Goal: Participate in discussion: Engage in conversation with other users on a specific topic

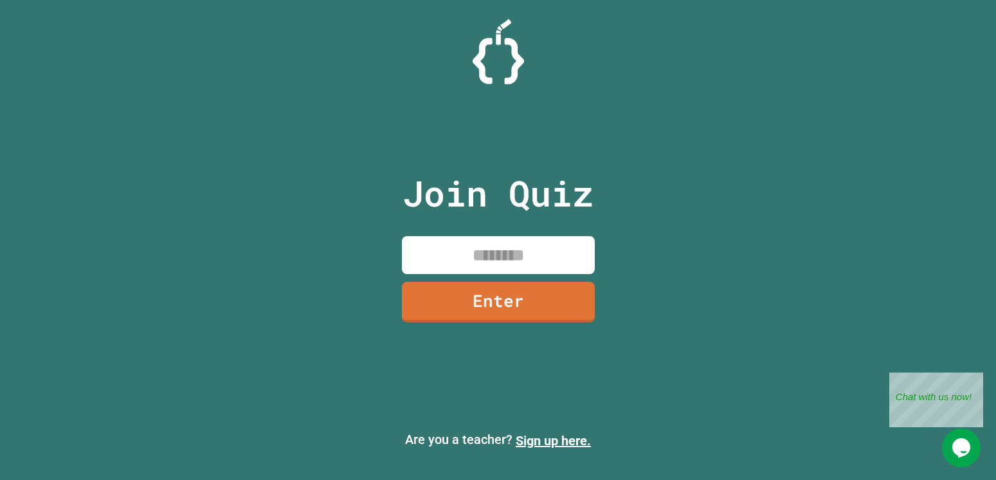
click at [537, 246] on input at bounding box center [498, 255] width 193 height 38
type input "********"
click at [525, 288] on link "Enter" at bounding box center [498, 301] width 196 height 42
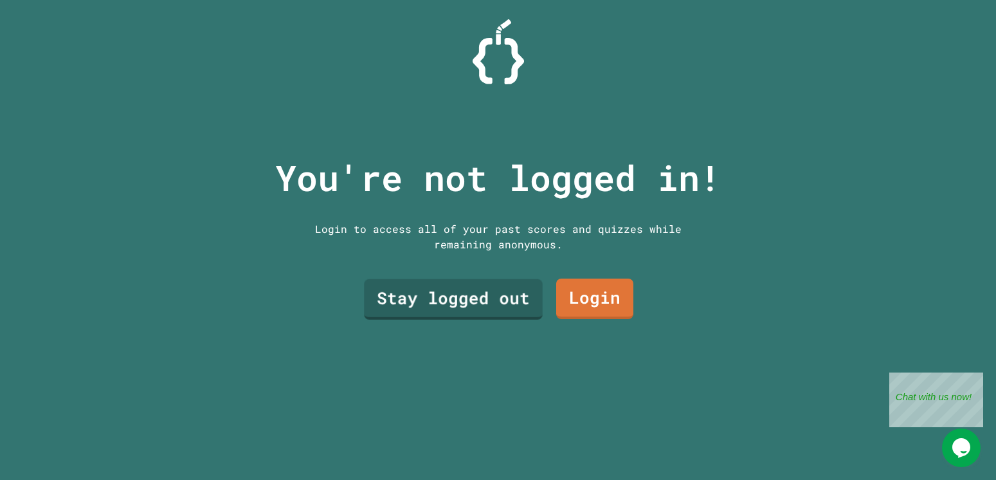
click at [492, 291] on link "Stay logged out" at bounding box center [453, 299] width 178 height 41
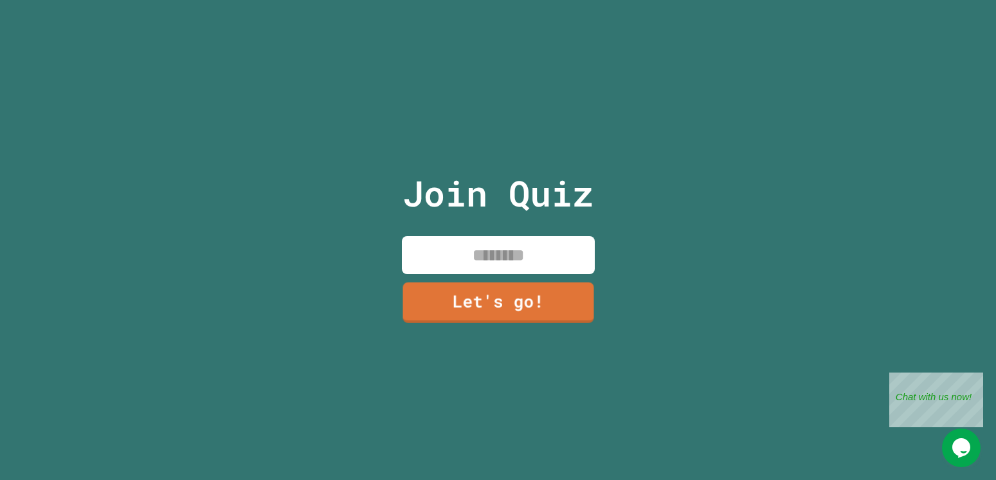
click at [488, 259] on input at bounding box center [498, 255] width 193 height 38
type input "**********"
click at [507, 316] on link "Let's go!" at bounding box center [498, 302] width 193 height 41
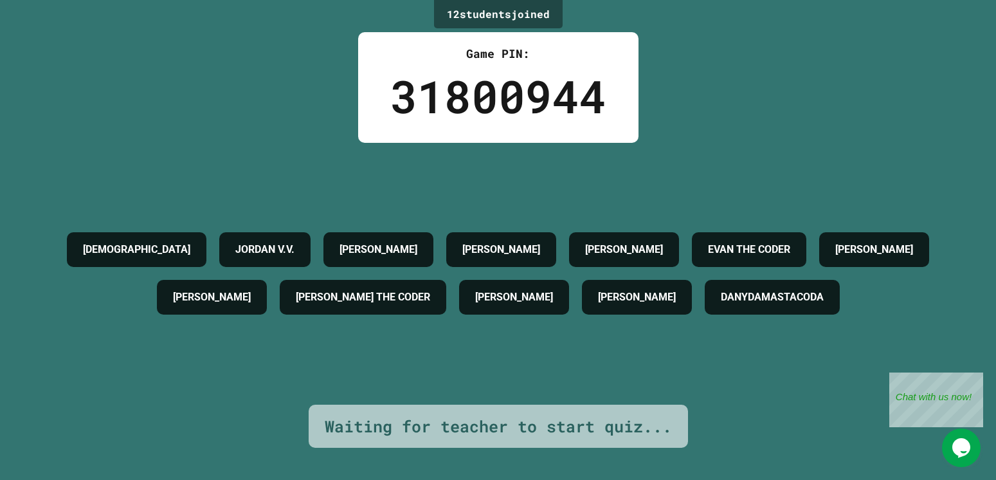
click at [944, 449] on div "Opens Chat This icon Opens the chat window." at bounding box center [961, 447] width 39 height 21
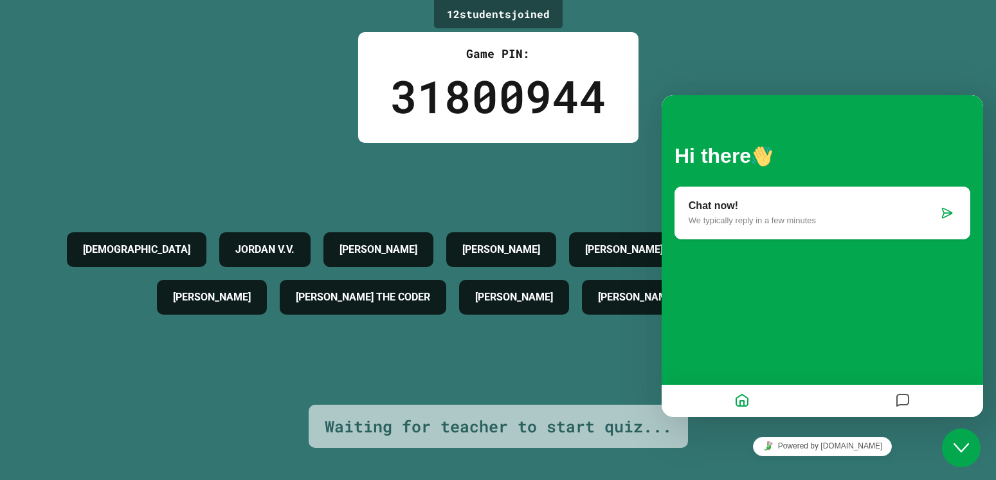
click at [940, 210] on div at bounding box center [947, 212] width 18 height 13
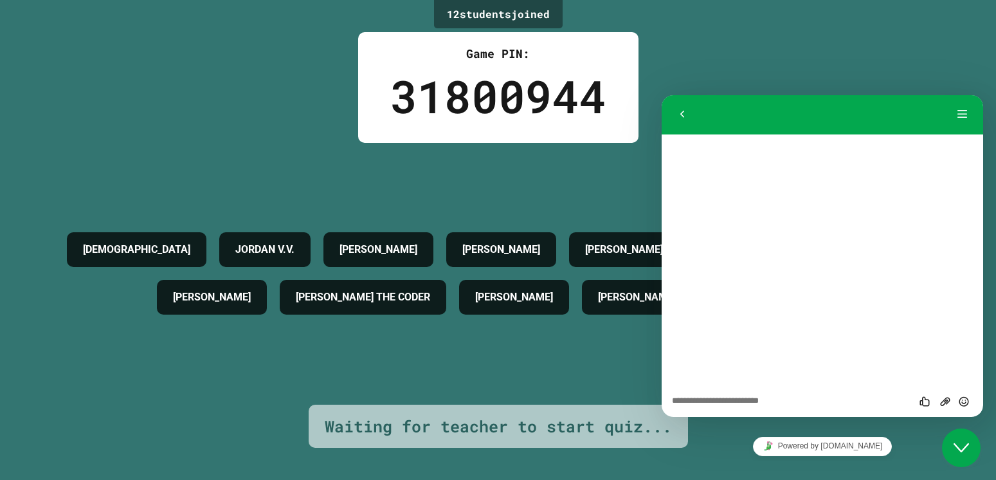
click at [662, 95] on textarea at bounding box center [662, 95] width 0 height 0
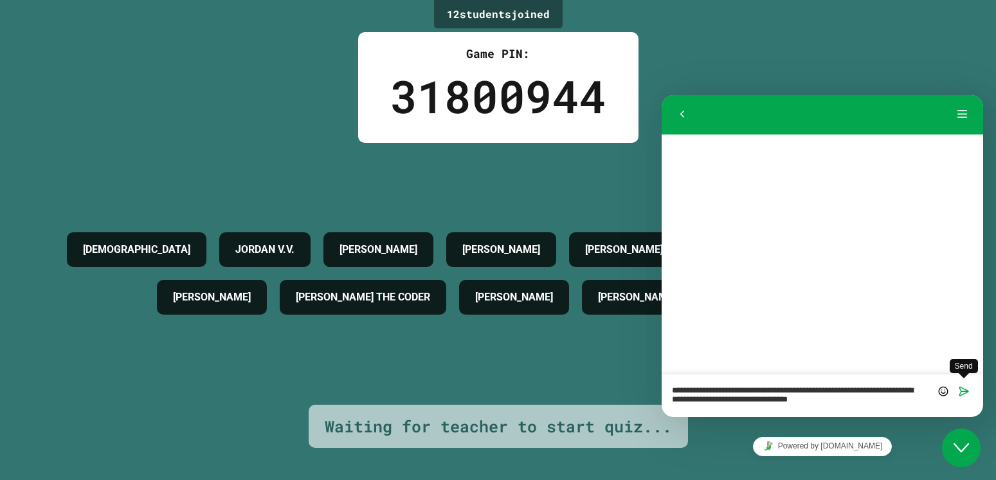
type textarea "**********"
click at [969, 389] on icon "Send" at bounding box center [964, 391] width 12 height 12
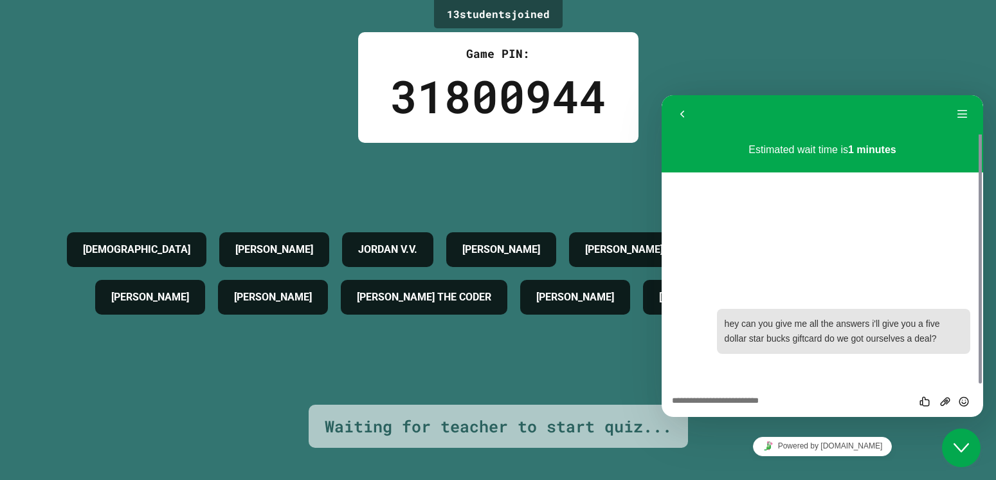
click at [680, 36] on div "13 student s joined Game PIN: 31800944 UPAASNA [PERSON_NAME] [PERSON_NAME] [PER…" at bounding box center [498, 240] width 996 height 480
click at [675, 113] on button "Back" at bounding box center [682, 114] width 21 height 19
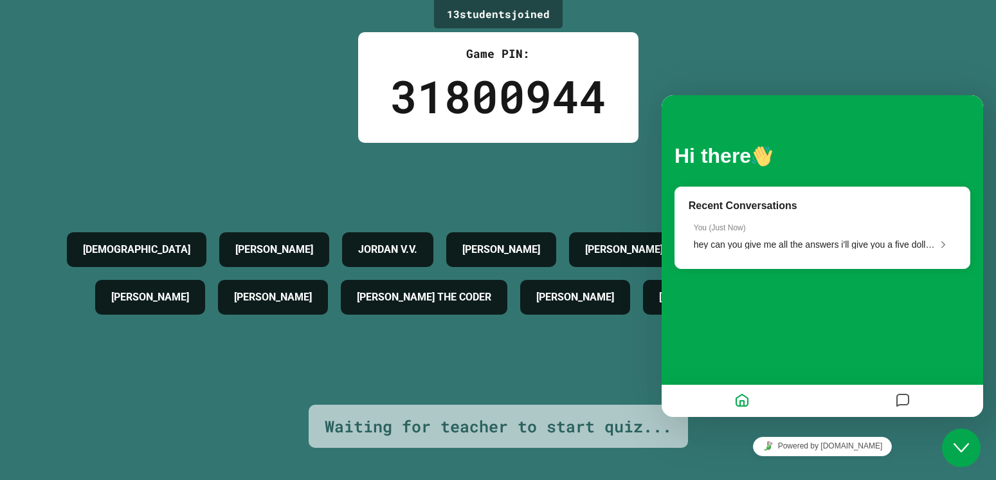
click at [491, 289] on h4 "[PERSON_NAME] THE CODER" at bounding box center [424, 296] width 134 height 15
drag, startPoint x: 561, startPoint y: 276, endPoint x: 603, endPoint y: 334, distance: 72.3
click at [605, 321] on div "UPAASNA [PERSON_NAME] [PERSON_NAME] [PERSON_NAME] [PERSON_NAME] THE [PERSON_NAM…" at bounding box center [498, 273] width 932 height 95
click at [890, 391] on div at bounding box center [903, 400] width 161 height 25
click at [896, 399] on icon "Messages" at bounding box center [902, 400] width 15 height 25
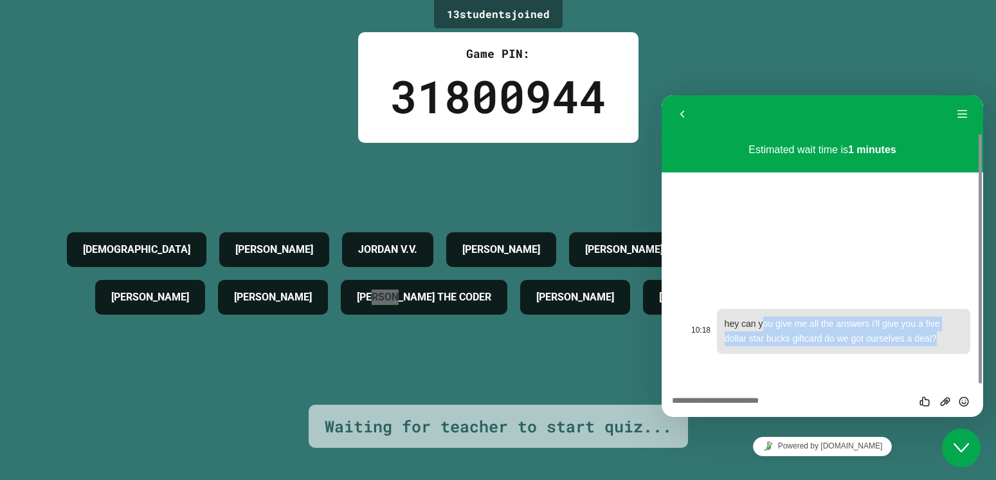
drag, startPoint x: 706, startPoint y: 303, endPoint x: 748, endPoint y: 317, distance: 44.1
click at [756, 319] on div "10:18 hey can you give me all the answers i'll give you a five dollar star buck…" at bounding box center [823, 330] width 296 height 68
click at [711, 276] on div "Estimated wait time is 1 minutes 10:18 hey can you give me all the answers i'll…" at bounding box center [823, 259] width 322 height 251
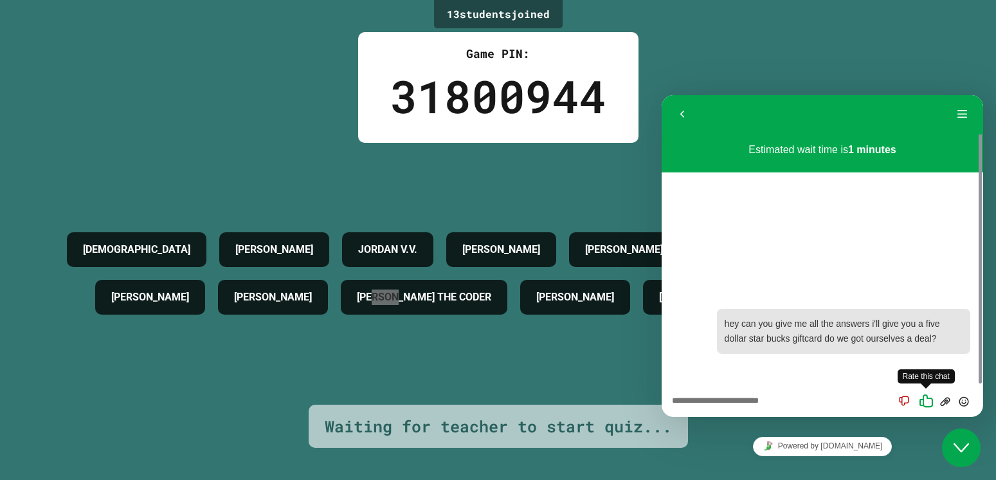
click at [922, 399] on icon "Rate this chat" at bounding box center [926, 400] width 16 height 16
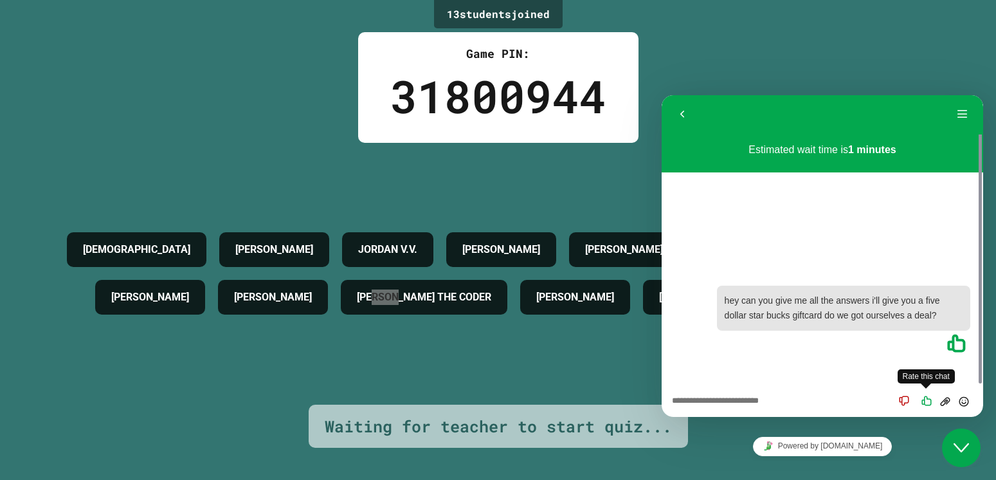
click at [930, 395] on div "Rate this chat" at bounding box center [915, 401] width 39 height 26
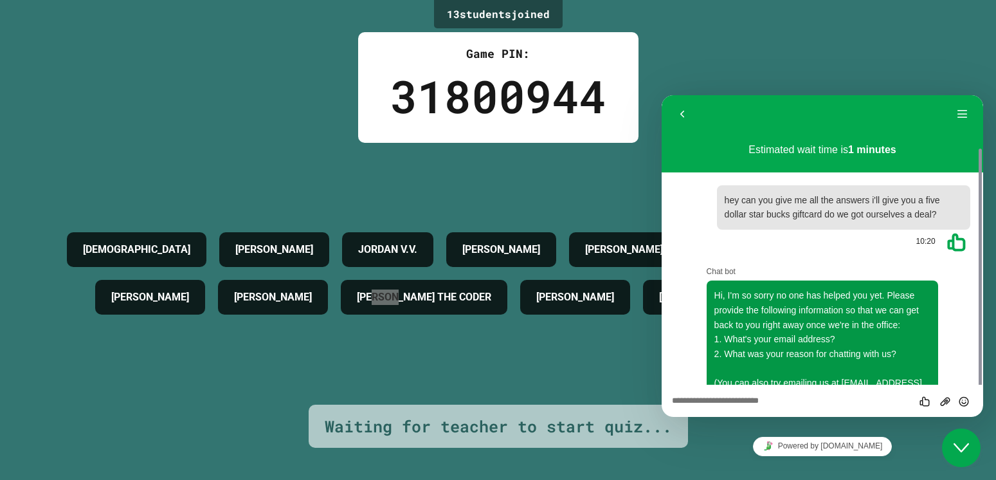
scroll to position [28, 0]
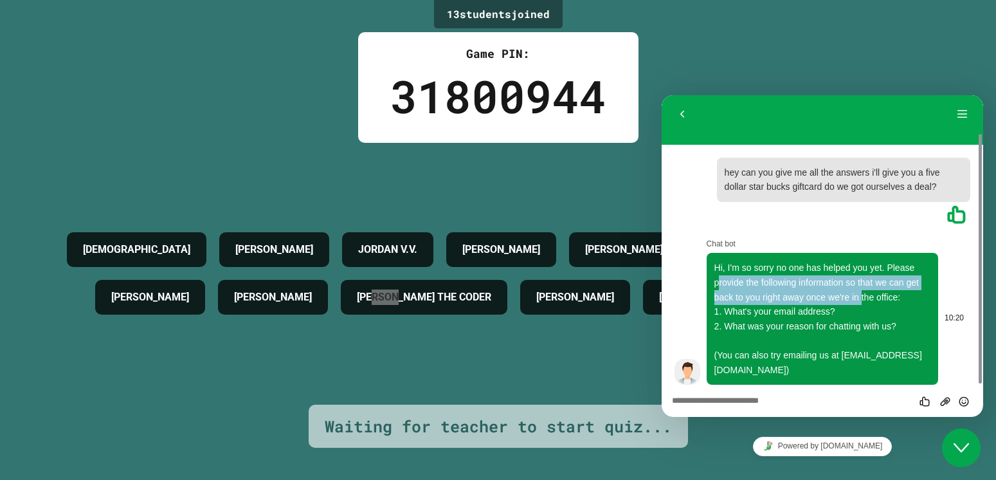
drag, startPoint x: 720, startPoint y: 285, endPoint x: 862, endPoint y: 295, distance: 141.9
click at [862, 295] on p "Hi, I'm so sorry no one has helped you yet. Please provide the following inform…" at bounding box center [822, 318] width 217 height 116
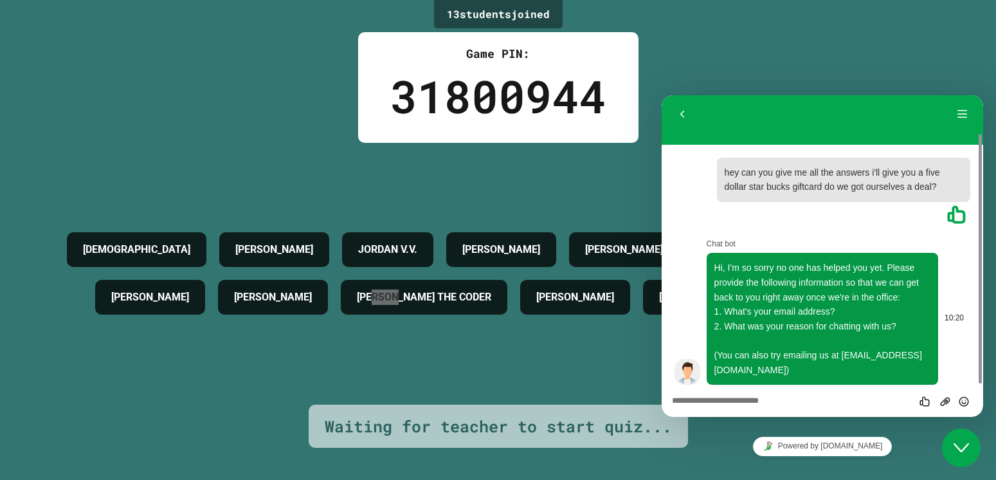
click at [821, 280] on p "Hi, I'm so sorry no one has helped you yet. Please provide the following inform…" at bounding box center [822, 318] width 217 height 116
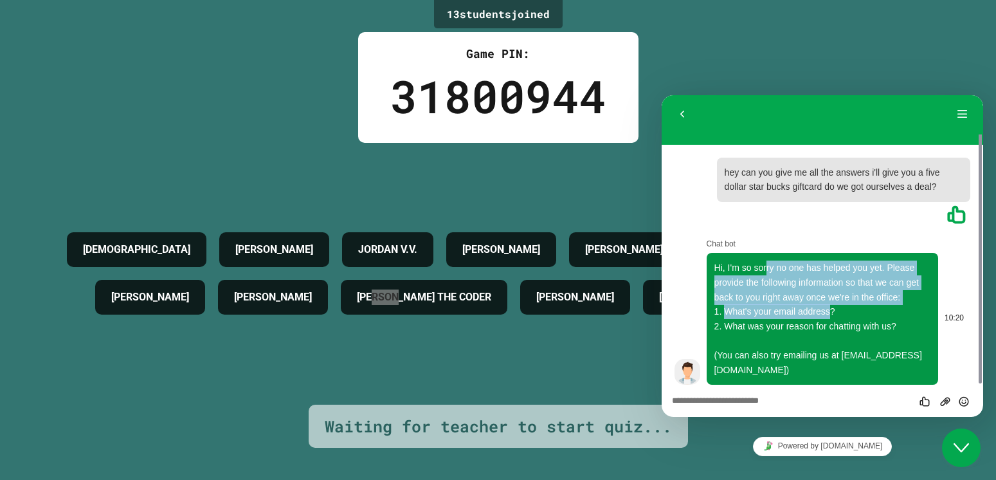
drag, startPoint x: 767, startPoint y: 268, endPoint x: 832, endPoint y: 318, distance: 81.6
click at [832, 318] on span "Hi, I'm so sorry no one has helped you yet. Please provide the following inform…" at bounding box center [822, 318] width 217 height 112
click at [832, 318] on li "What's your email address?" at bounding box center [822, 311] width 217 height 15
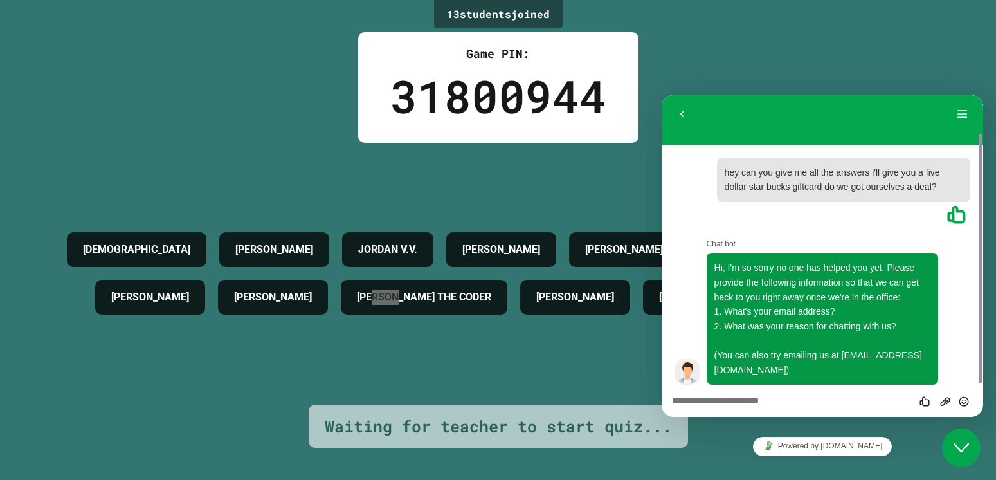
click at [662, 95] on div "Rate this chat Upload File Insert emoji" at bounding box center [662, 95] width 0 height 0
click at [662, 95] on textarea at bounding box center [662, 95] width 0 height 0
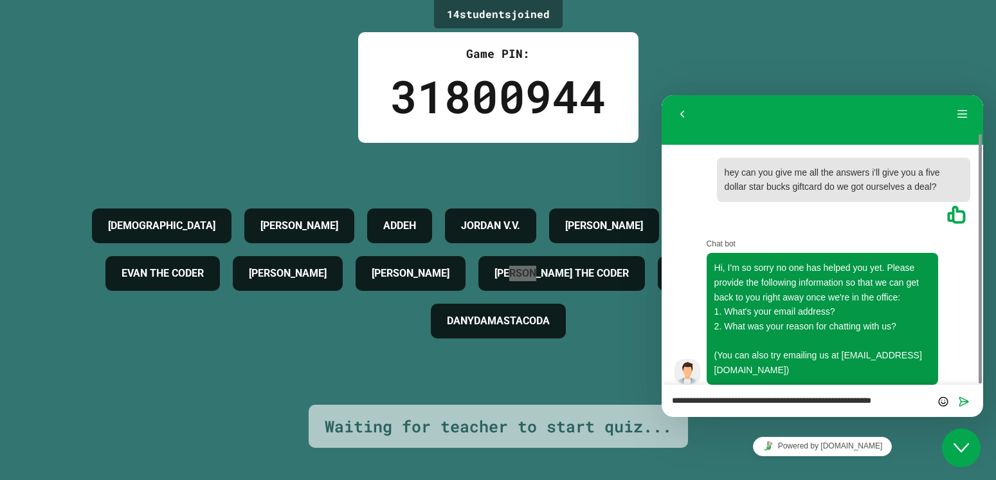
scroll to position [0, 0]
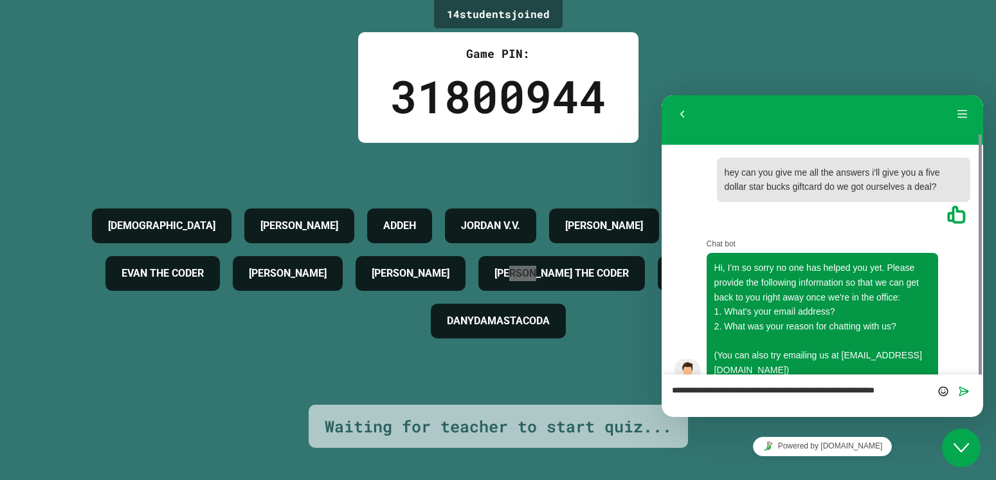
type textarea "**********"
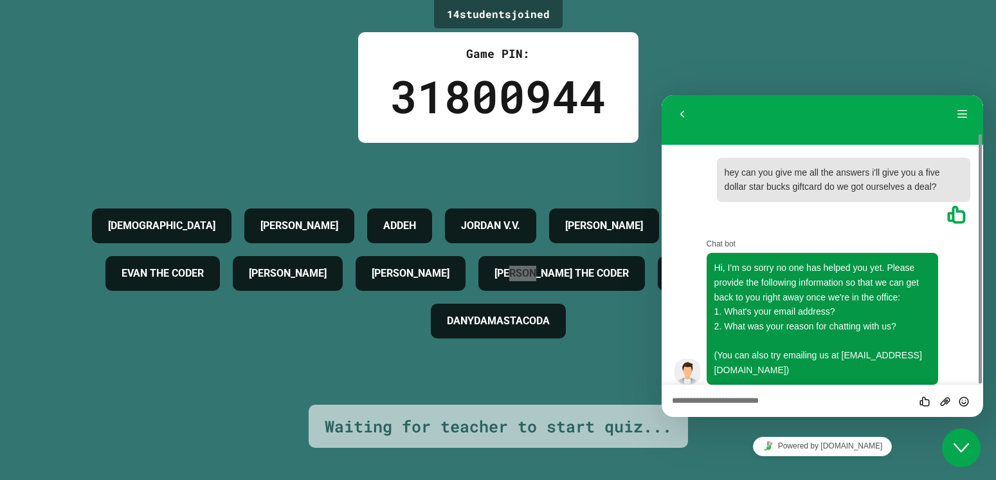
scroll to position [86, 0]
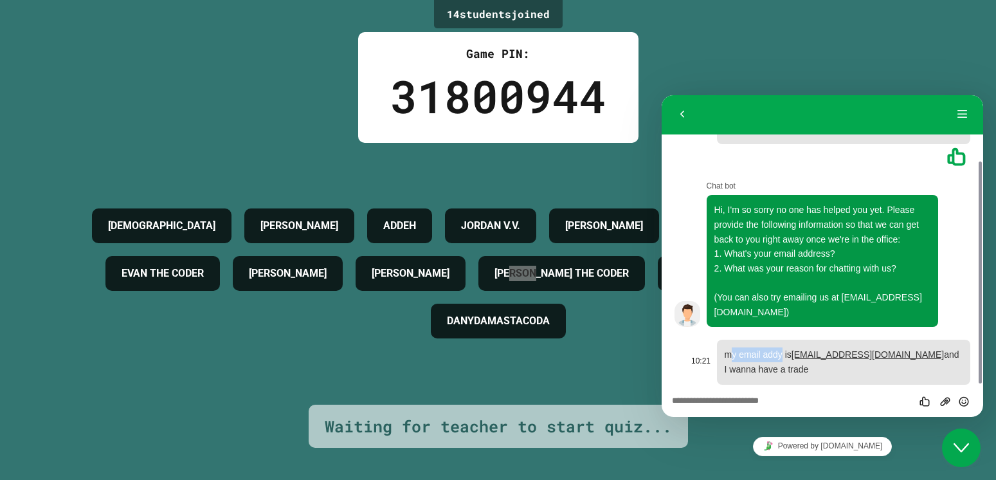
drag, startPoint x: 732, startPoint y: 350, endPoint x: 784, endPoint y: 358, distance: 52.7
click at [784, 358] on p "my email addy is [EMAIL_ADDRESS][DOMAIN_NAME] and I wanna have a trade" at bounding box center [844, 361] width 238 height 29
click at [520, 218] on h4 "JORDAN V.V." at bounding box center [490, 225] width 59 height 15
click at [686, 100] on div "Back Menu" at bounding box center [823, 115] width 322 height 40
click at [686, 106] on button "Back" at bounding box center [682, 114] width 21 height 19
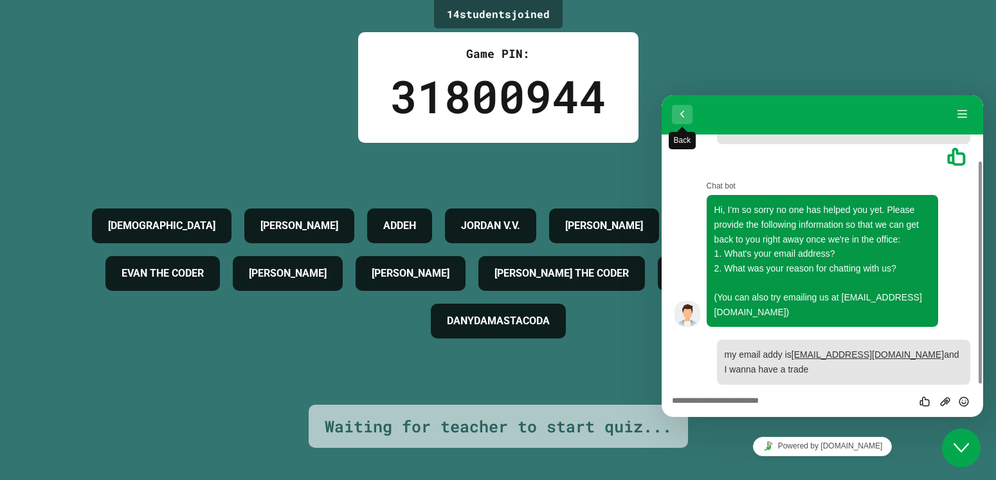
scroll to position [53, 0]
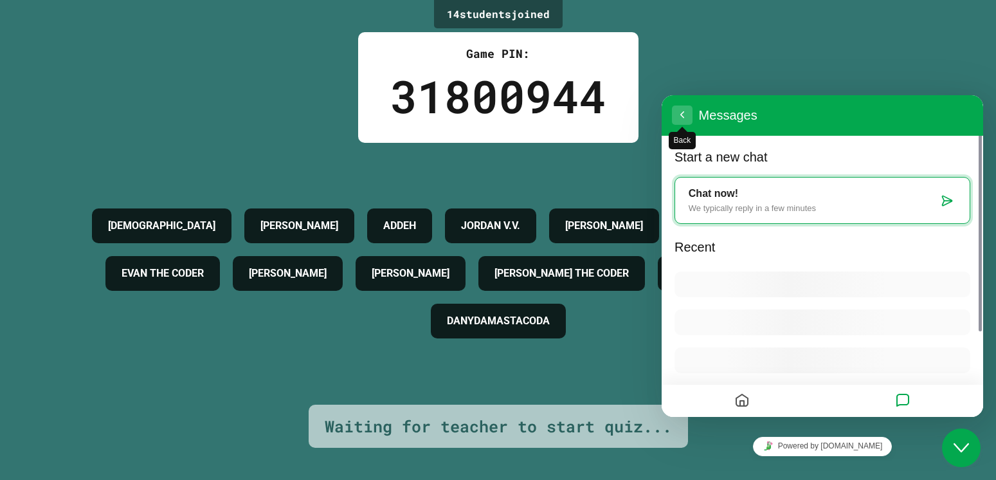
click at [686, 106] on button "Back" at bounding box center [682, 114] width 21 height 19
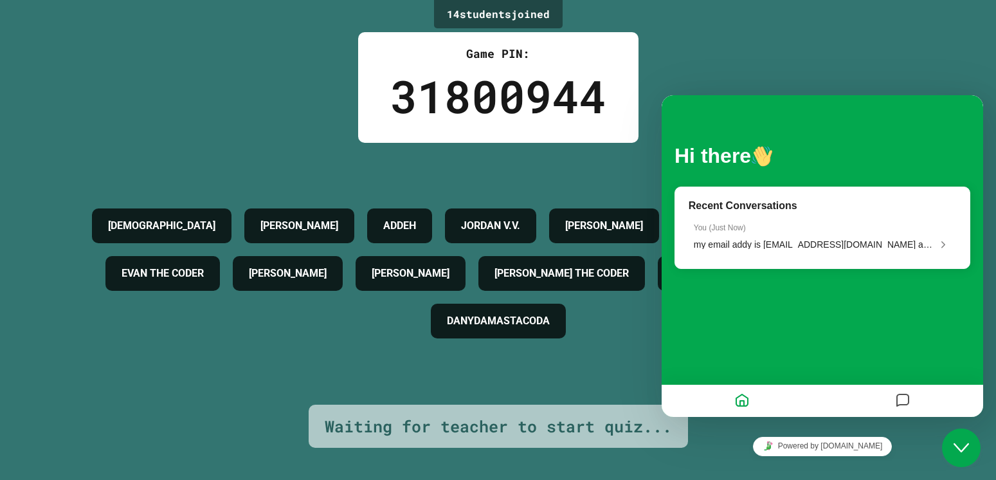
click at [686, 106] on div "Hi there Recent Conversations You ( Just Now ) my email addy is [EMAIL_ADDRESS]…" at bounding box center [823, 256] width 322 height 322
click at [737, 396] on icon "Home" at bounding box center [741, 400] width 15 height 25
click at [740, 398] on icon "Home" at bounding box center [741, 400] width 15 height 25
click at [678, 376] on div "Hi there Recent Conversations You ( Just Now ) my email addy is [EMAIL_ADDRESS]…" at bounding box center [823, 256] width 322 height 322
click at [967, 446] on div "Close Chat This icon closes the chat window." at bounding box center [961, 447] width 39 height 15
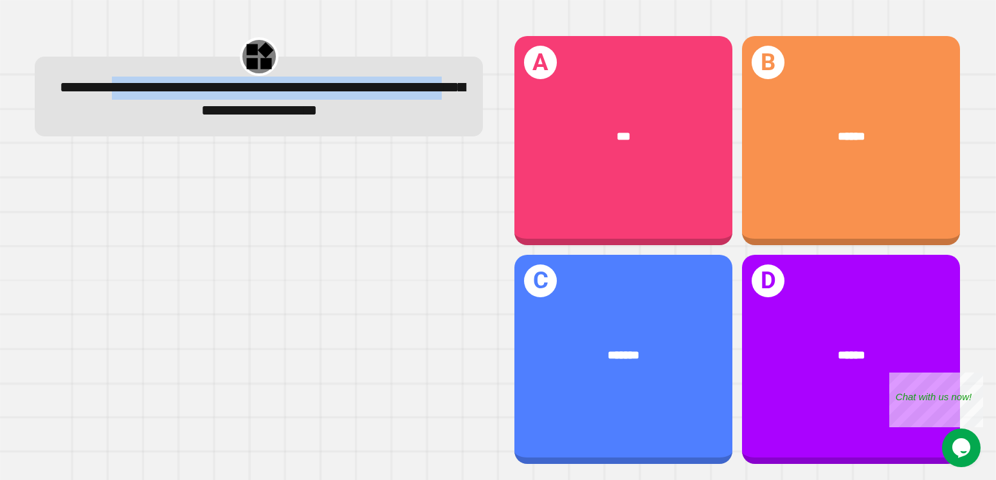
drag, startPoint x: 159, startPoint y: 93, endPoint x: 282, endPoint y: 120, distance: 126.4
click at [282, 118] on span "**********" at bounding box center [262, 99] width 405 height 38
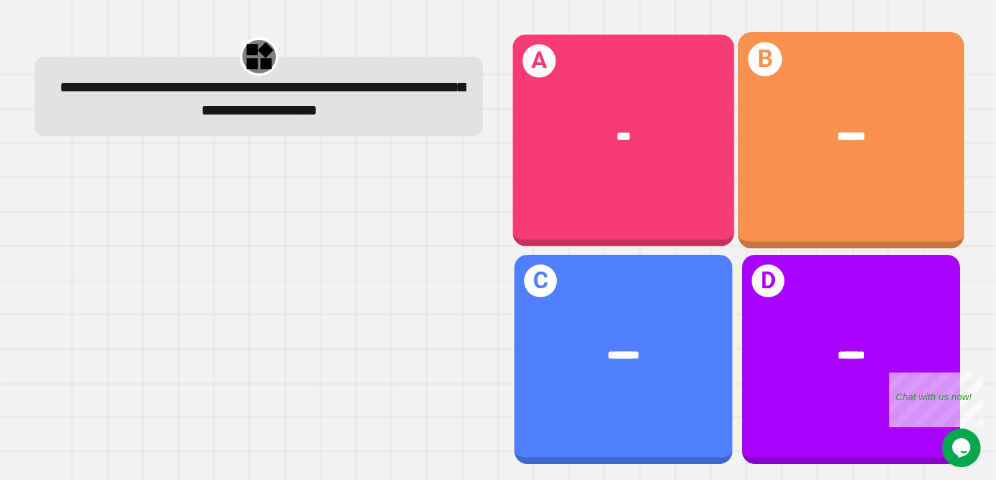
click at [763, 138] on div "******" at bounding box center [851, 136] width 176 height 19
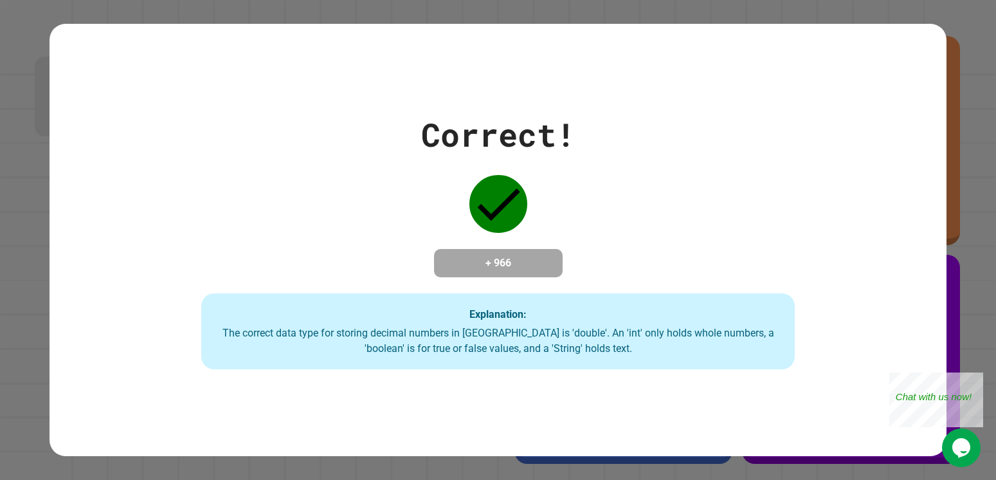
drag, startPoint x: 952, startPoint y: 41, endPoint x: 952, endPoint y: 89, distance: 48.2
click at [952, 41] on div "Correct! + 966 Explanation: The correct data type for storing decimal numbers i…" at bounding box center [498, 240] width 996 height 480
drag, startPoint x: 976, startPoint y: 374, endPoint x: 1865, endPoint y: 747, distance: 963.6
click at [976, 374] on div "Close" at bounding box center [974, 380] width 16 height 16
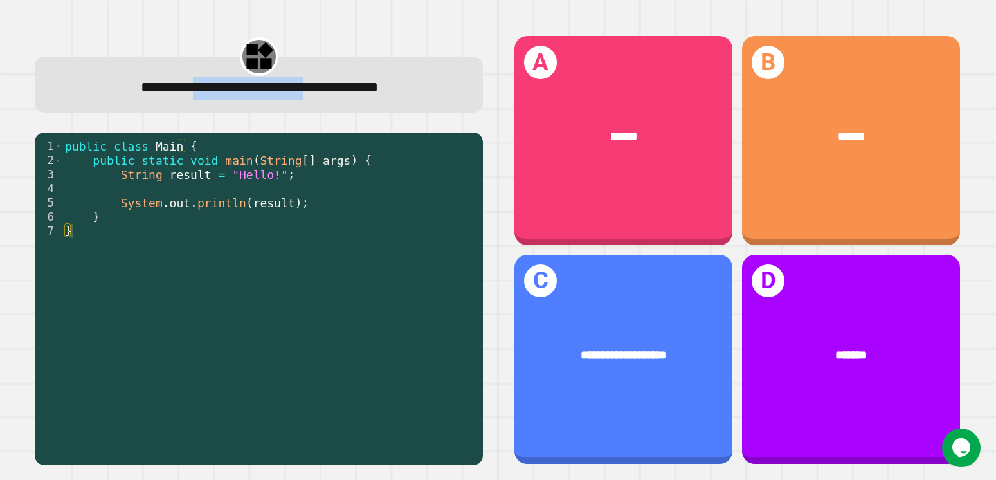
drag, startPoint x: 150, startPoint y: 94, endPoint x: 319, endPoint y: 105, distance: 168.9
click at [319, 105] on div "**********" at bounding box center [259, 85] width 448 height 56
click at [212, 172] on div "public class Main { public static void main ( String [ ] args ) { String result…" at bounding box center [269, 294] width 414 height 311
drag, startPoint x: 212, startPoint y: 172, endPoint x: 459, endPoint y: 188, distance: 248.2
click at [276, 187] on div "public class Main { public static void main ( String [ ] args ) { String result…" at bounding box center [269, 294] width 414 height 311
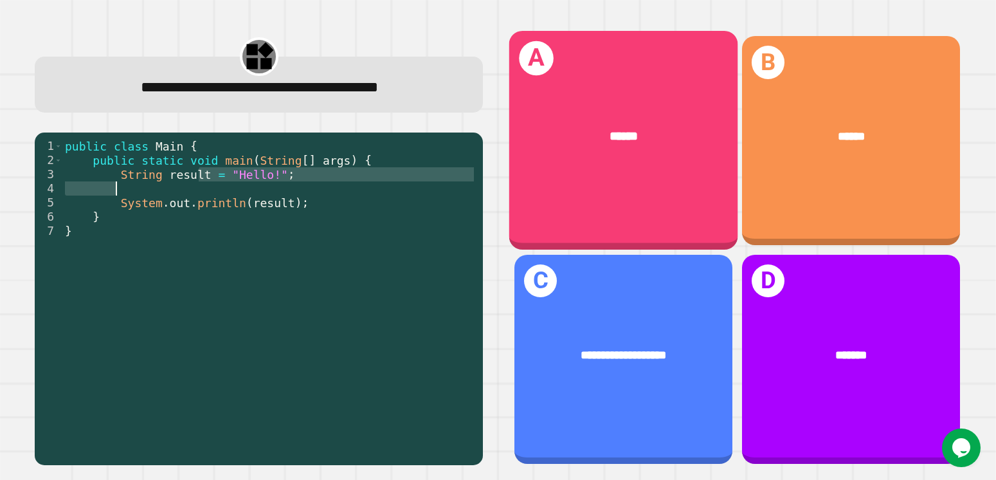
click at [605, 201] on div "A ******" at bounding box center [623, 140] width 228 height 219
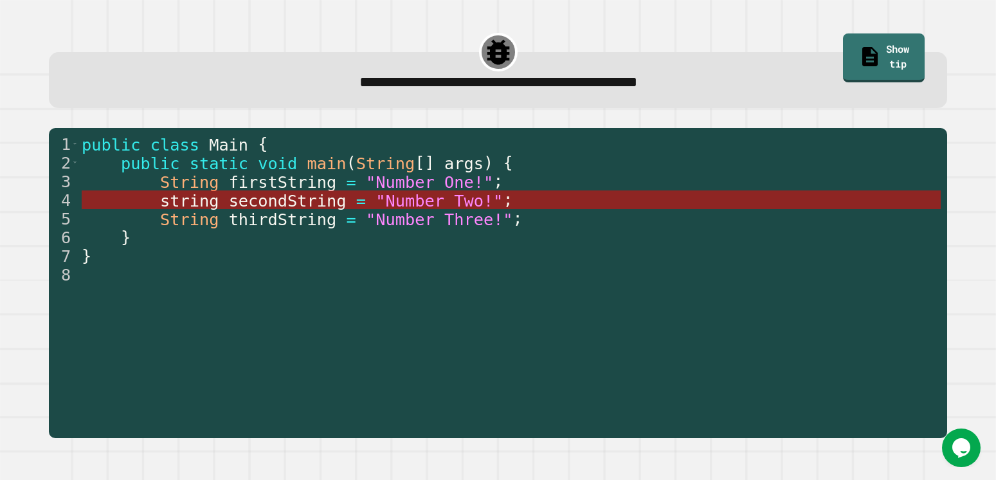
click at [249, 203] on span "secondString" at bounding box center [288, 199] width 118 height 19
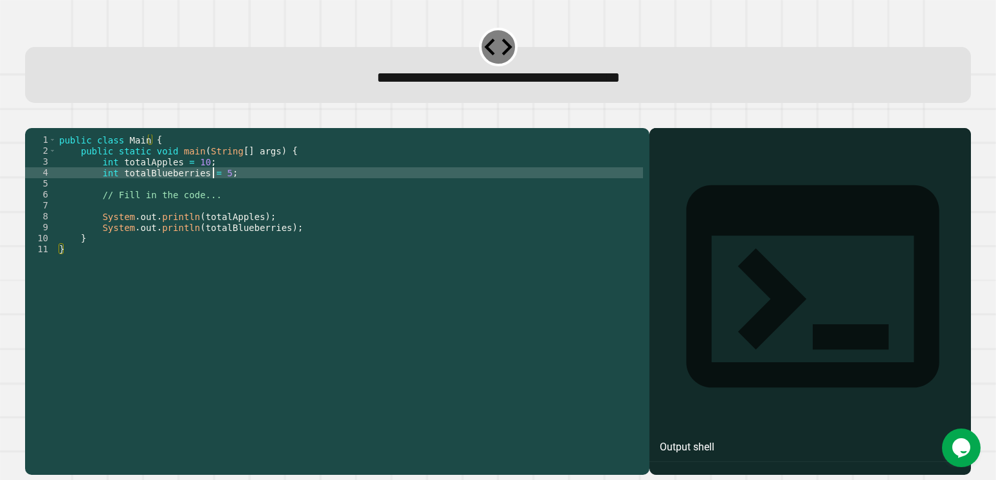
click at [215, 193] on div "public class Main { public static void main ( String [ ] args ) { int totalAppl…" at bounding box center [350, 287] width 587 height 306
click at [219, 193] on div "public class Main { public static void main ( String [ ] args ) { int totalAppl…" at bounding box center [350, 287] width 587 height 306
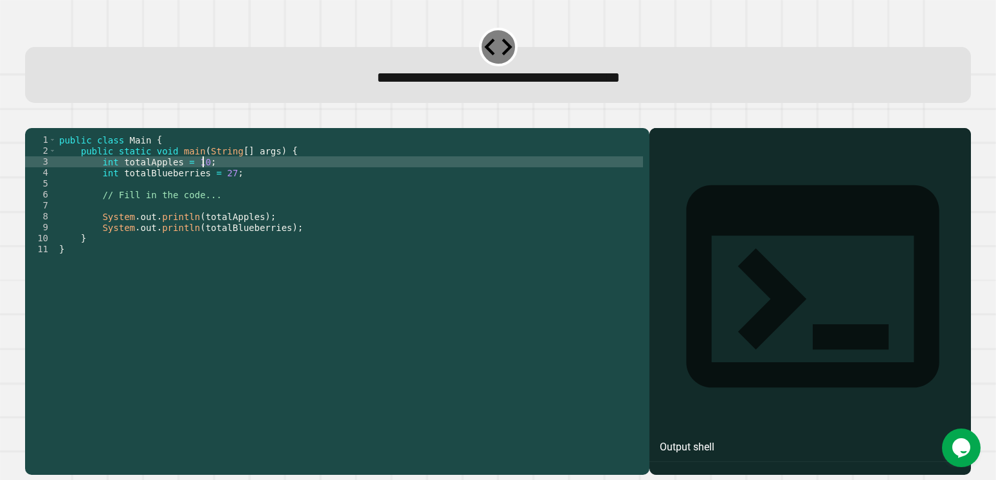
drag, startPoint x: 320, startPoint y: 182, endPoint x: 153, endPoint y: 156, distance: 168.6
click at [313, 179] on div "public class Main { public static void main ( String [ ] args ) { int totalAppl…" at bounding box center [350, 287] width 587 height 306
type textarea "**********"
click at [32, 118] on button "button" at bounding box center [32, 118] width 0 height 0
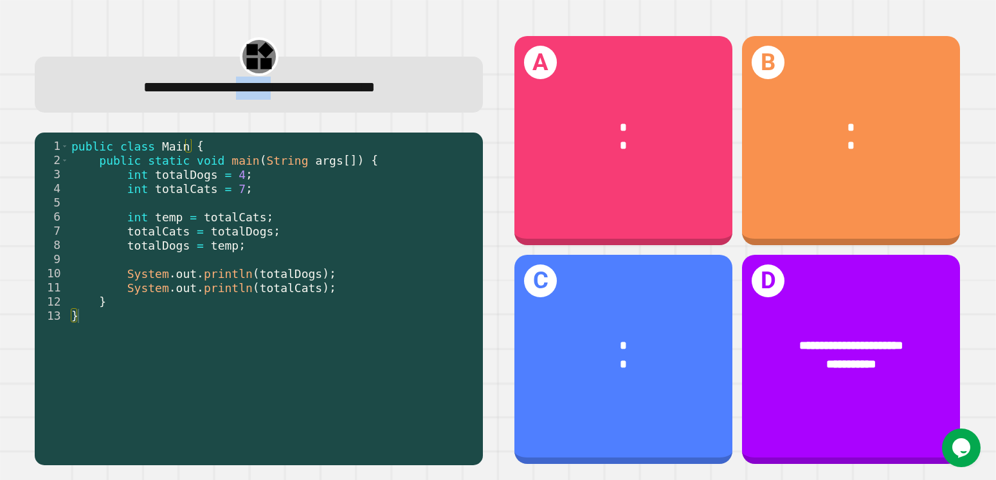
drag, startPoint x: 236, startPoint y: 114, endPoint x: 275, endPoint y: 117, distance: 39.4
click at [275, 117] on div "**********" at bounding box center [259, 250] width 478 height 460
click at [268, 230] on div "public class Main { public static void main ( String args [ ]) { int totalDogs …" at bounding box center [273, 294] width 408 height 311
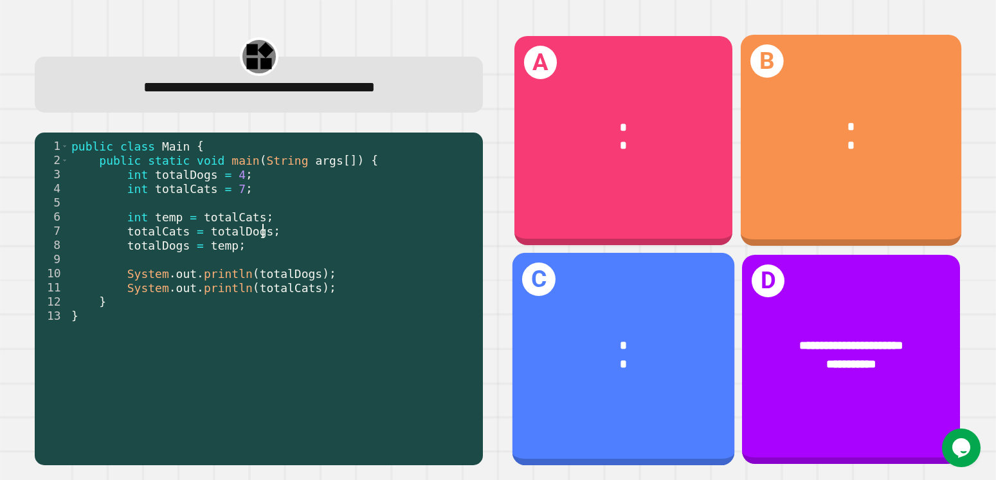
click at [624, 337] on div "*" at bounding box center [624, 346] width 174 height 19
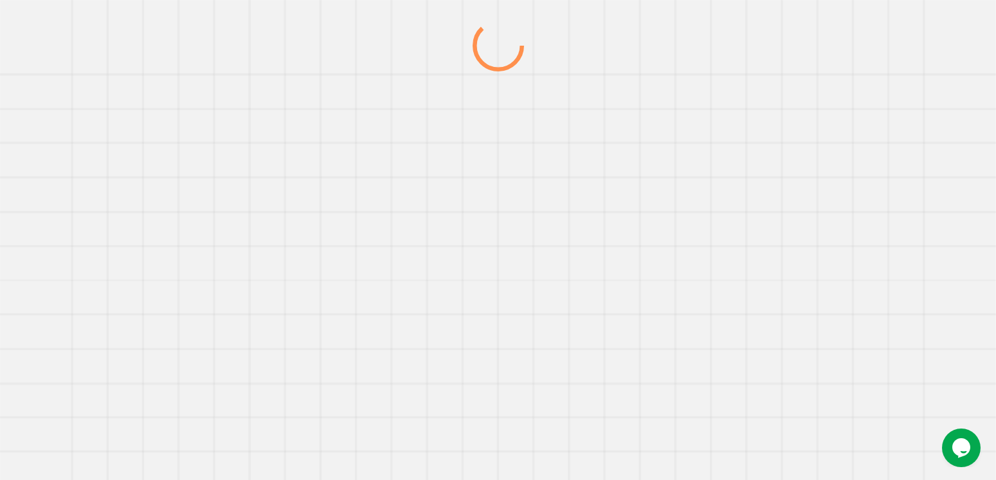
click at [632, 329] on div at bounding box center [498, 250] width 956 height 460
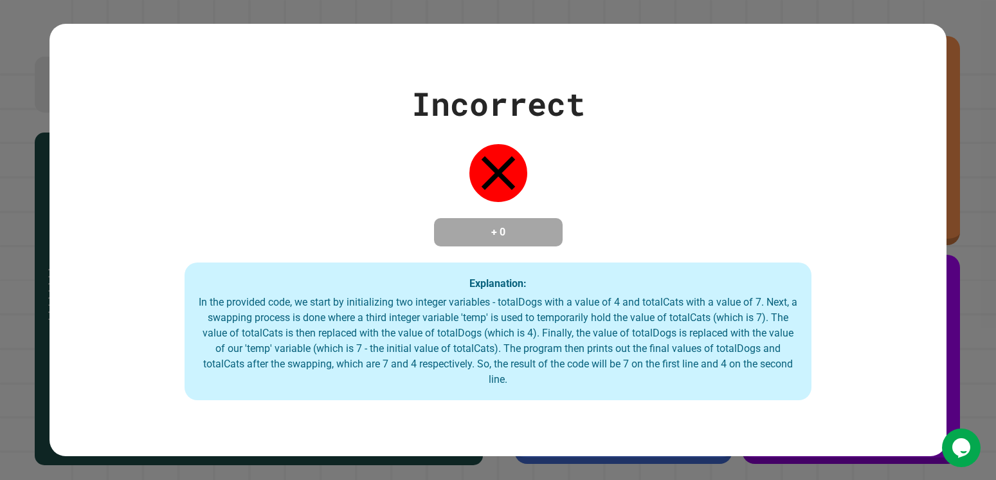
click at [942, 23] on div "Incorrect + 0 Explanation: In the provided code, we start by initializing two i…" at bounding box center [498, 240] width 996 height 480
drag, startPoint x: 734, startPoint y: 123, endPoint x: 743, endPoint y: 168, distance: 45.9
click at [743, 168] on div "Incorrect + 0 Explanation: In the provided code, we start by initializing two i…" at bounding box center [498, 240] width 896 height 320
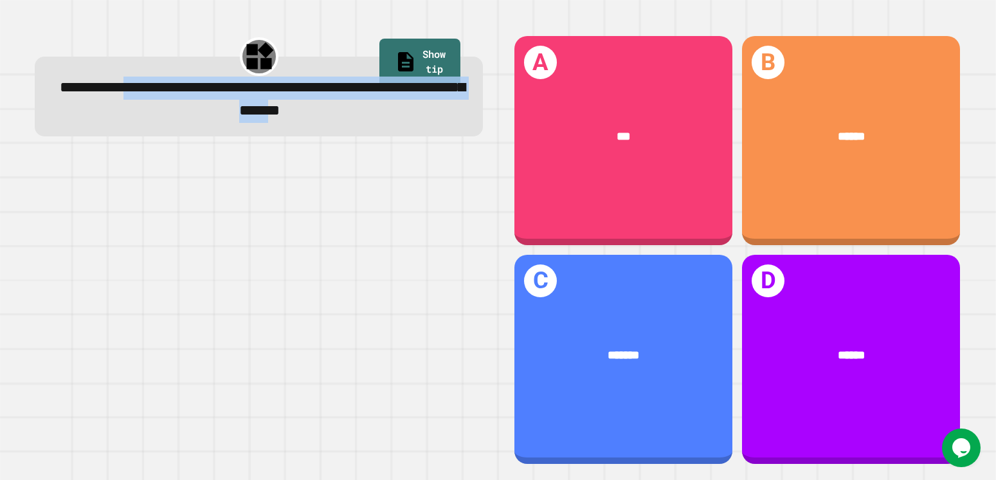
drag, startPoint x: 169, startPoint y: 96, endPoint x: 392, endPoint y: 149, distance: 228.7
click at [392, 149] on div "**********" at bounding box center [259, 250] width 478 height 460
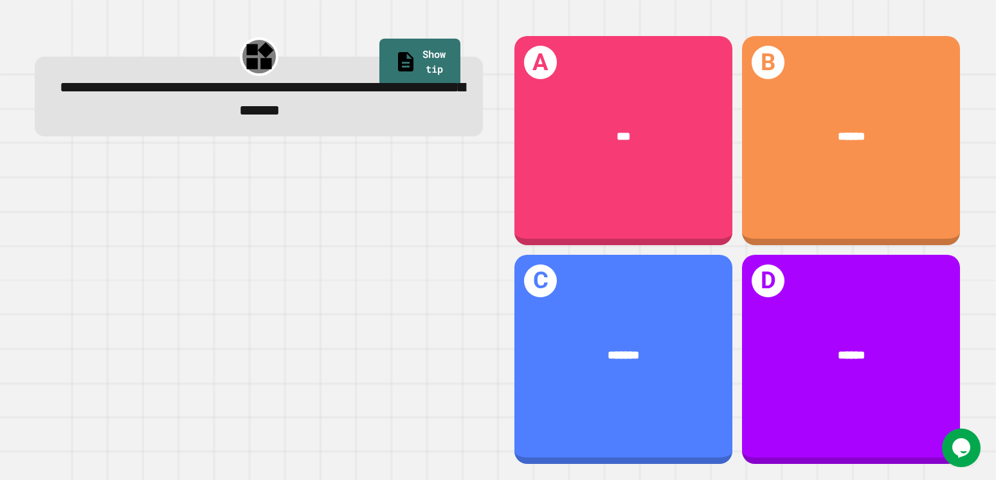
click at [368, 187] on div at bounding box center [259, 310] width 448 height 309
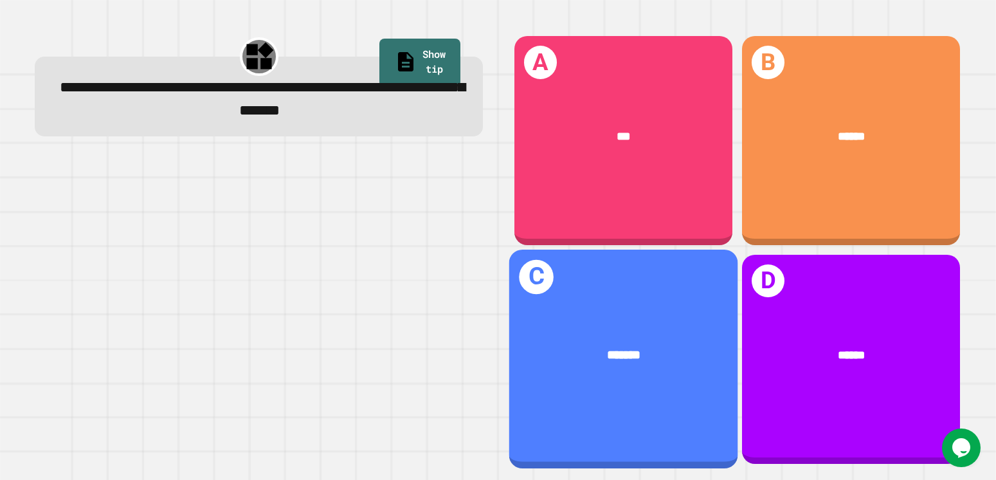
click at [610, 304] on div "C *******" at bounding box center [623, 359] width 228 height 219
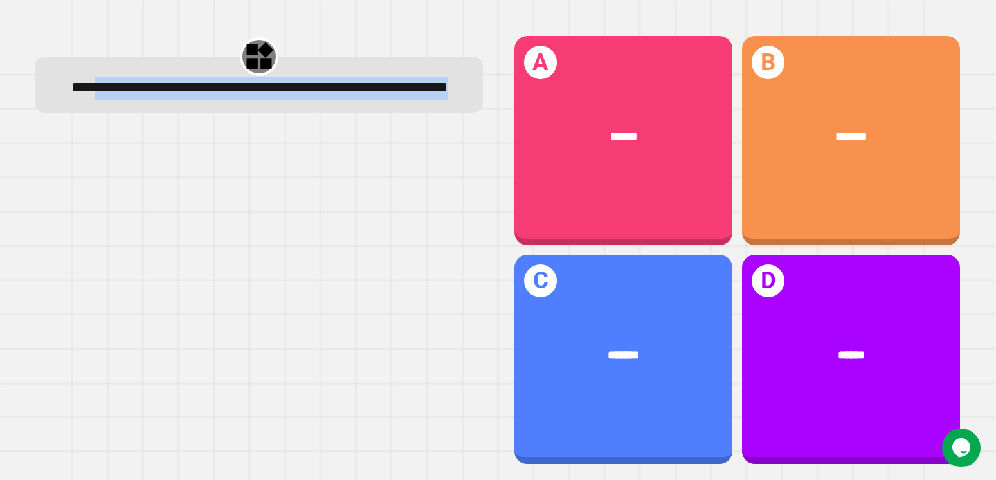
drag, startPoint x: 111, startPoint y: 81, endPoint x: 376, endPoint y: 219, distance: 299.4
click at [466, 154] on div "**********" at bounding box center [259, 250] width 478 height 460
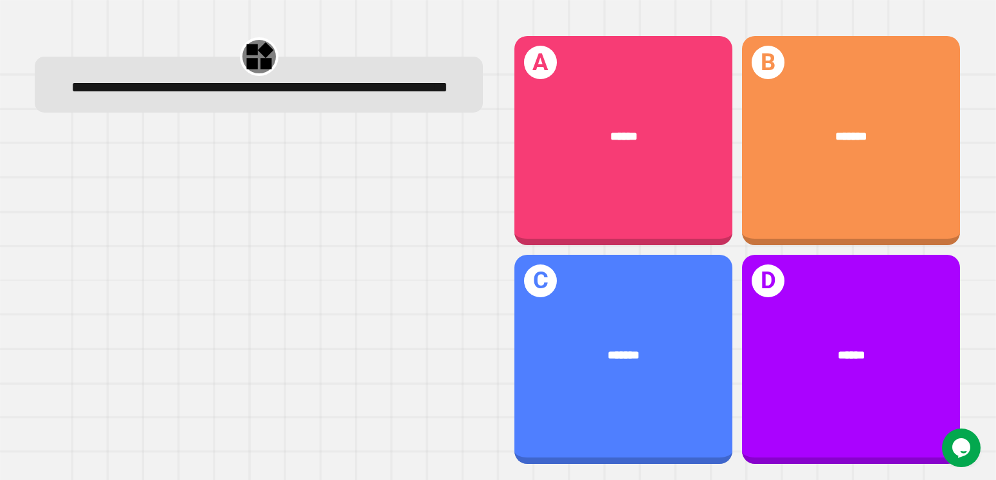
click at [376, 221] on div at bounding box center [259, 298] width 448 height 332
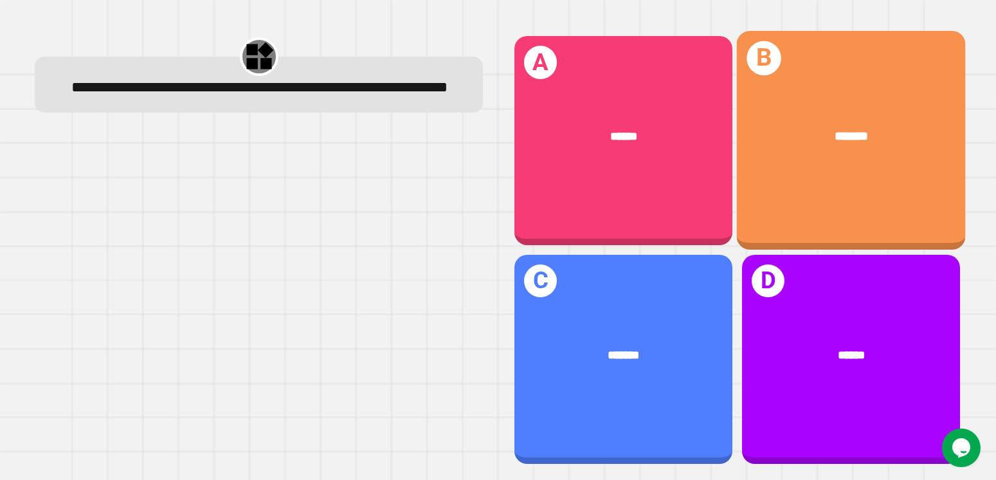
click at [810, 190] on div "B *******" at bounding box center [851, 140] width 228 height 219
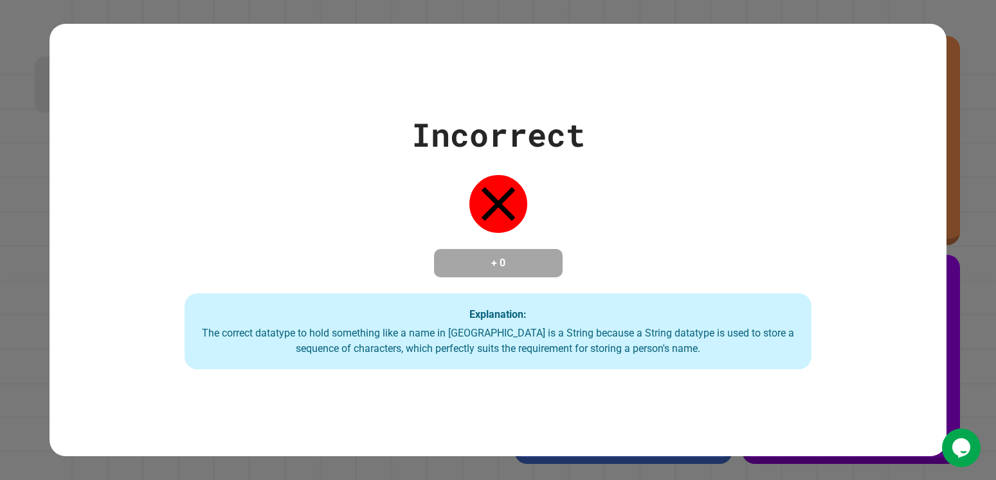
click at [918, 41] on div "Incorrect + 0 Explanation: The correct datatype to hold something like a name i…" at bounding box center [498, 240] width 896 height 432
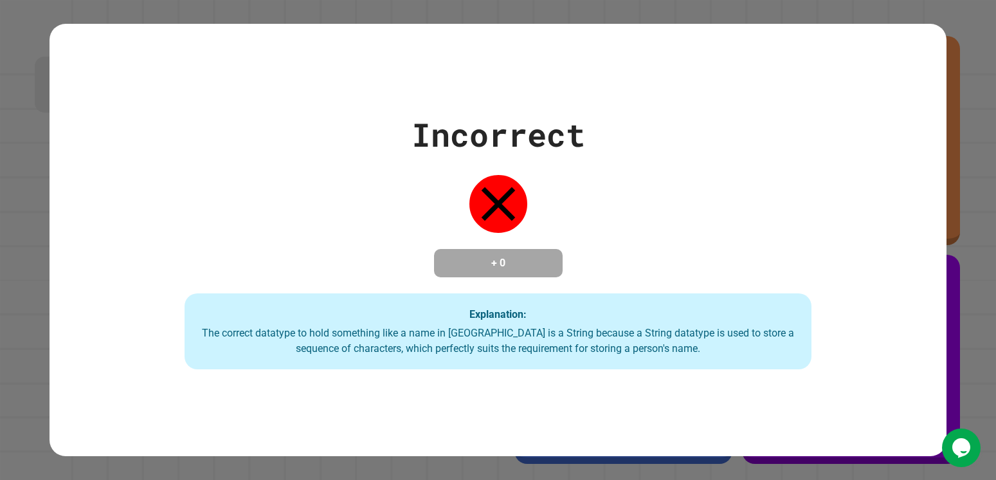
drag, startPoint x: 559, startPoint y: 212, endPoint x: 604, endPoint y: 161, distance: 67.9
click at [566, 199] on div "Incorrect + 0 Explanation: The correct datatype to hold something like a name i…" at bounding box center [498, 240] width 896 height 259
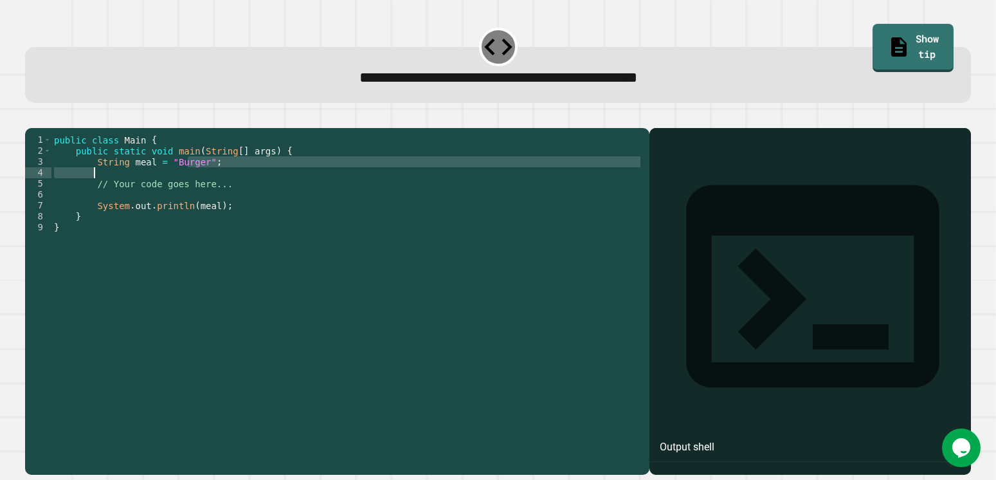
drag, startPoint x: 189, startPoint y: 181, endPoint x: 207, endPoint y: 192, distance: 20.7
click at [207, 192] on div "public class Main { public static void main ( String [ ] args ) { String meal =…" at bounding box center [347, 287] width 592 height 306
click at [199, 184] on div "public class Main { public static void main ( String [ ] args ) { String meal =…" at bounding box center [347, 276] width 592 height 284
click at [196, 182] on div "public class Main { public static void main ( String [ ] args ) { String meal =…" at bounding box center [347, 276] width 592 height 284
click at [198, 182] on div "public class Main { public static void main ( String [ ] args ) { String meal =…" at bounding box center [347, 287] width 592 height 306
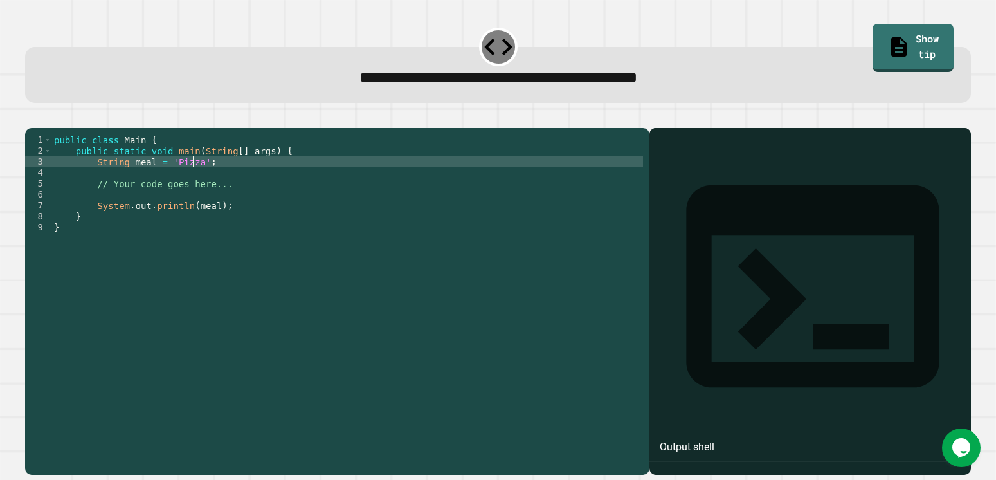
scroll to position [0, 10]
drag, startPoint x: 56, startPoint y: 141, endPoint x: 51, endPoint y: 136, distance: 6.8
click at [55, 128] on div at bounding box center [498, 120] width 947 height 15
click at [32, 118] on icon "button" at bounding box center [32, 118] width 0 height 0
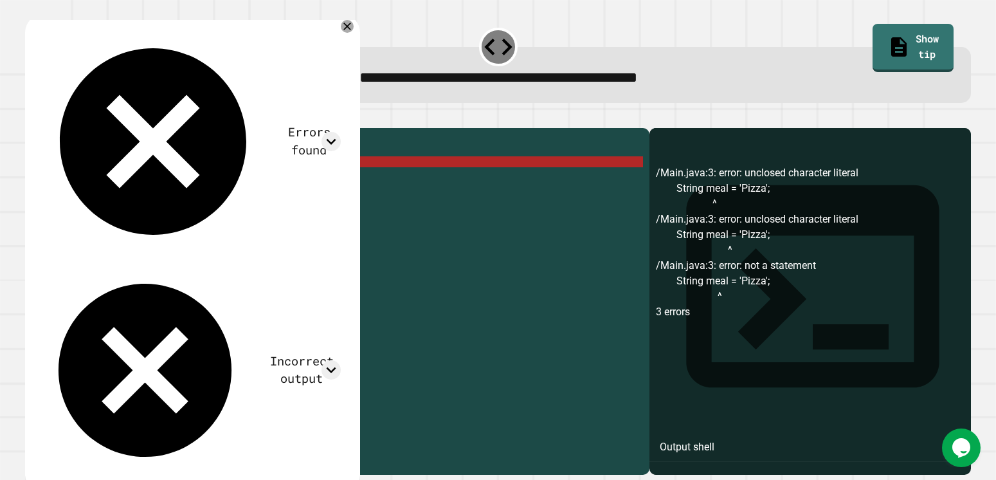
click at [168, 181] on div "public class Main { public static void main ( String [ ] args ) { String meal =…" at bounding box center [347, 287] width 592 height 306
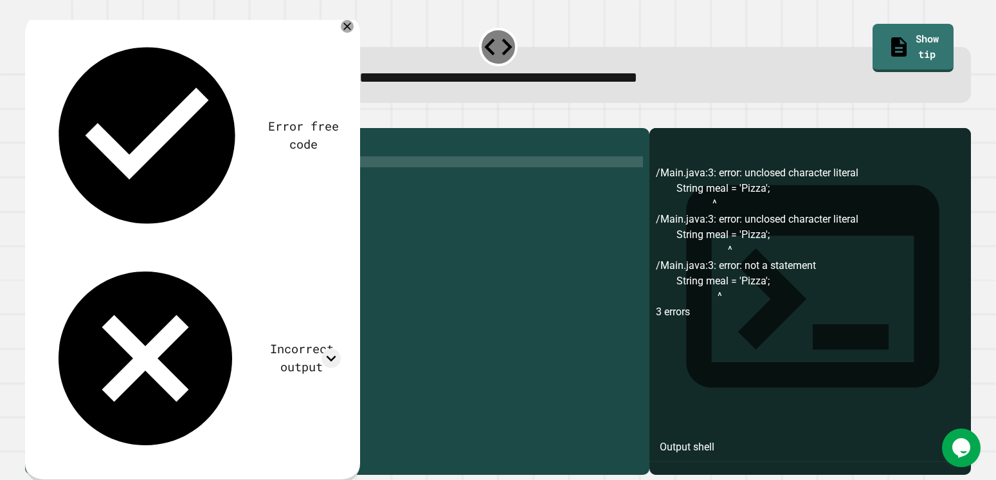
scroll to position [0, 8]
click at [195, 185] on div "public class Main { public static void main ( String [ ] args ) { String meal =…" at bounding box center [347, 287] width 592 height 306
click at [196, 185] on div "public class Main { public static void main ( String [ ] args ) { String meal =…" at bounding box center [347, 287] width 592 height 306
type textarea "**********"
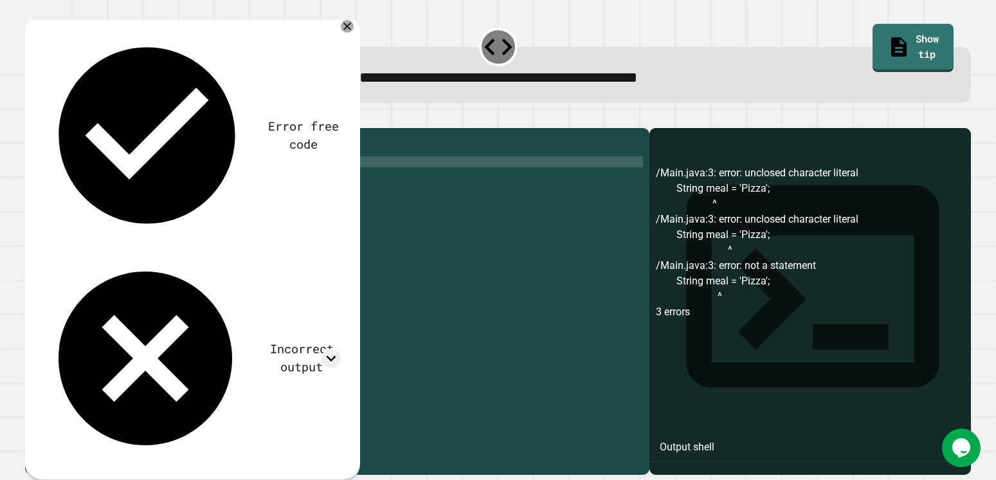
click at [32, 118] on icon "button" at bounding box center [32, 118] width 0 height 0
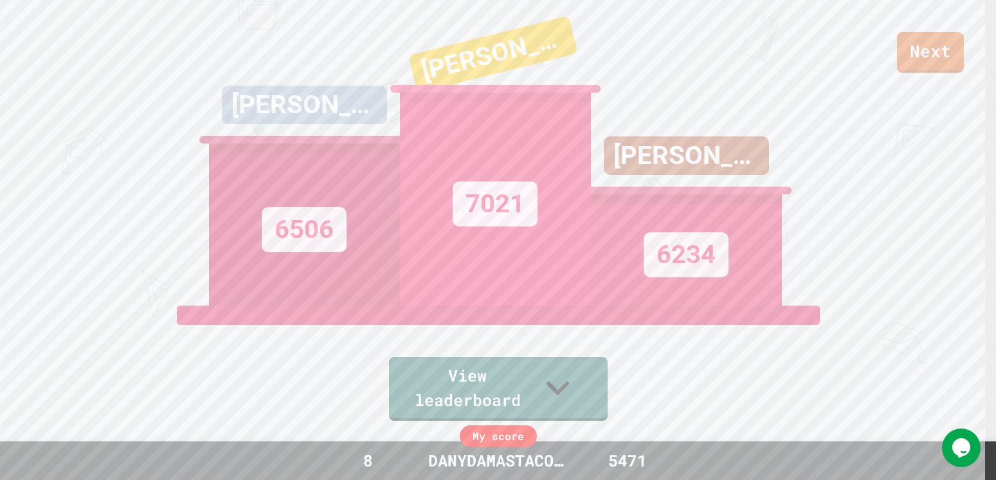
scroll to position [0, 0]
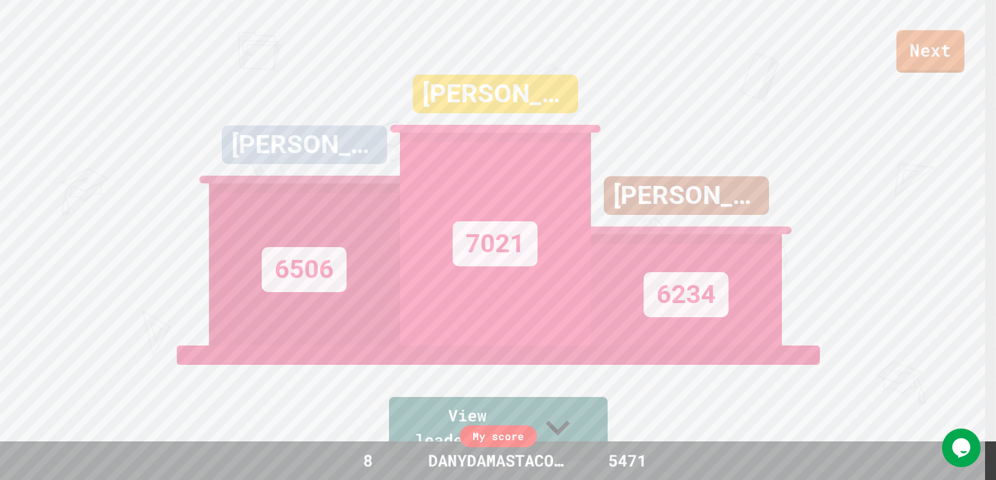
click at [944, 43] on link "Next" at bounding box center [930, 51] width 68 height 42
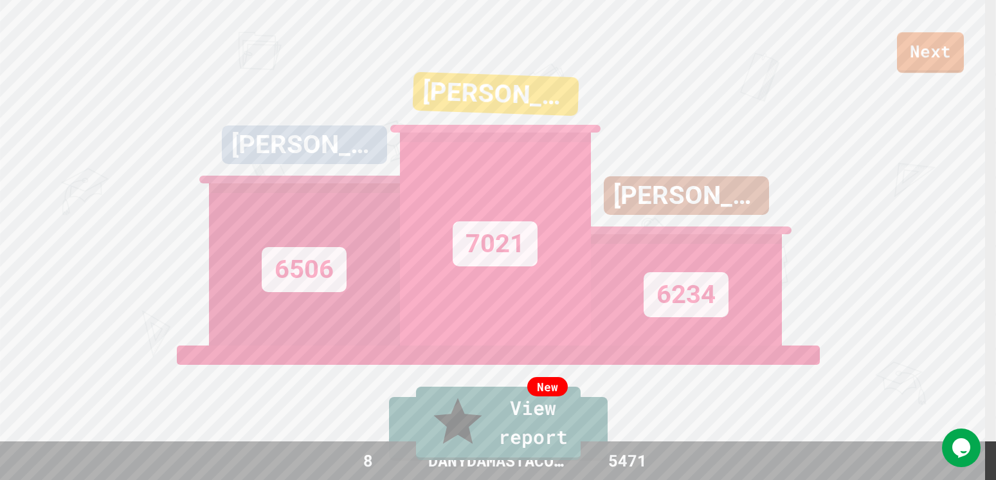
type textarea "**********"
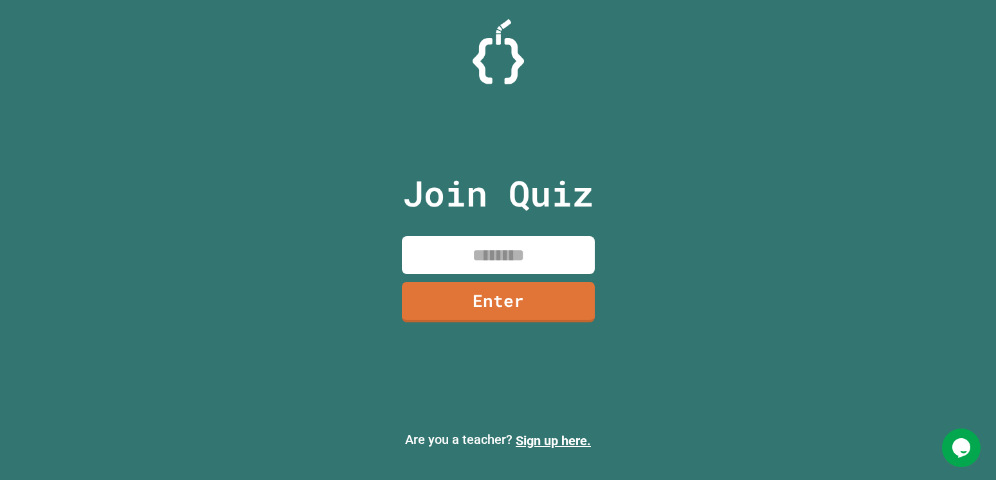
click at [439, 255] on input at bounding box center [498, 255] width 193 height 38
type input "********"
click at [536, 288] on link "Enter" at bounding box center [498, 302] width 193 height 41
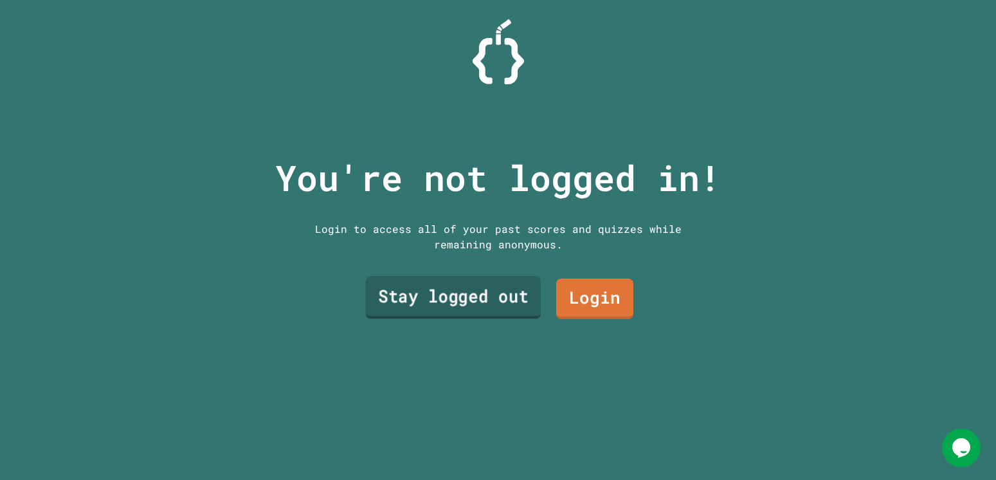
click at [517, 286] on link "Stay logged out" at bounding box center [453, 297] width 176 height 42
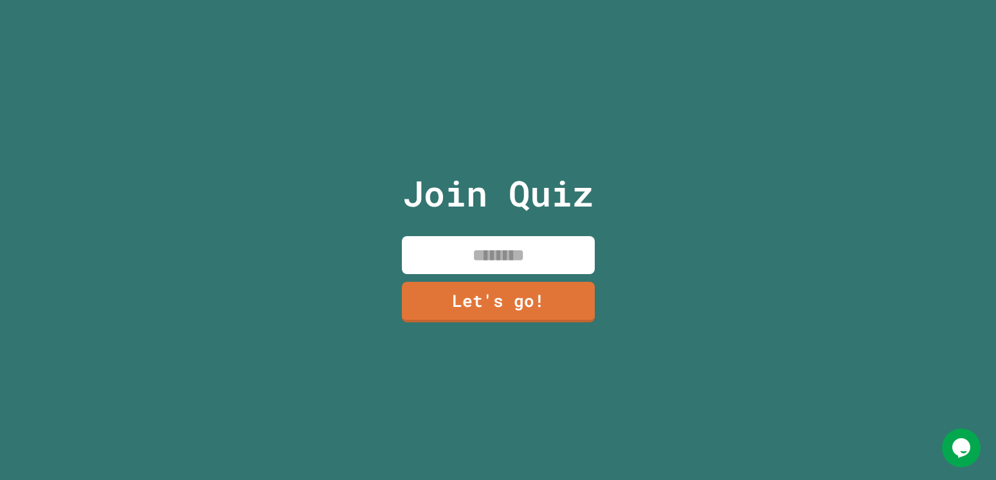
click at [517, 251] on input at bounding box center [498, 255] width 193 height 38
type input "**********"
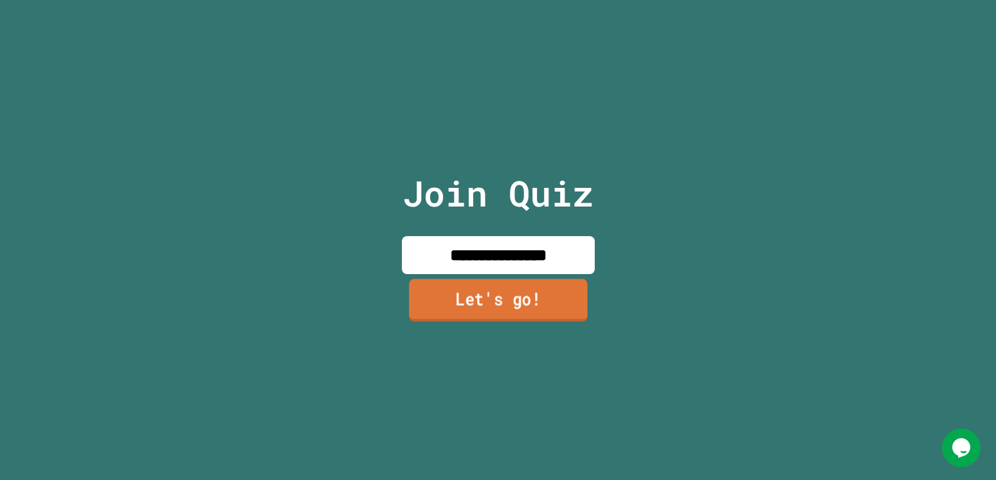
click at [480, 296] on link "Let's go!" at bounding box center [498, 300] width 179 height 42
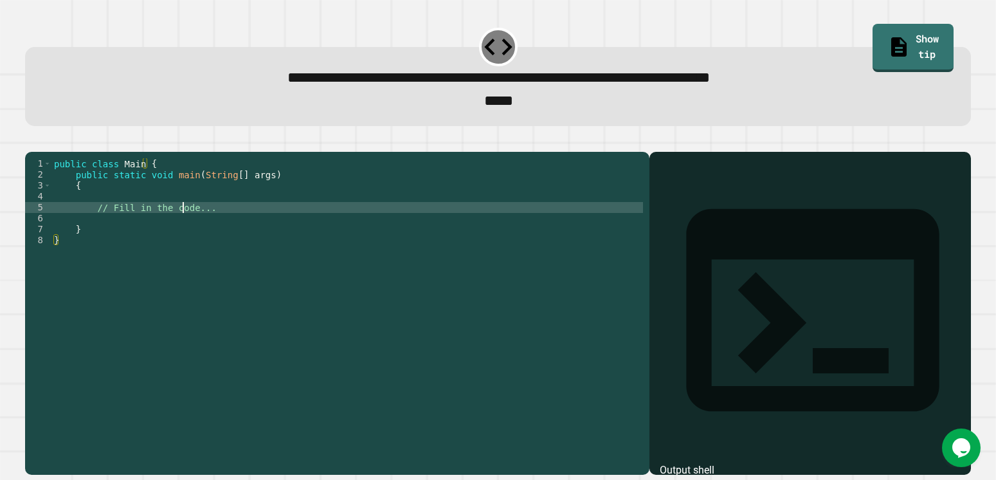
click at [185, 234] on div "public class Main { public static void main ( String [ ] args ) { // Fill in th…" at bounding box center [347, 294] width 592 height 273
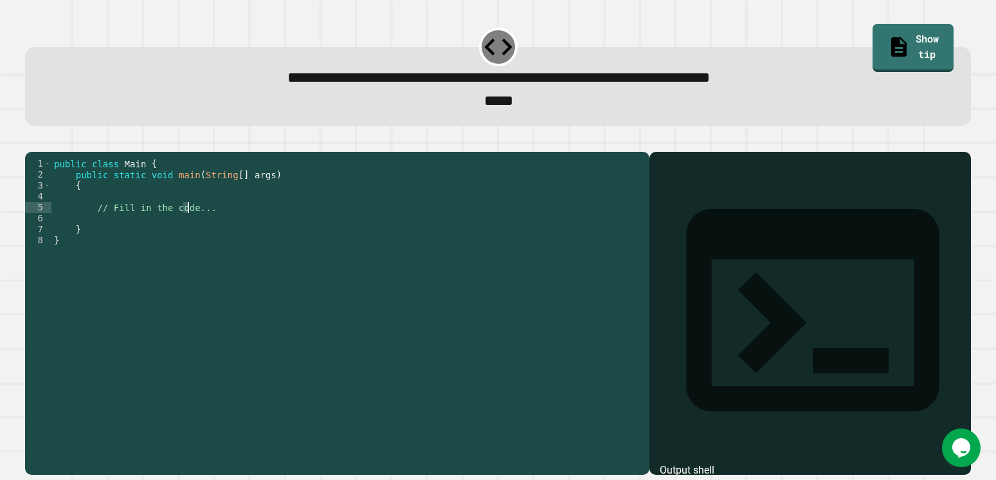
click at [138, 223] on div "public class Main { public static void main ( String [ ] args ) { // Fill in th…" at bounding box center [347, 294] width 592 height 273
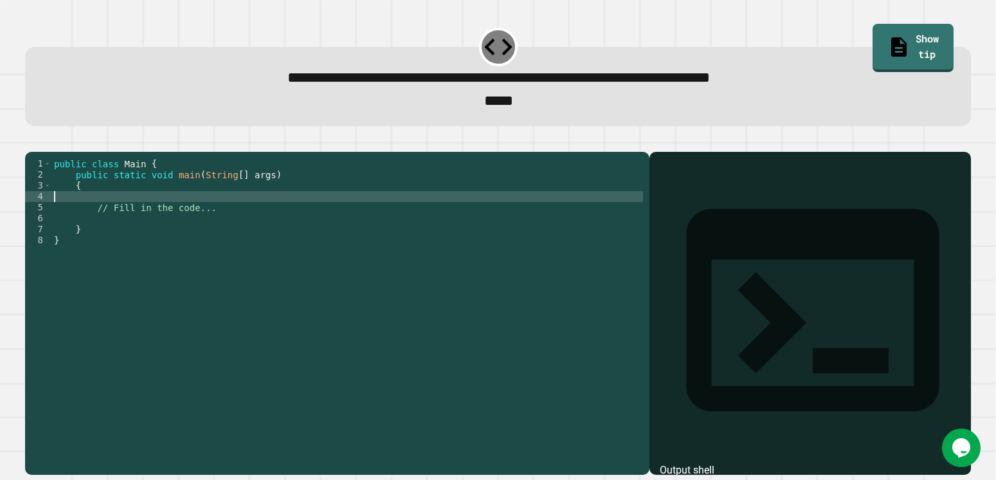
click at [127, 214] on div "public class Main { public static void main ( String [ ] args ) { // Fill in th…" at bounding box center [347, 294] width 592 height 273
click at [122, 217] on div "public class Main { public static void main ( String [ ] args ) { // Fill in th…" at bounding box center [347, 294] width 592 height 273
click at [32, 141] on button "button" at bounding box center [32, 141] width 0 height 0
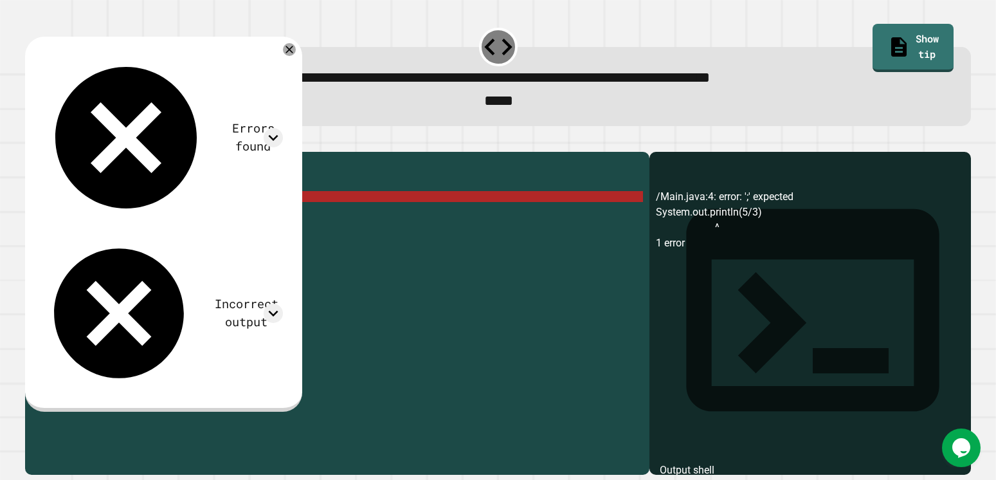
click at [194, 215] on div "public class Main { public static void main ( String [ ] args ) { System . out …" at bounding box center [347, 294] width 592 height 273
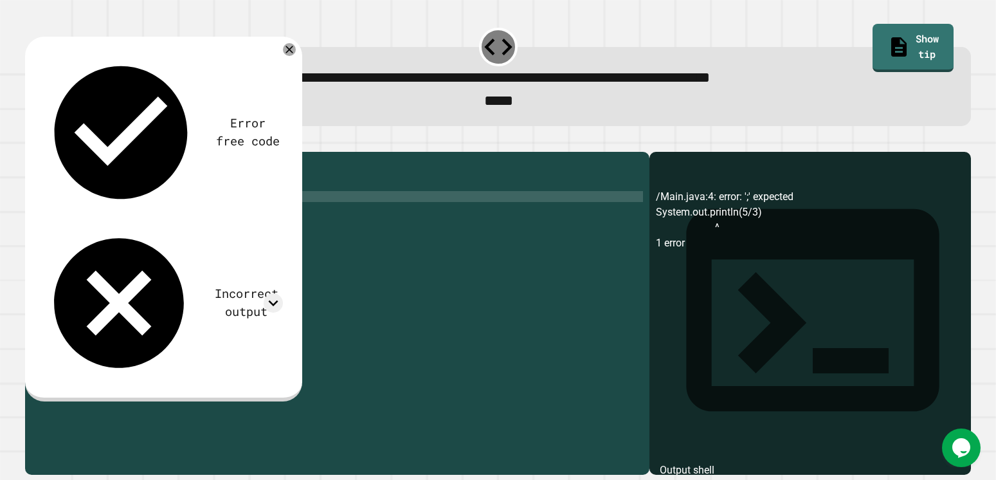
click at [32, 141] on icon "button" at bounding box center [32, 141] width 0 height 0
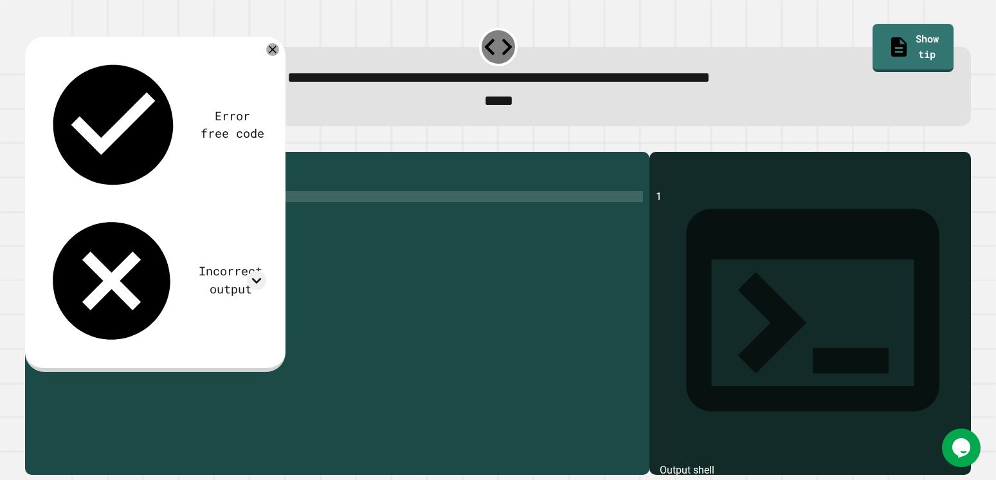
click at [163, 219] on div "public class Main { public static void main ( String [ ] args ) { System . out …" at bounding box center [347, 294] width 592 height 273
type textarea "**********"
click at [44, 153] on icon "button" at bounding box center [40, 148] width 7 height 9
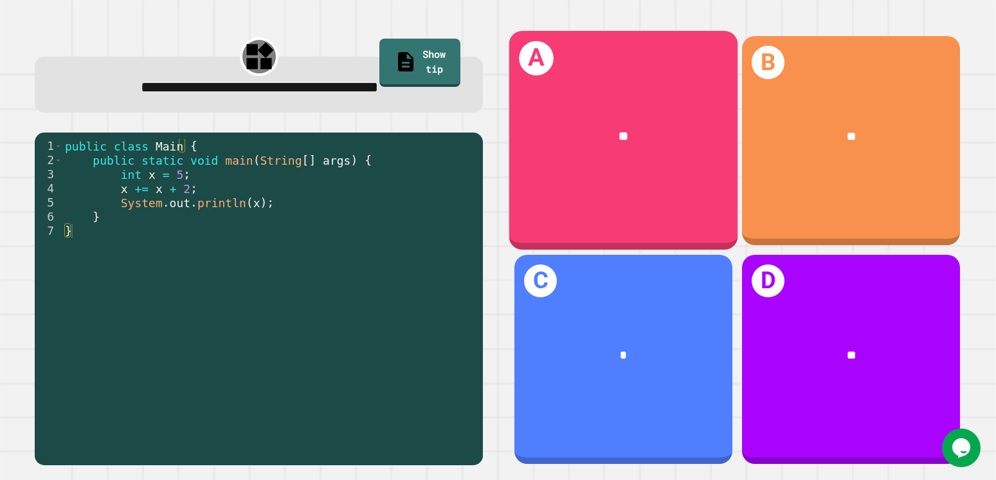
click at [543, 152] on div "**" at bounding box center [623, 137] width 228 height 69
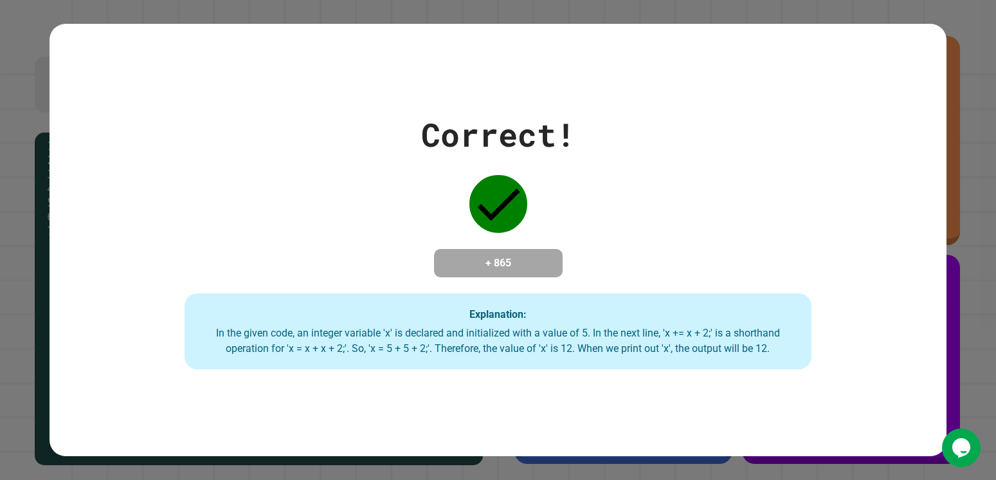
click at [956, 462] on button "Opens Chat This icon Opens the chat window." at bounding box center [961, 447] width 39 height 39
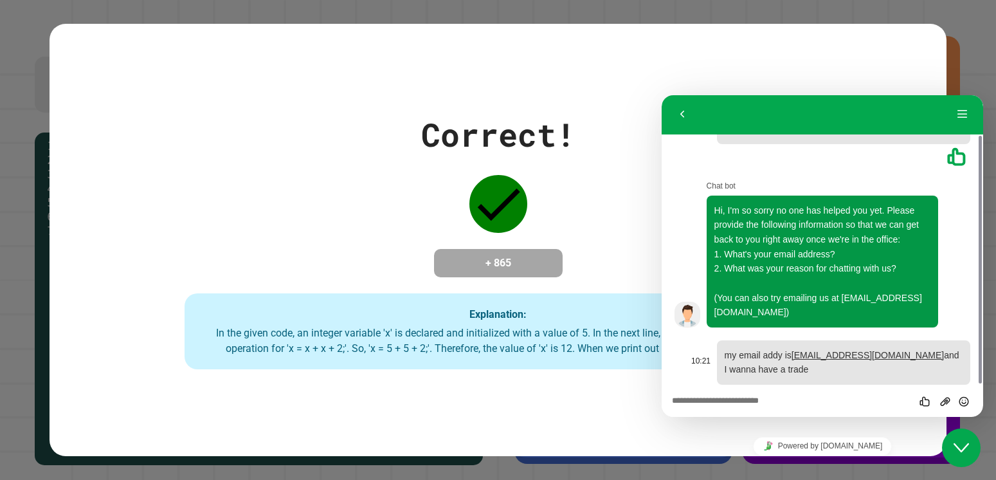
drag, startPoint x: 747, startPoint y: 343, endPoint x: 915, endPoint y: 356, distance: 168.3
click at [915, 356] on p "my email addy is [EMAIL_ADDRESS][DOMAIN_NAME] and I wanna have a trade" at bounding box center [844, 362] width 238 height 29
click at [909, 353] on p "my email addy is [EMAIL_ADDRESS][DOMAIN_NAME] and I wanna have a trade" at bounding box center [844, 362] width 238 height 29
drag, startPoint x: 963, startPoint y: 459, endPoint x: 947, endPoint y: 479, distance: 25.6
click at [970, 454] on div "Close Chat This icon closes the chat window." at bounding box center [961, 447] width 39 height 15
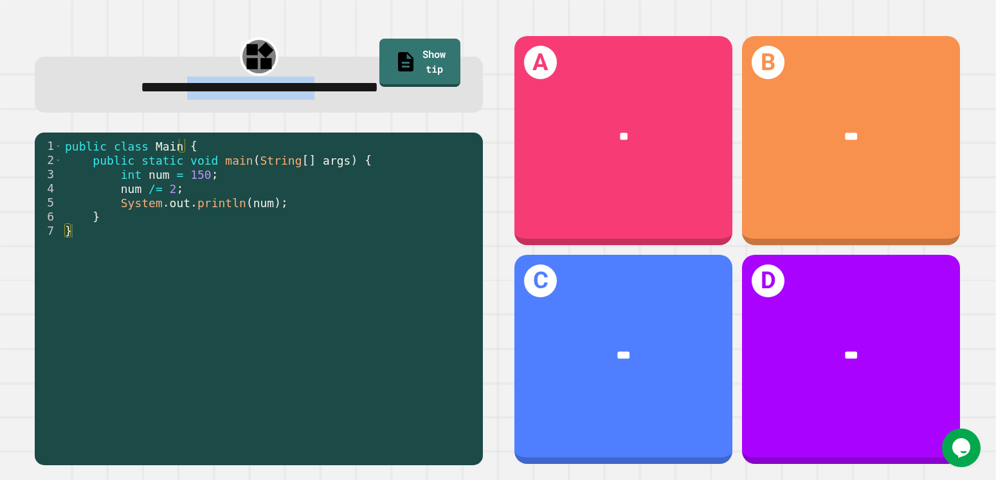
drag, startPoint x: 138, startPoint y: 82, endPoint x: 320, endPoint y: 102, distance: 183.8
click at [336, 90] on span "**********" at bounding box center [259, 87] width 237 height 15
click at [258, 250] on div "public class Main { public static void main ( String [ ] args ) { int num = 150…" at bounding box center [269, 294] width 414 height 311
click at [205, 247] on div "public class Main { public static void main ( String [ ] args ) { int num = 150…" at bounding box center [269, 294] width 414 height 311
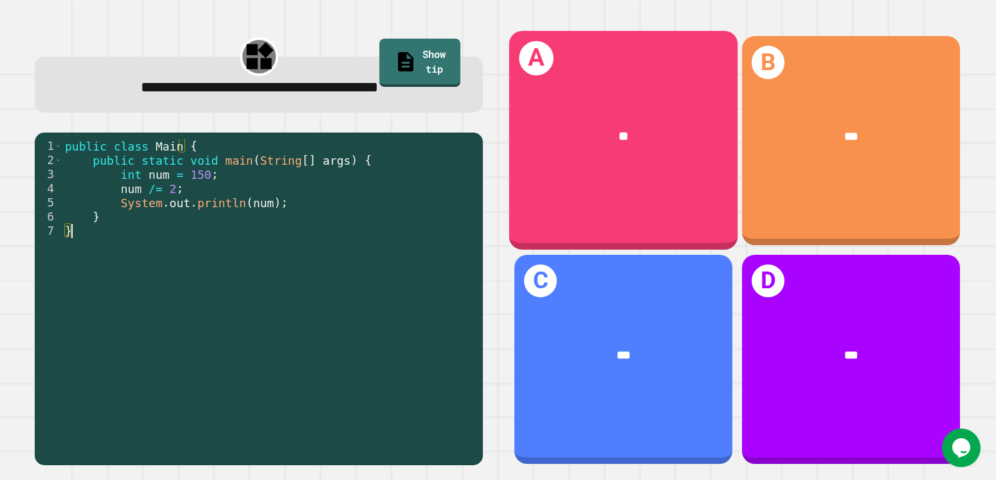
click at [655, 172] on div "A **" at bounding box center [623, 140] width 228 height 219
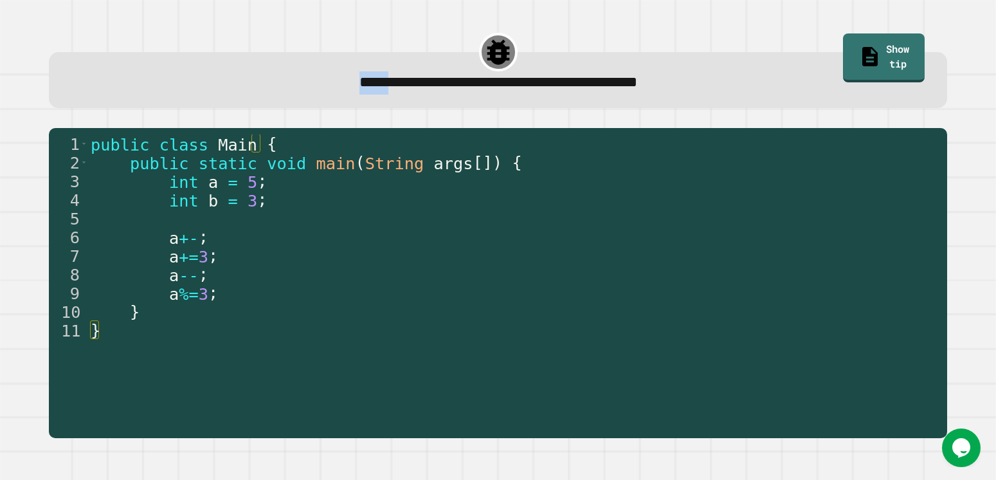
drag, startPoint x: 320, startPoint y: 80, endPoint x: 486, endPoint y: 59, distance: 167.3
click at [486, 59] on div "**********" at bounding box center [498, 80] width 898 height 56
click at [235, 69] on div "**********" at bounding box center [498, 80] width 898 height 56
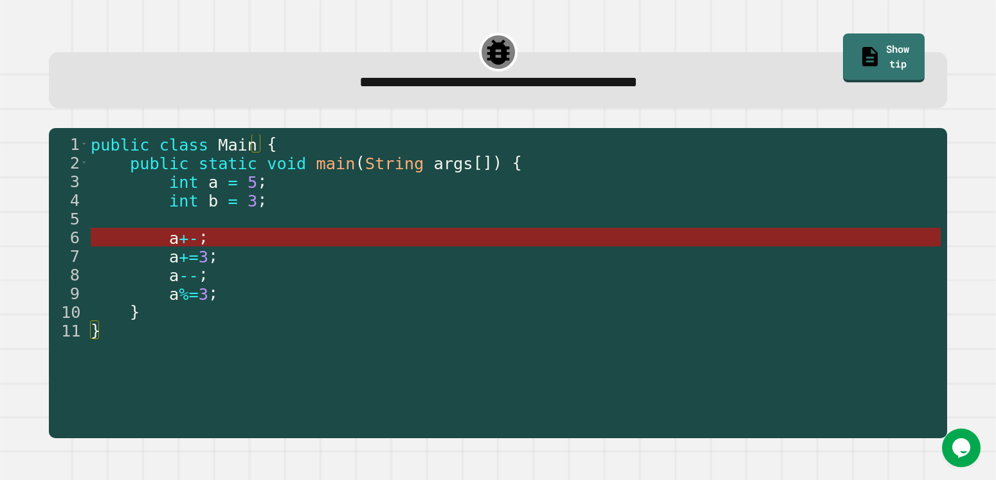
click at [169, 241] on span "a" at bounding box center [174, 237] width 10 height 19
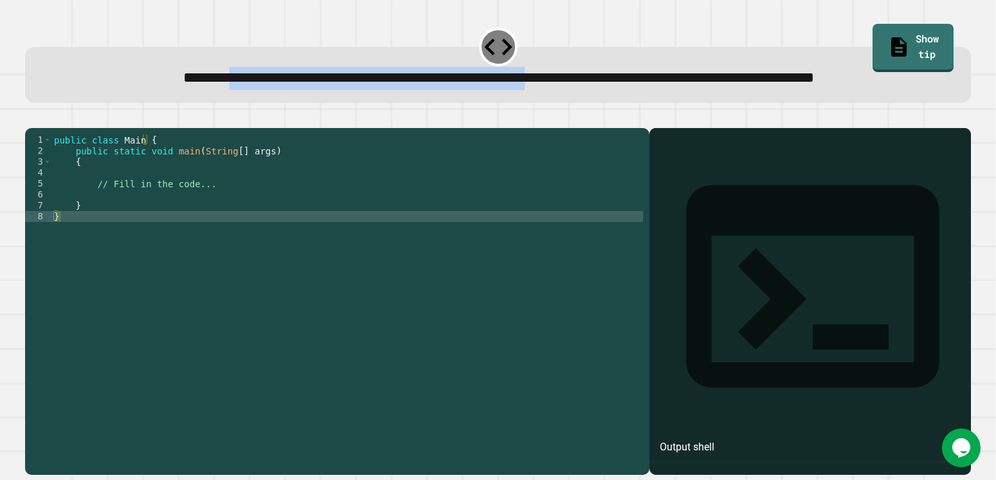
drag, startPoint x: 136, startPoint y: 88, endPoint x: 546, endPoint y: 88, distance: 409.7
click at [566, 85] on span "**********" at bounding box center [498, 77] width 631 height 15
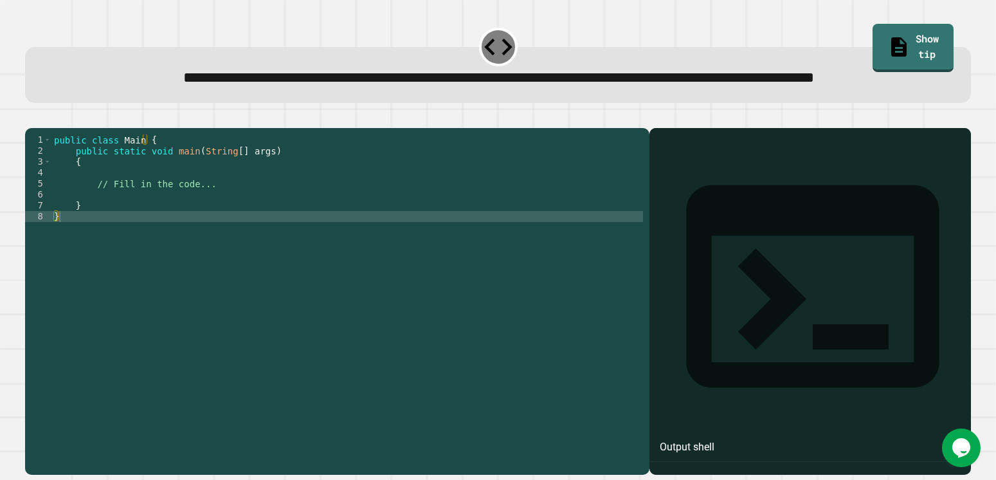
click at [124, 235] on div "public class Main { public static void main ( String [ ] args ) { // Fill in th…" at bounding box center [347, 270] width 592 height 273
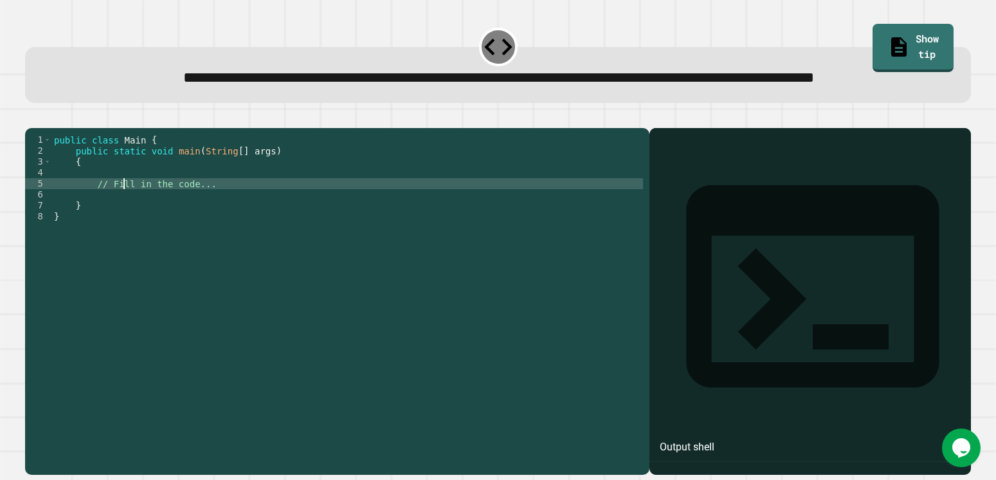
click at [209, 233] on div "public class Main { public static void main ( String [ ] args ) { // Fill in th…" at bounding box center [347, 270] width 592 height 273
type textarea "**********"
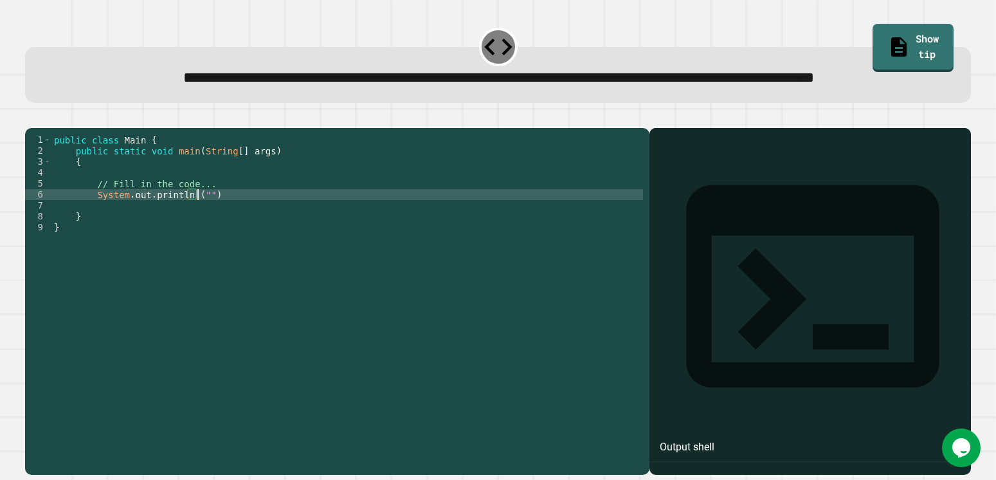
scroll to position [0, 10]
type textarea "*"
type textarea "**********"
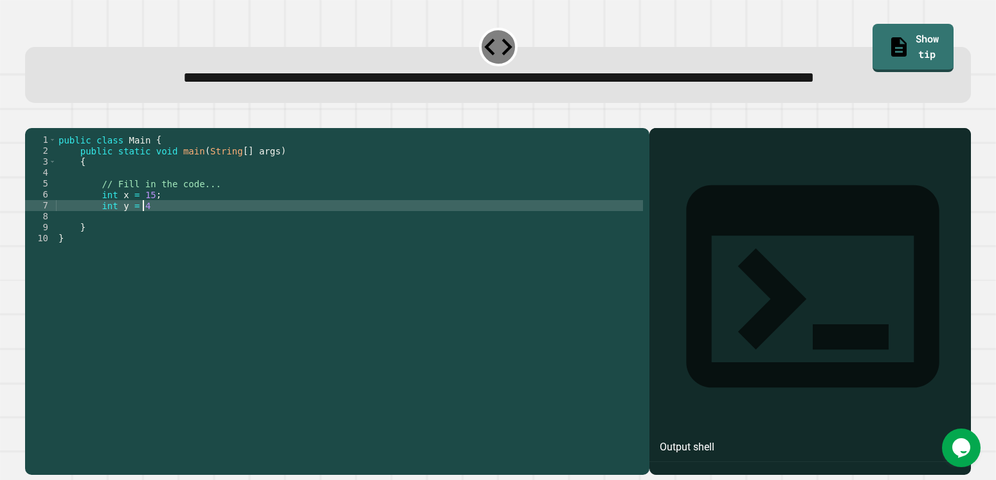
type textarea "**********"
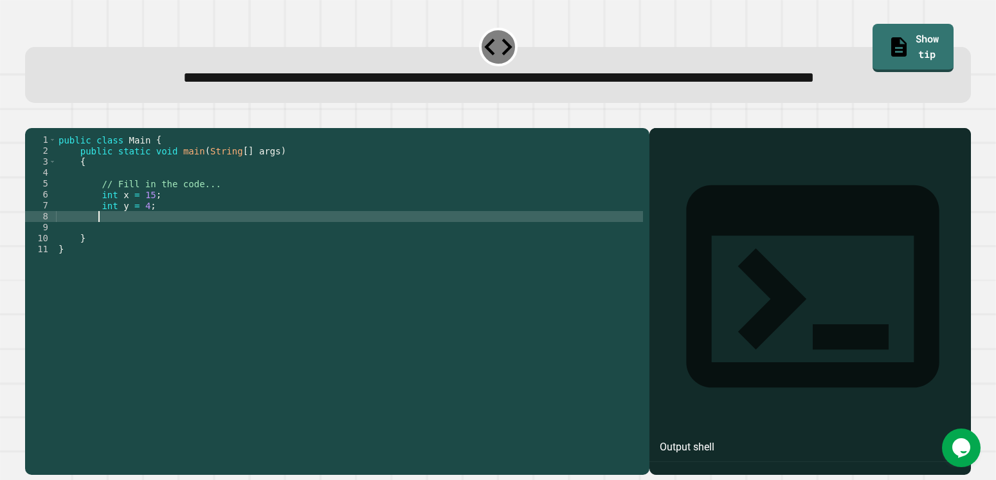
scroll to position [0, 2]
type textarea "*"
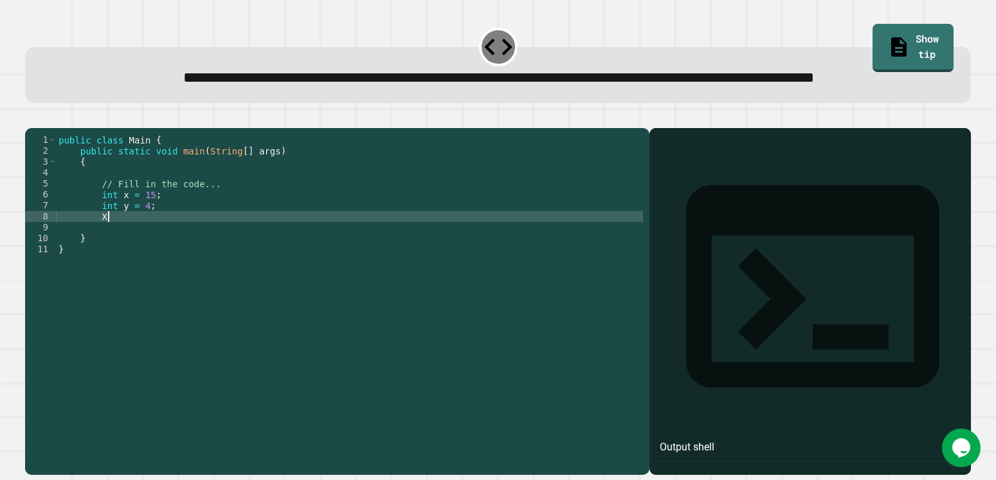
type textarea "*"
click at [32, 118] on icon "button" at bounding box center [32, 118] width 0 height 0
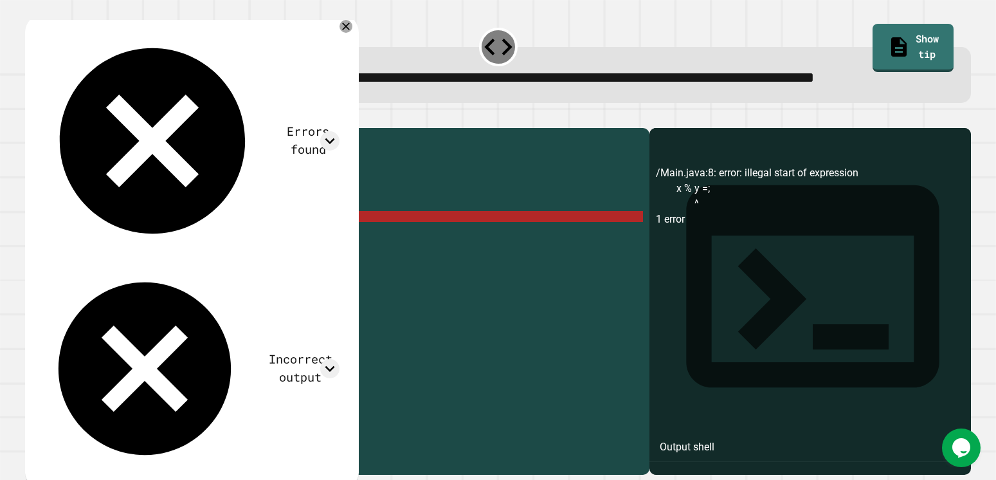
click at [96, 264] on div "public class Main { public static void main ( String [ ] args ) { // Fill in th…" at bounding box center [349, 270] width 587 height 273
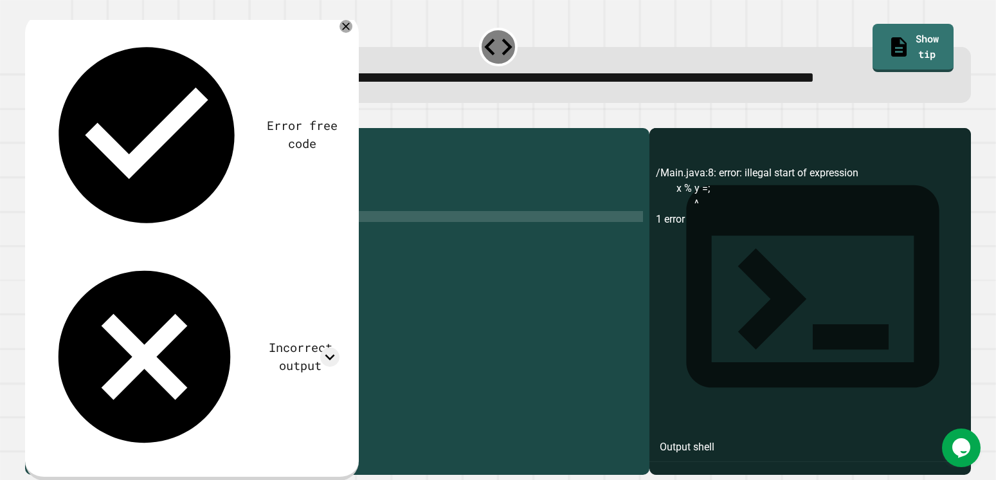
scroll to position [0, 4]
click at [32, 118] on icon "button" at bounding box center [32, 118] width 0 height 0
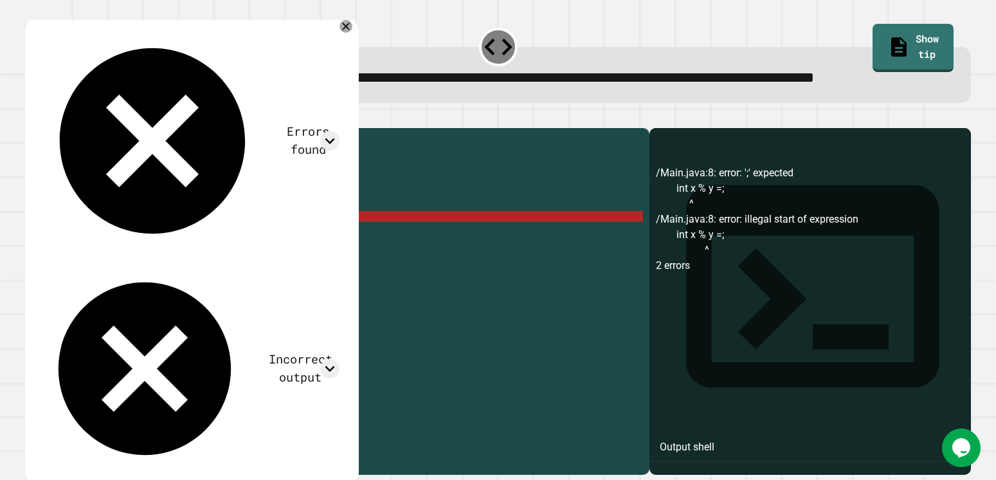
click at [109, 264] on div "public class Main { public static void main ( String [ ] args ) { // Fill in th…" at bounding box center [349, 270] width 587 height 273
click at [111, 264] on div "public class Main { public static void main ( String [ ] args ) { // Fill in th…" at bounding box center [349, 270] width 587 height 273
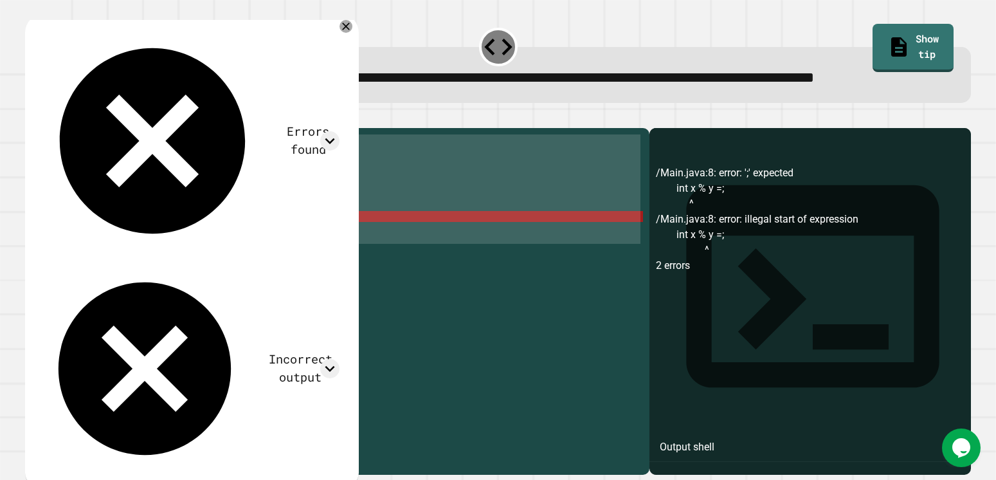
click at [111, 264] on div "public class Main { public static void main ( String [ ] args ) { // Fill in th…" at bounding box center [349, 270] width 587 height 273
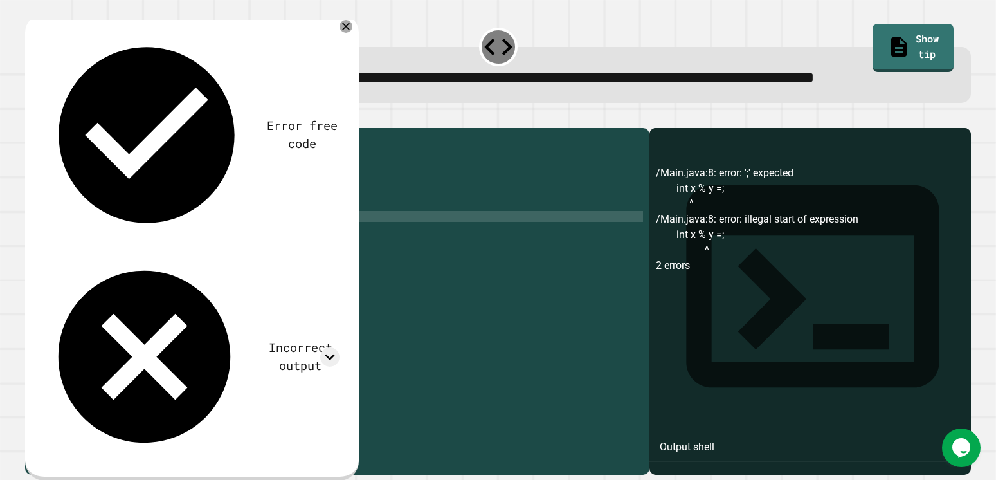
scroll to position [0, 8]
click at [262, 261] on div "public class Main { public static void main ( String [ ] args ) { // Fill in th…" at bounding box center [349, 270] width 587 height 273
click at [180, 263] on div "public class Main { public static void main ( String [ ] args ) { // Fill in th…" at bounding box center [349, 270] width 587 height 273
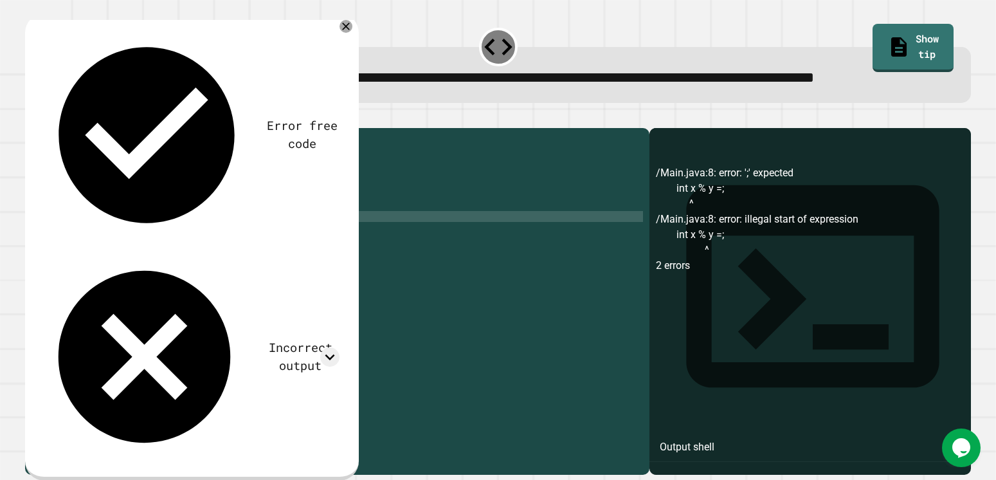
click at [32, 118] on button "button" at bounding box center [32, 118] width 0 height 0
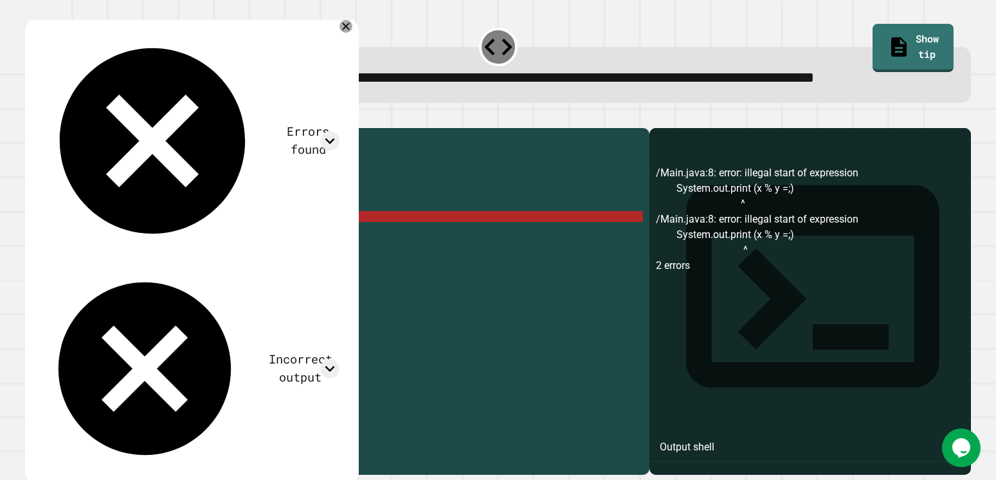
click at [238, 264] on div "public class Main { public static void main ( String [ ] args ) { // Fill in th…" at bounding box center [349, 270] width 587 height 273
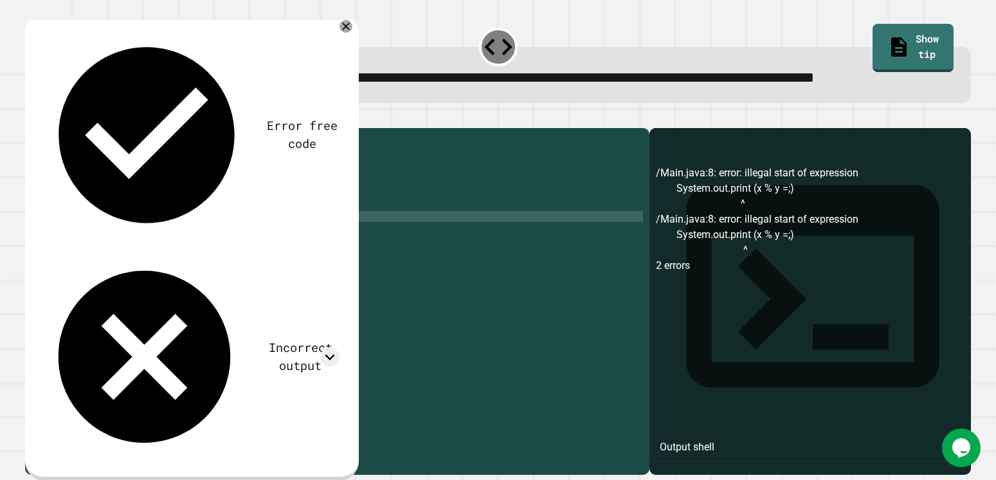
click at [223, 260] on div "public class Main { public static void main ( String [ ] args ) { // Fill in th…" at bounding box center [349, 270] width 587 height 273
click at [63, 128] on div at bounding box center [498, 120] width 947 height 15
click at [44, 130] on icon "button" at bounding box center [40, 125] width 7 height 9
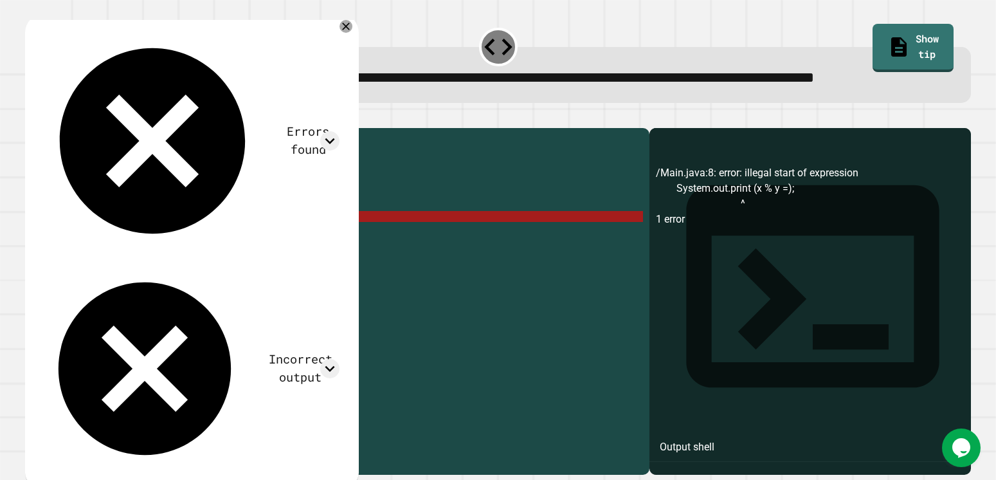
drag, startPoint x: 242, startPoint y: 263, endPoint x: 111, endPoint y: 252, distance: 132.3
click at [131, 262] on div "public class Main { public static void main ( String [ ] args ) { // Fill in th…" at bounding box center [349, 270] width 587 height 273
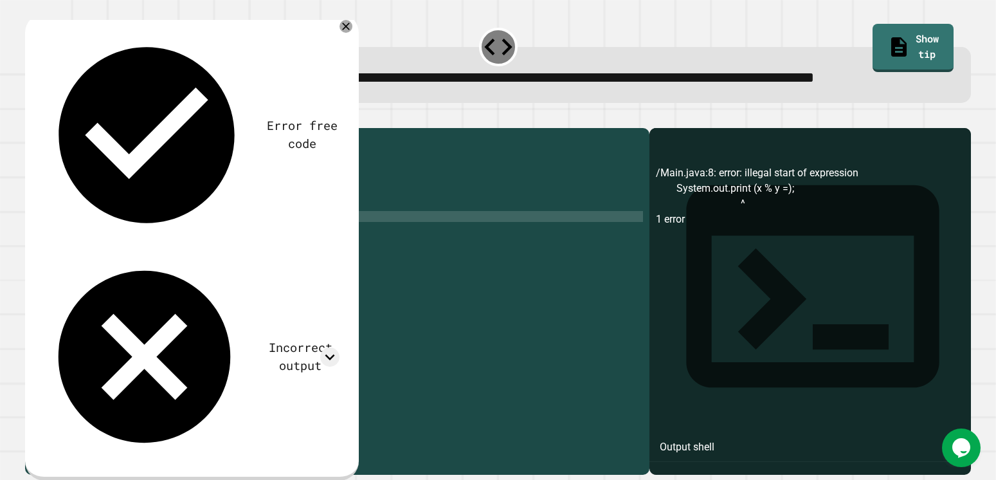
type textarea "*"
click at [146, 262] on div "public class Main { public static void main ( String [ ] args ) { // Fill in th…" at bounding box center [349, 270] width 587 height 273
type textarea "**********"
click at [44, 130] on icon "button" at bounding box center [40, 125] width 7 height 9
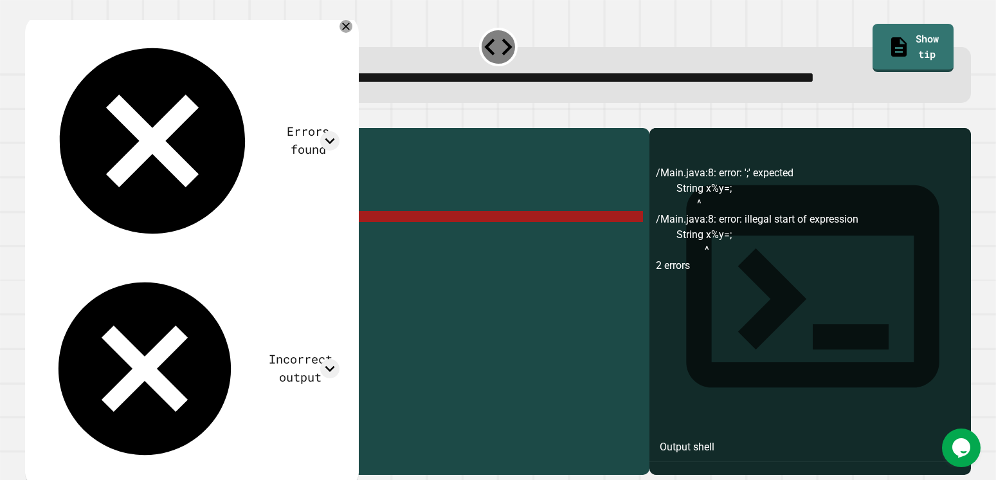
drag, startPoint x: 165, startPoint y: 262, endPoint x: 98, endPoint y: 262, distance: 67.5
click at [98, 262] on div "public class Main { public static void main ( String [ ] args ) { // Fill in th…" at bounding box center [349, 270] width 587 height 273
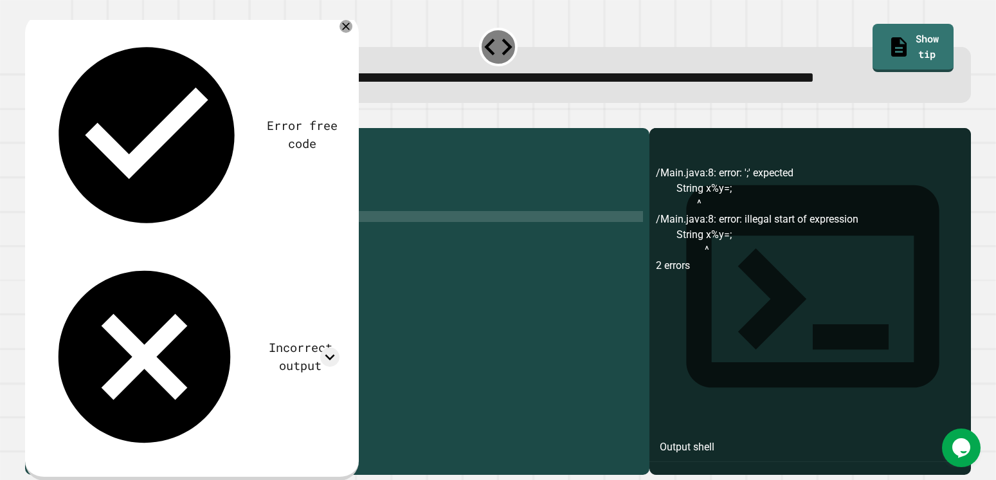
click at [160, 249] on div "public class Main { public static void main ( String [ ] args ) { // Fill in th…" at bounding box center [349, 270] width 587 height 273
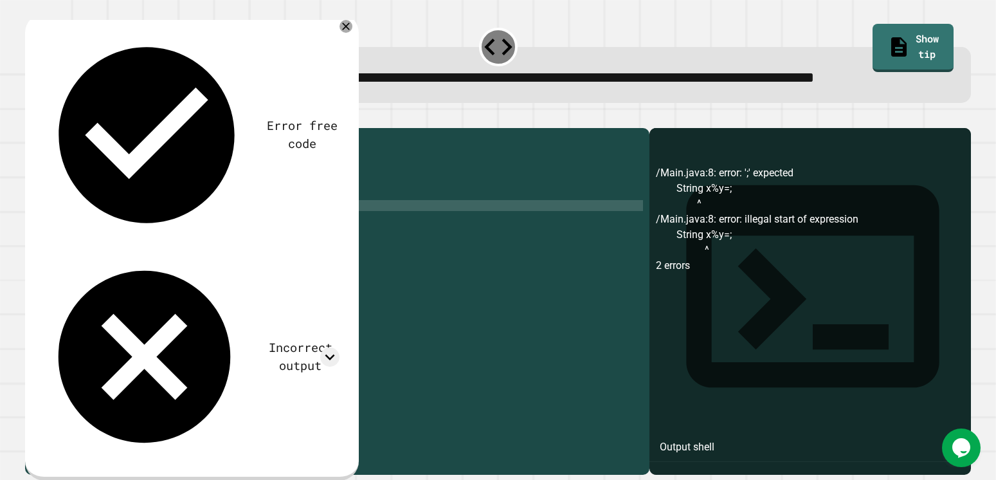
click at [156, 261] on div "public class Main { public static void main ( String [ ] args ) { // Fill in th…" at bounding box center [349, 270] width 587 height 273
click at [116, 257] on div "public class Main { public static void main ( String [ ] args ) { // Fill in th…" at bounding box center [349, 270] width 587 height 273
click at [117, 258] on div "public class Main { public static void main ( String [ ] args ) { // Fill in th…" at bounding box center [349, 259] width 587 height 251
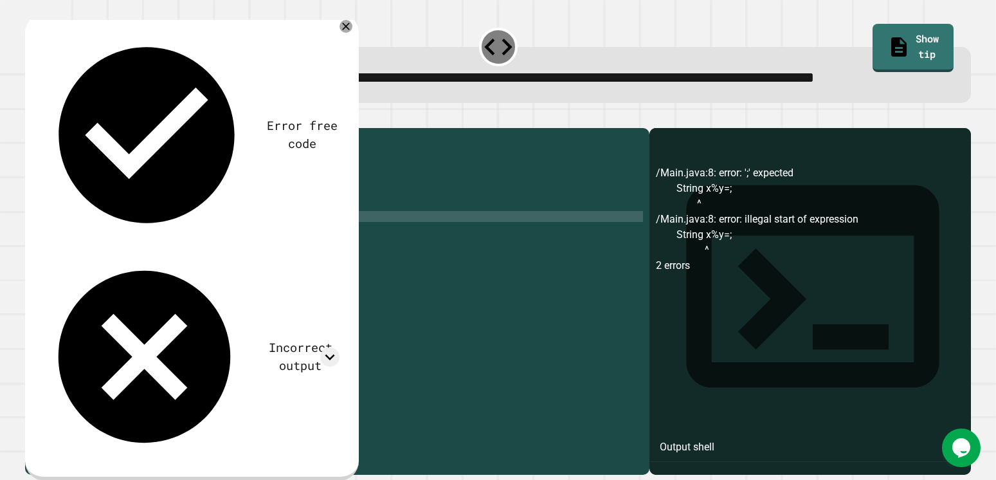
scroll to position [0, 12]
click at [244, 262] on div "public class Main { public static void main ( String [ ] args ) { // Fill in th…" at bounding box center [349, 270] width 587 height 273
click at [32, 118] on icon "button" at bounding box center [32, 118] width 0 height 0
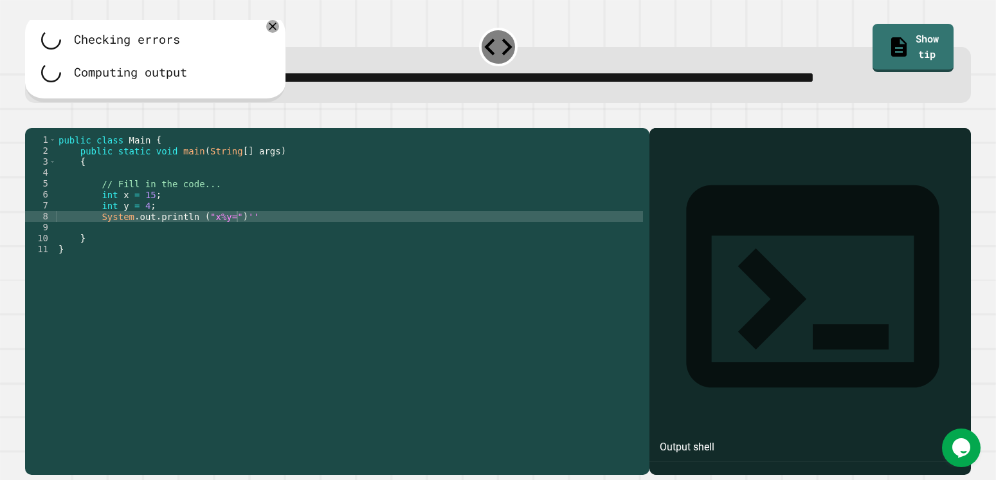
click at [245, 267] on div "public class Main { public static void main ( String [ ] args ) { // Fill in th…" at bounding box center [349, 270] width 587 height 273
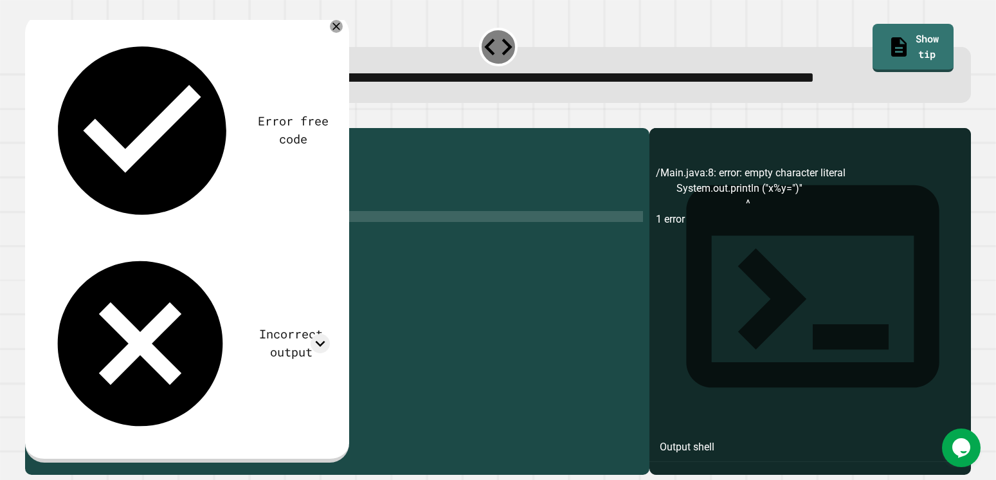
click at [220, 262] on div "public class Main { public static void main ( String [ ] args ) { // Fill in th…" at bounding box center [349, 270] width 587 height 273
click at [225, 263] on div "public class Main { public static void main ( String [ ] args ) { // Fill in th…" at bounding box center [349, 270] width 587 height 273
click at [201, 257] on div "public class Main { public static void main ( String [ ] args ) { // Fill in th…" at bounding box center [349, 270] width 587 height 273
type textarea "**********"
click at [24, 173] on div "**********" at bounding box center [498, 294] width 956 height 372
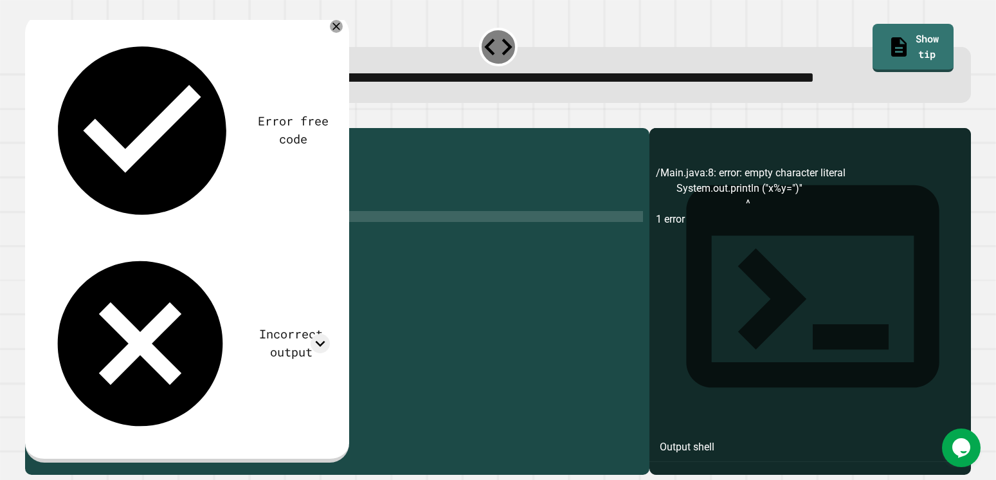
click at [22, 154] on div "**********" at bounding box center [498, 294] width 956 height 372
click at [30, 128] on div at bounding box center [498, 120] width 947 height 15
click at [32, 118] on icon "button" at bounding box center [32, 118] width 0 height 0
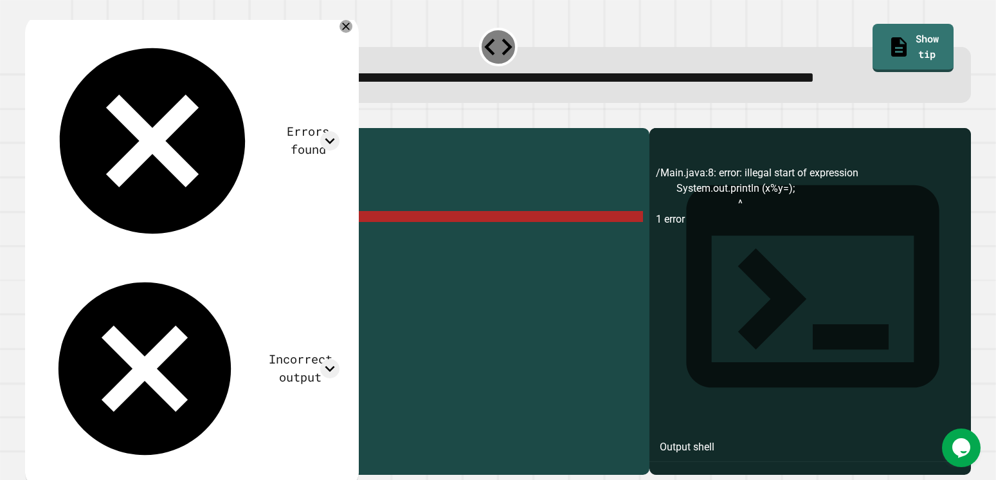
click at [209, 262] on div "public class Main { public static void main ( String [ ] args ) { // Fill in th…" at bounding box center [349, 270] width 587 height 273
drag, startPoint x: 215, startPoint y: 266, endPoint x: 93, endPoint y: 261, distance: 122.3
click at [93, 261] on div "public class Main { public static void main ( String [ ] args ) { // Fill in th…" at bounding box center [349, 270] width 587 height 273
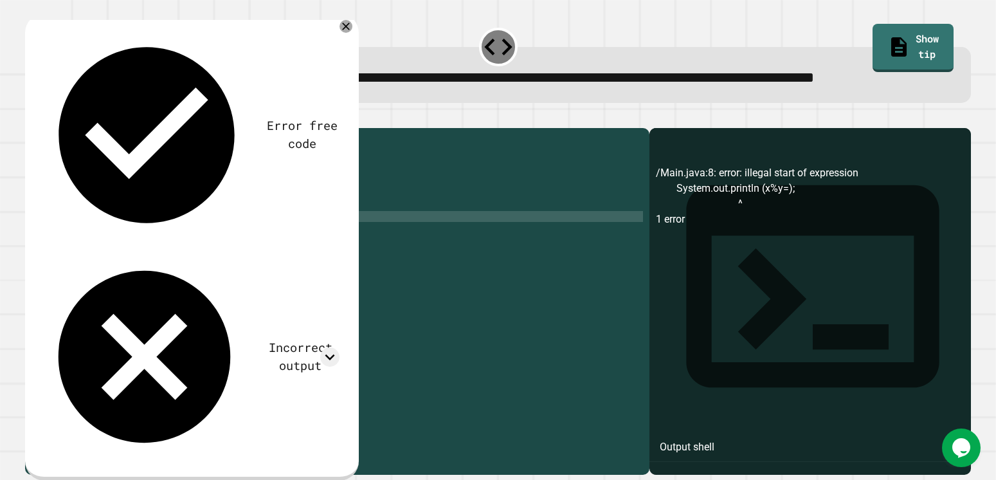
scroll to position [0, 1]
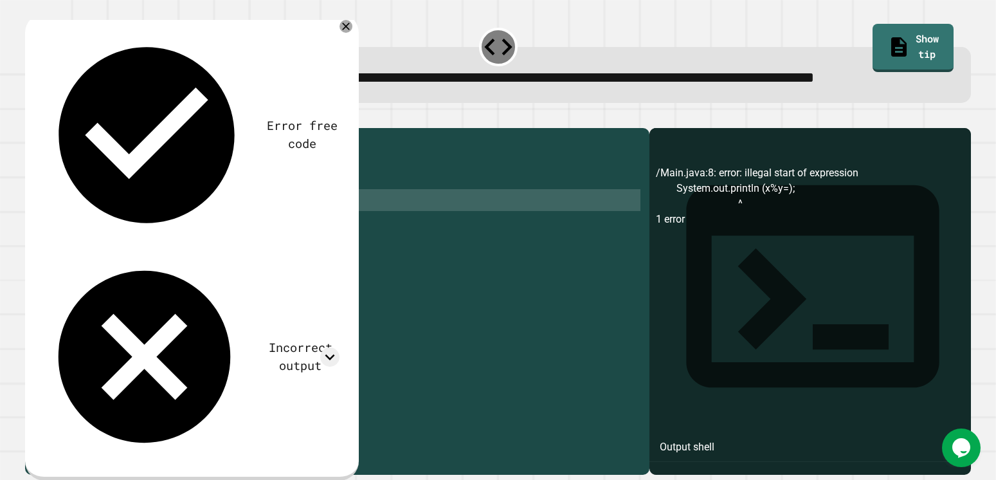
drag, startPoint x: 130, startPoint y: 262, endPoint x: 96, endPoint y: 241, distance: 39.6
click at [96, 241] on div "public class Main { public static void main ( String [ ] args ) { // Fill in th…" at bounding box center [349, 270] width 587 height 273
type textarea "**********"
click at [32, 118] on button "button" at bounding box center [32, 118] width 0 height 0
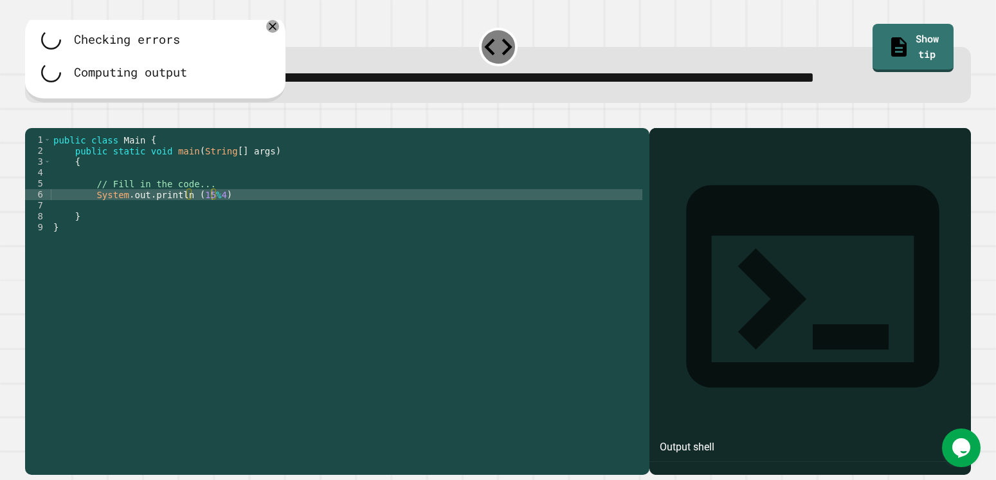
click at [230, 239] on div "public class Main { public static void main ( String [ ] args ) { // Fill in th…" at bounding box center [347, 270] width 592 height 273
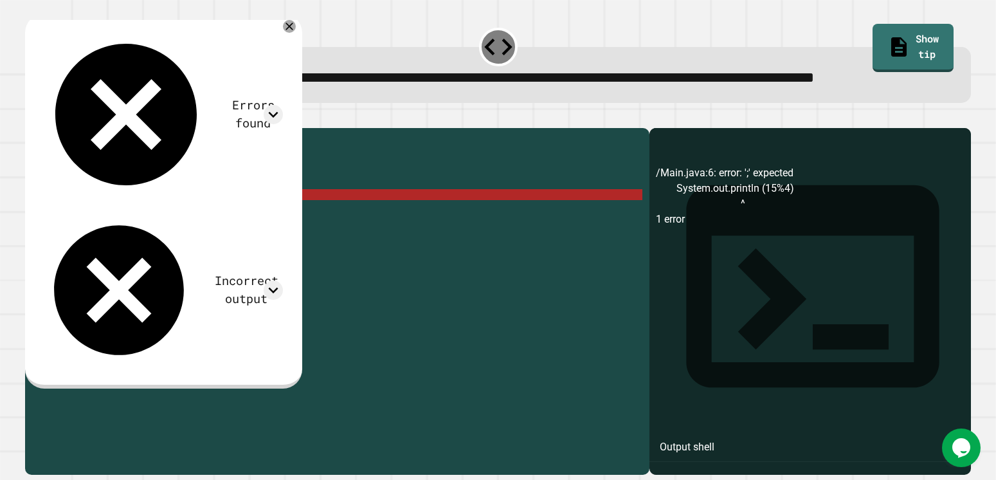
scroll to position [0, 11]
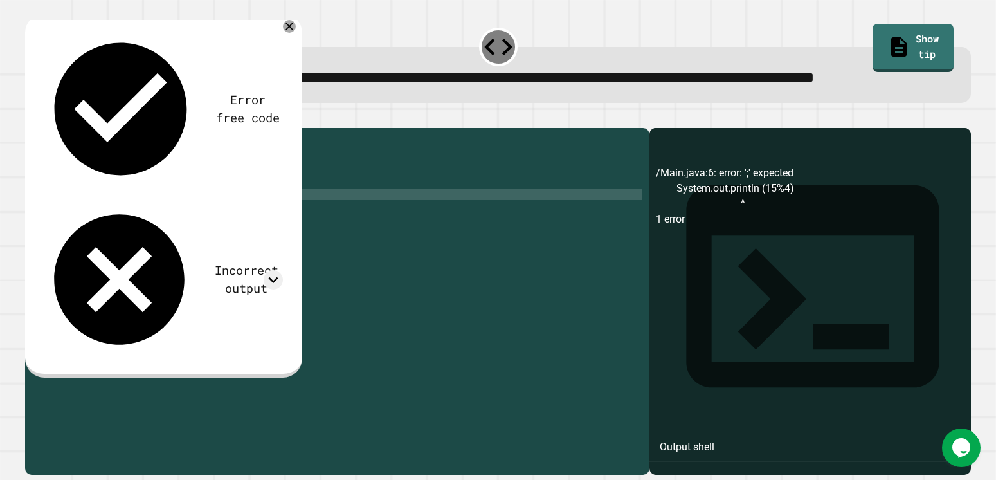
type textarea "**********"
click at [32, 118] on button "button" at bounding box center [32, 118] width 0 height 0
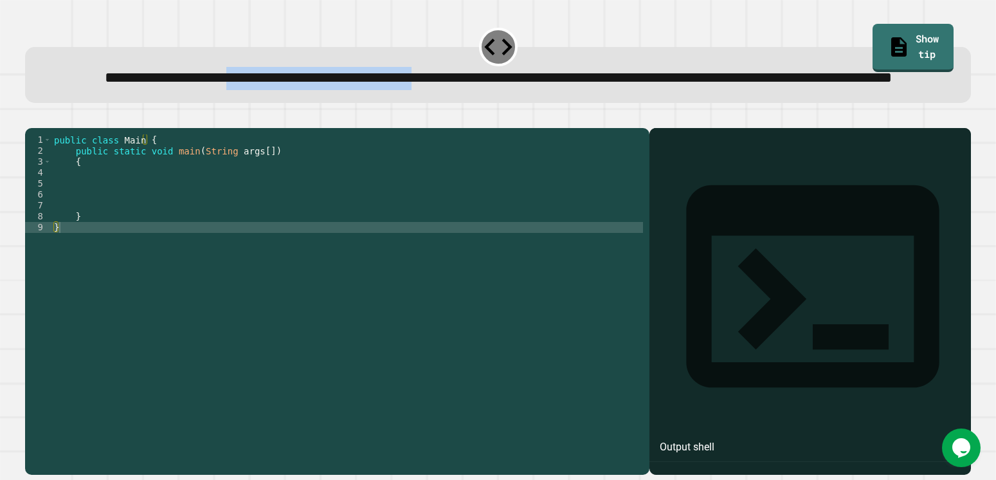
drag, startPoint x: 253, startPoint y: 84, endPoint x: 545, endPoint y: 93, distance: 292.7
click at [545, 90] on div "**********" at bounding box center [499, 78] width 906 height 23
click at [553, 90] on div "**********" at bounding box center [499, 78] width 906 height 23
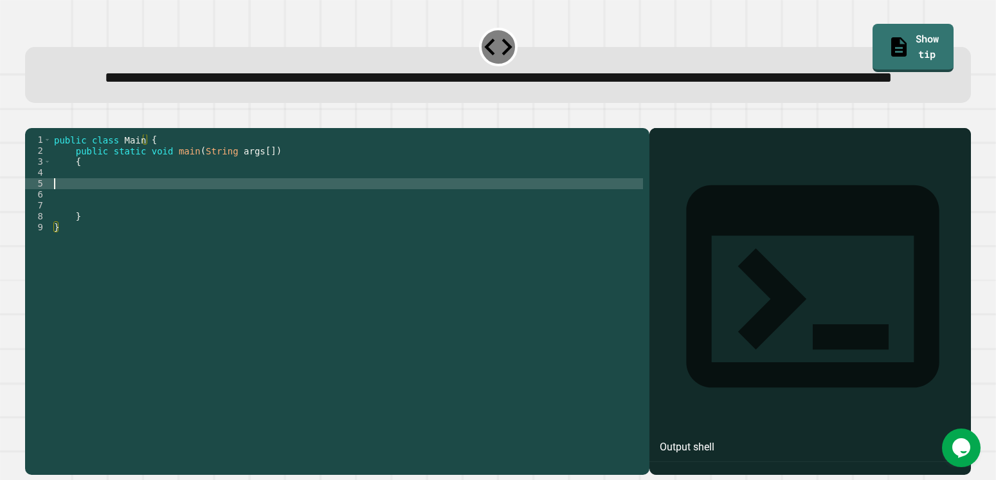
click at [109, 226] on div "public class Main { public static void main ( String args [ ]) { } }" at bounding box center [347, 270] width 592 height 273
type textarea "**********"
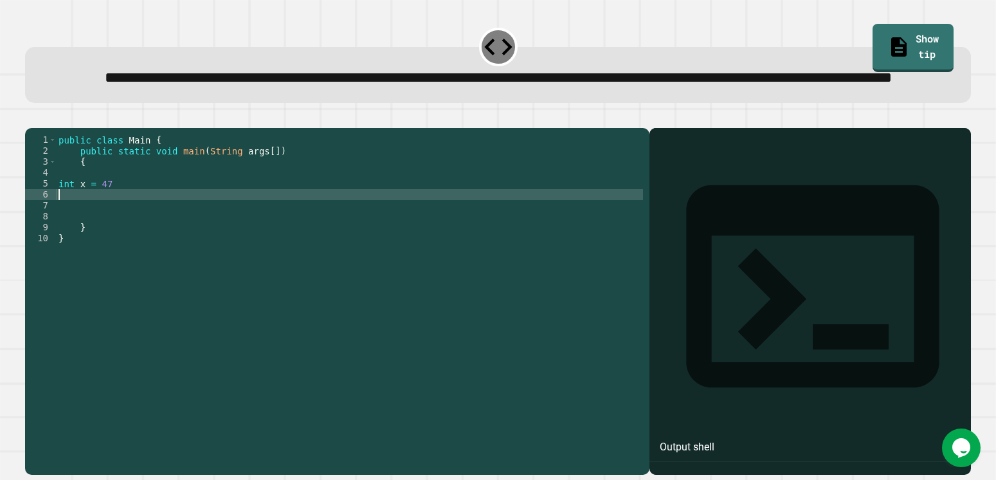
type textarea "*"
type textarea "**********"
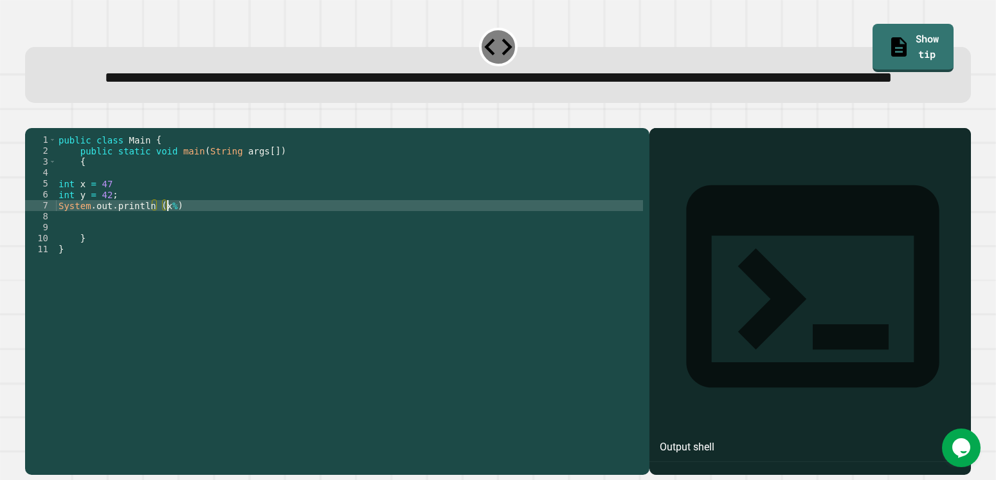
scroll to position [0, 7]
click at [215, 251] on div "public class Main { public static void main ( String args [ ]) { int x = 47 int…" at bounding box center [349, 270] width 587 height 273
type textarea "**********"
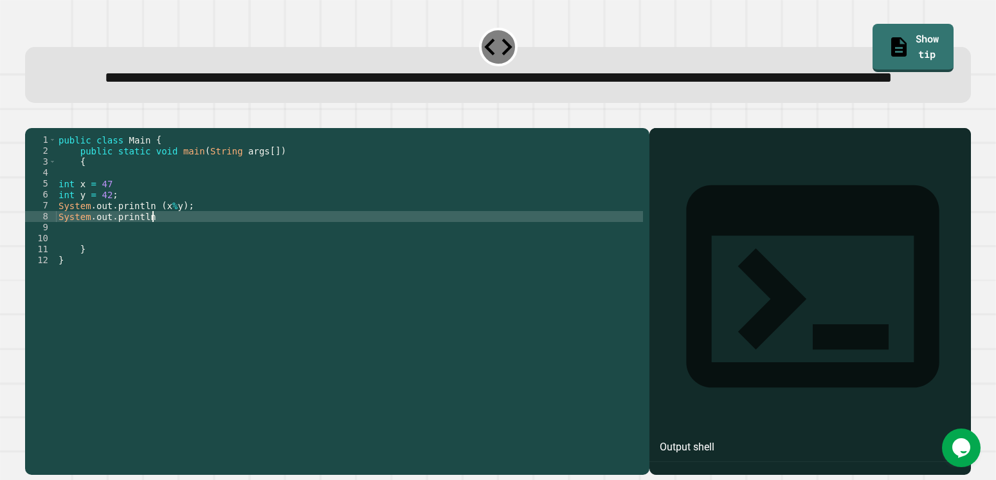
scroll to position [0, 6]
click at [194, 259] on div "public class Main { public static void main ( String args [ ]) { int x = 47 int…" at bounding box center [349, 270] width 587 height 273
click at [32, 118] on icon "button" at bounding box center [32, 118] width 0 height 0
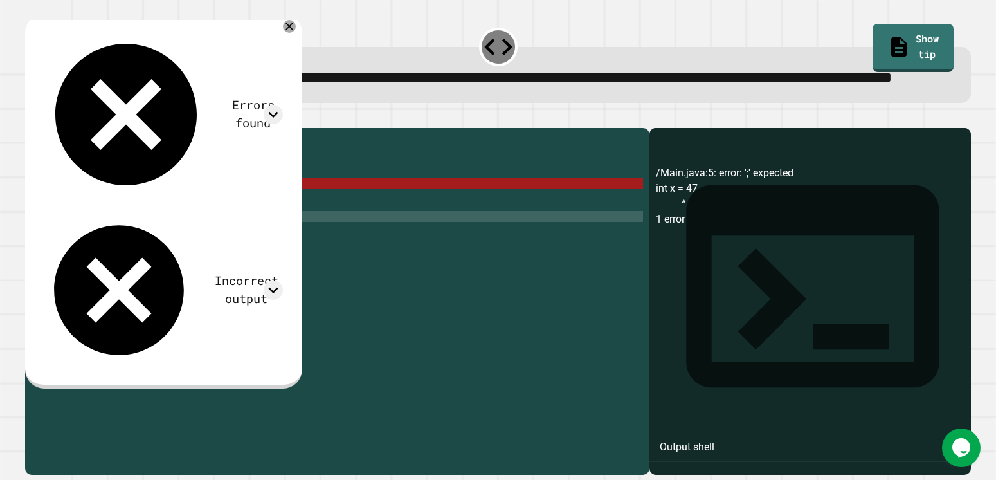
click at [170, 251] on div "public class Main { public static void main ( String args [ ]) { int x = 47 int…" at bounding box center [349, 270] width 587 height 273
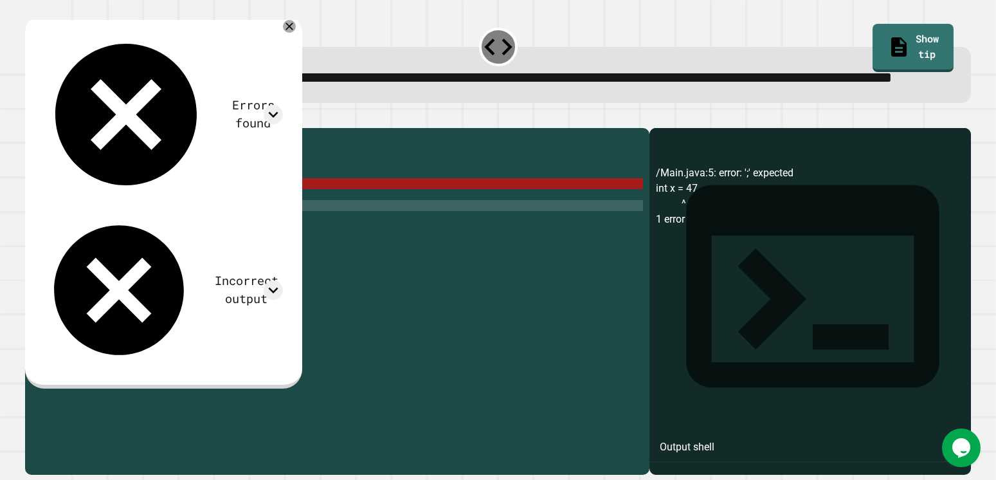
click at [138, 233] on div "public class Main { public static void main ( String args [ ]) { int x = 47 int…" at bounding box center [349, 270] width 587 height 273
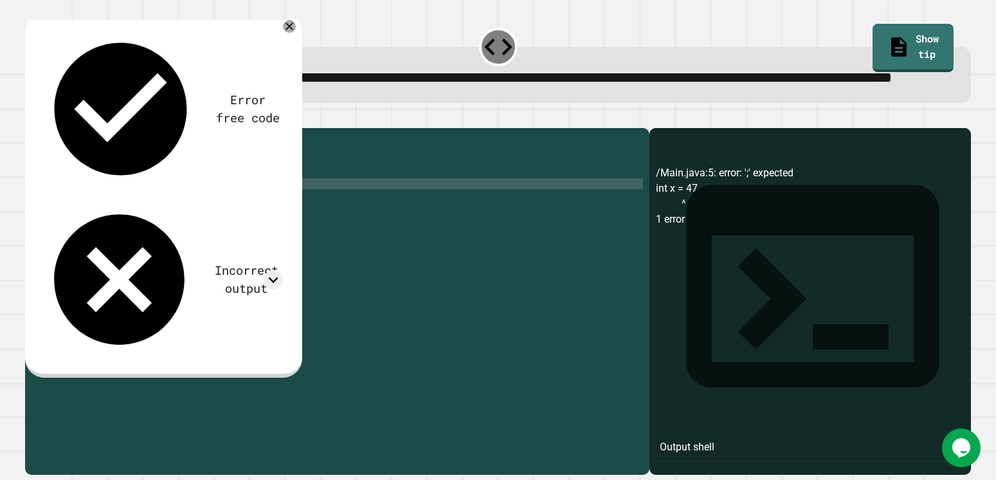
click at [32, 118] on button "button" at bounding box center [32, 118] width 0 height 0
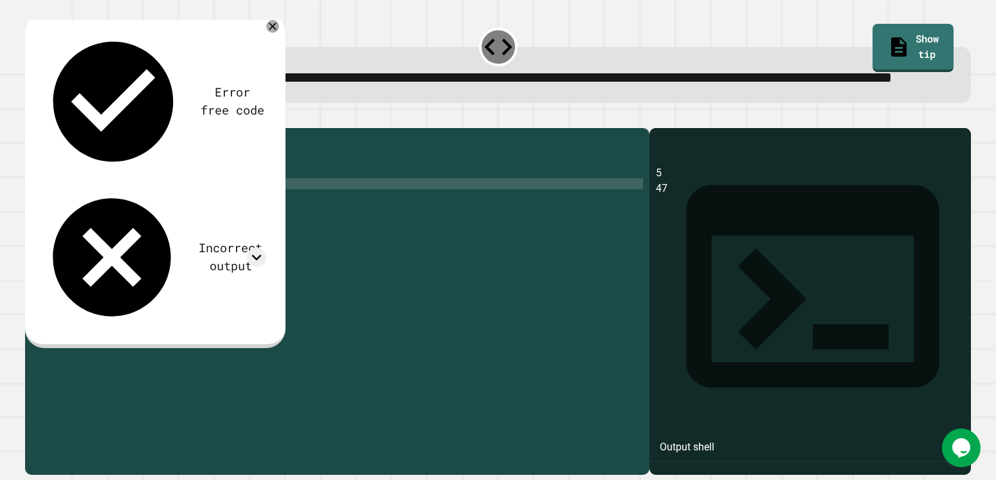
click at [172, 250] on div "public class Main { public static void main ( String args [ ]) { int x = 47 ; i…" at bounding box center [349, 270] width 587 height 273
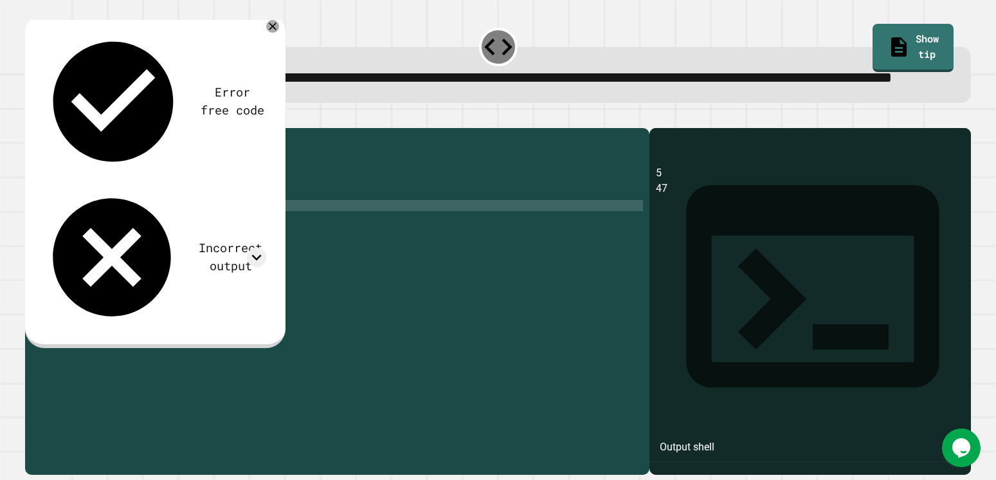
scroll to position [0, 8]
click at [32, 118] on icon "button" at bounding box center [32, 118] width 0 height 0
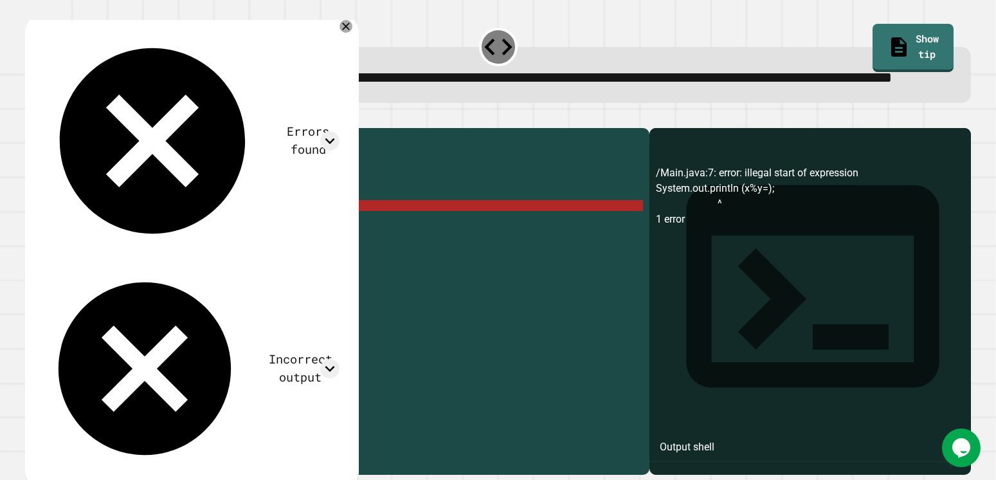
click at [178, 253] on div "public class Main { public static void main ( String args [ ]) { int x = 47 ; i…" at bounding box center [349, 270] width 587 height 273
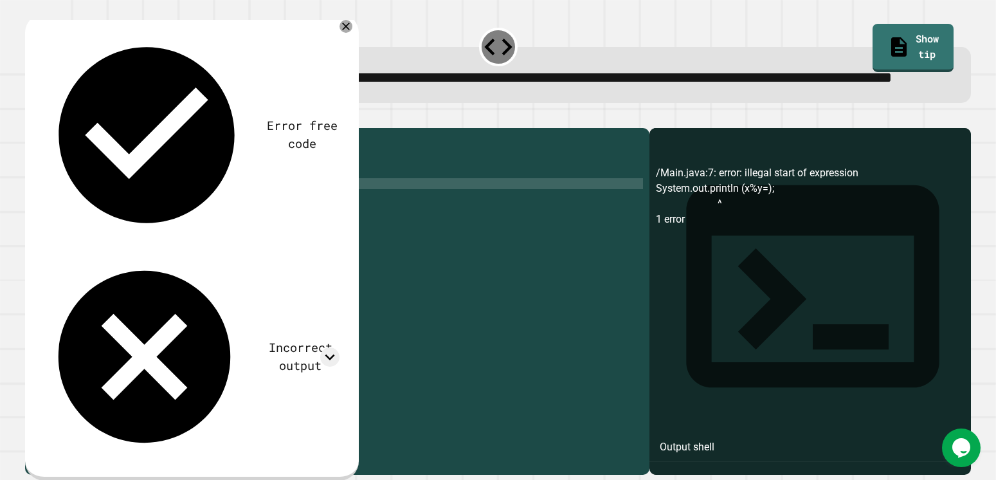
click at [70, 228] on div "public class Main { public static void main ( String args [ ]) { int x = 47 ; i…" at bounding box center [349, 270] width 587 height 273
click at [73, 228] on div "public class Main { public static void main ( String args [ ]) { int x = 47 ; i…" at bounding box center [349, 270] width 587 height 273
click at [69, 245] on div "public class Main { public static void main ( String args [ ]) { double x = 47 …" at bounding box center [349, 270] width 587 height 273
click at [74, 244] on div "public class Main { public static void main ( String args [ ]) { double x = 47 …" at bounding box center [349, 270] width 587 height 273
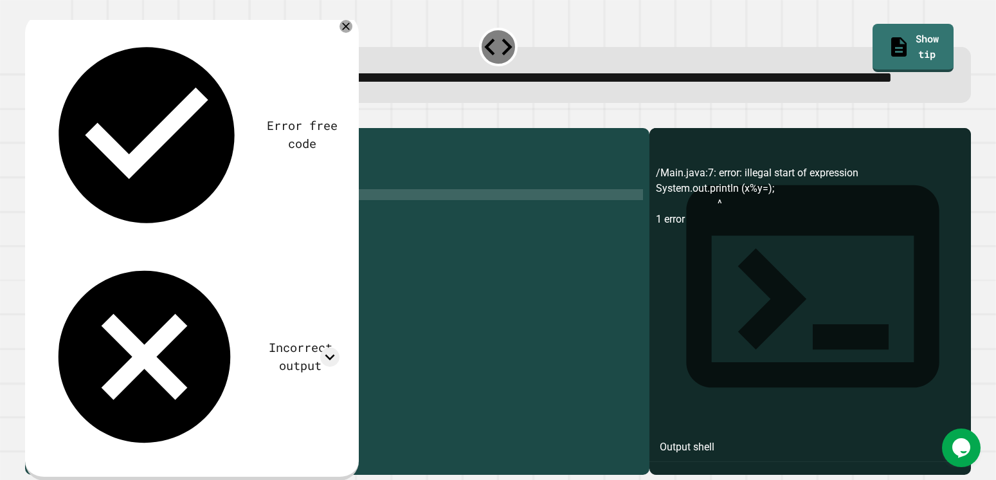
click at [121, 226] on div "public class Main { public static void main ( String args [ ]) { double x = 47 …" at bounding box center [349, 270] width 587 height 273
click at [120, 231] on div "public class Main { public static void main ( String args [ ]) { double x = 47 …" at bounding box center [349, 270] width 587 height 273
drag, startPoint x: 87, startPoint y: 239, endPoint x: 62, endPoint y: 241, distance: 25.2
click at [62, 241] on div "public class Main { public static void main ( String args [ ]) { double x = 47 …" at bounding box center [349, 270] width 587 height 273
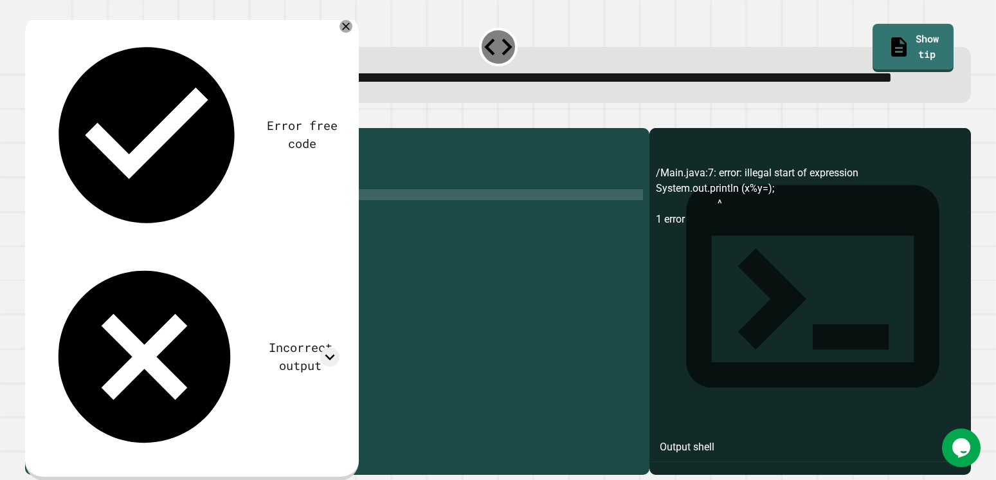
click at [120, 231] on div "public class Main { public static void main ( String args [ ]) { double x = 47 …" at bounding box center [349, 270] width 587 height 273
click at [121, 232] on div "public class Main { public static void main ( String args [ ]) { double x = 47 …" at bounding box center [349, 270] width 587 height 273
click at [121, 229] on div "public class Main { public static void main ( String args [ ]) { double x = 47 …" at bounding box center [349, 259] width 587 height 251
click at [173, 253] on div "public class Main { public static void main ( String args [ ]) { double x = 47.…" at bounding box center [349, 270] width 587 height 273
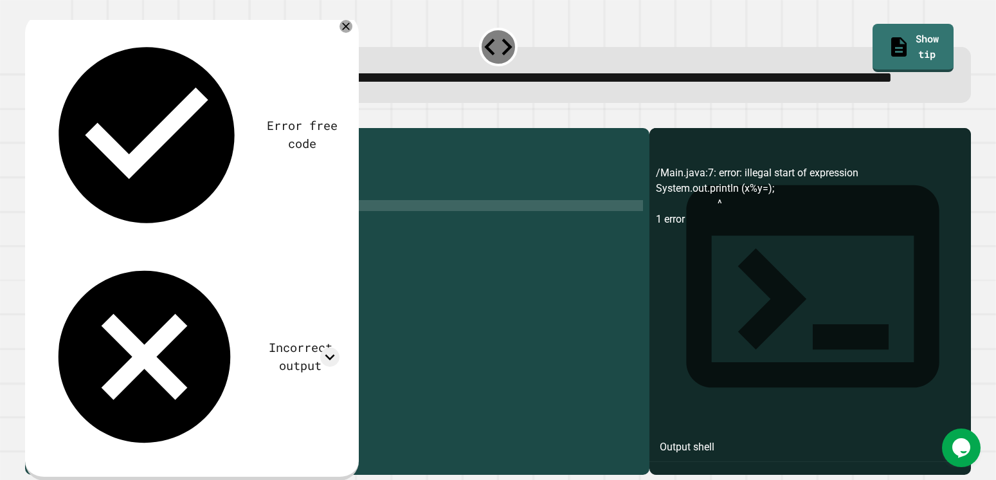
scroll to position [0, 8]
click at [187, 264] on div "public class Main { public static void main ( String args [ ]) { double x = 47.…" at bounding box center [349, 270] width 587 height 273
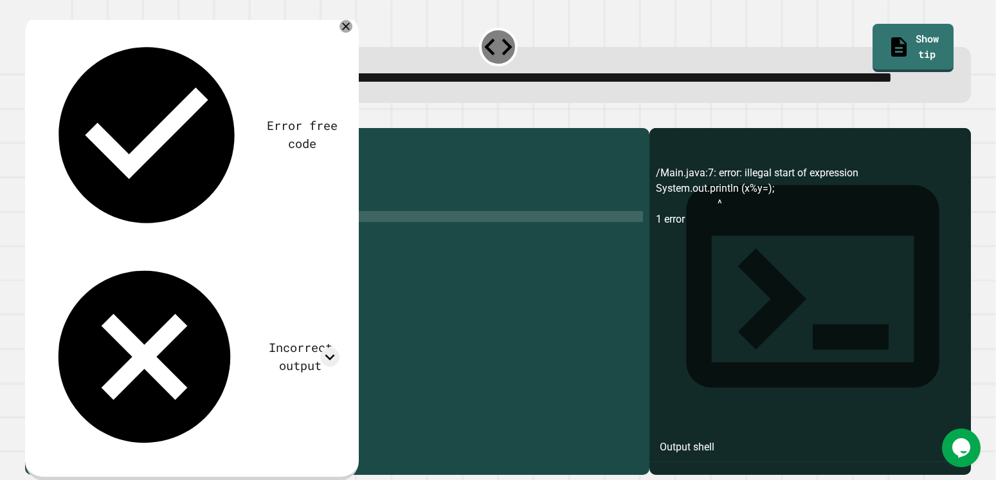
type textarea "**********"
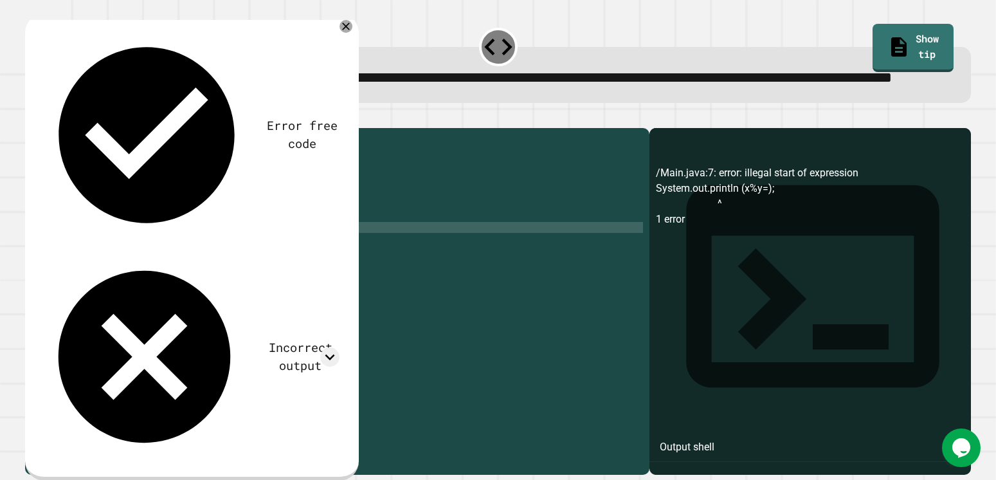
scroll to position [0, 2]
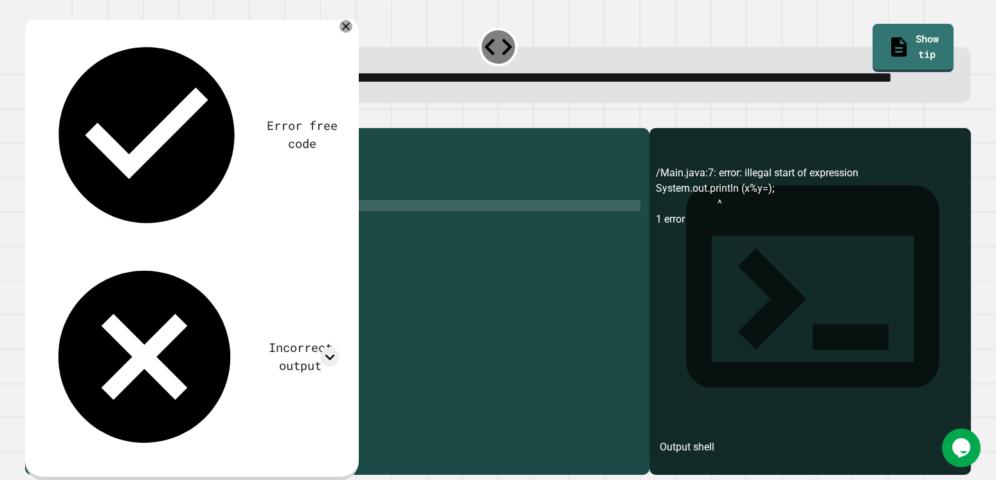
drag, startPoint x: 190, startPoint y: 257, endPoint x: 170, endPoint y: 262, distance: 20.6
click at [160, 264] on div "public class Main { public static void main ( String args [ ]) { double x = 47.…" at bounding box center [349, 270] width 587 height 273
click at [178, 260] on div "public class Main { public static void main ( String args [ ]) { double x = 47.…" at bounding box center [349, 270] width 587 height 273
drag, startPoint x: 178, startPoint y: 260, endPoint x: 68, endPoint y: 261, distance: 110.6
click at [68, 261] on div "public class Main { public static void main ( String args [ ]) { double x = 47.…" at bounding box center [349, 270] width 587 height 273
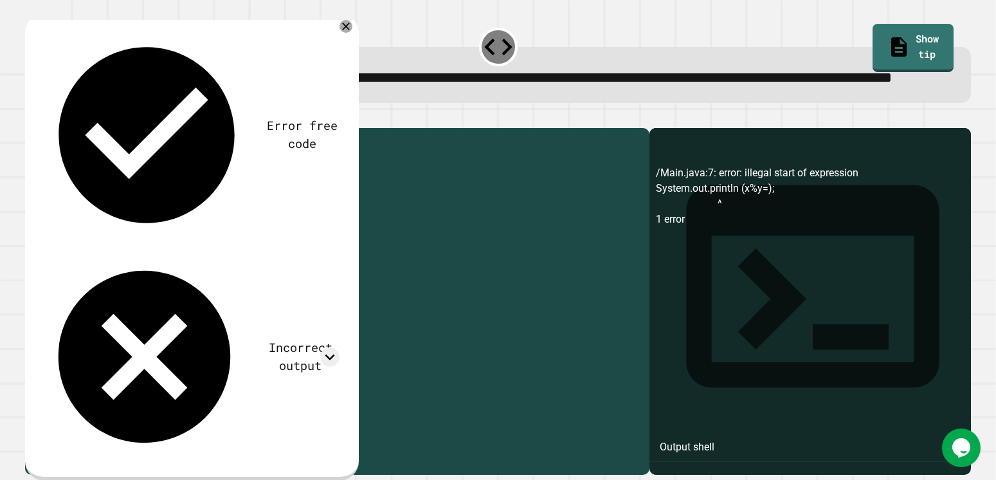
click at [180, 268] on div "public class Main { public static void main ( String args [ ]) { double x = 47.…" at bounding box center [349, 259] width 587 height 251
click at [172, 261] on div "public class Main { public static void main ( String args [ ]) { double x = 47.…" at bounding box center [349, 270] width 587 height 273
click at [175, 241] on div "public class Main { public static void main ( String args [ ]) { double x = 47.…" at bounding box center [349, 270] width 587 height 273
click at [163, 263] on div "public class Main { public static void main ( String args [ ]) { double x = 47.…" at bounding box center [349, 270] width 587 height 273
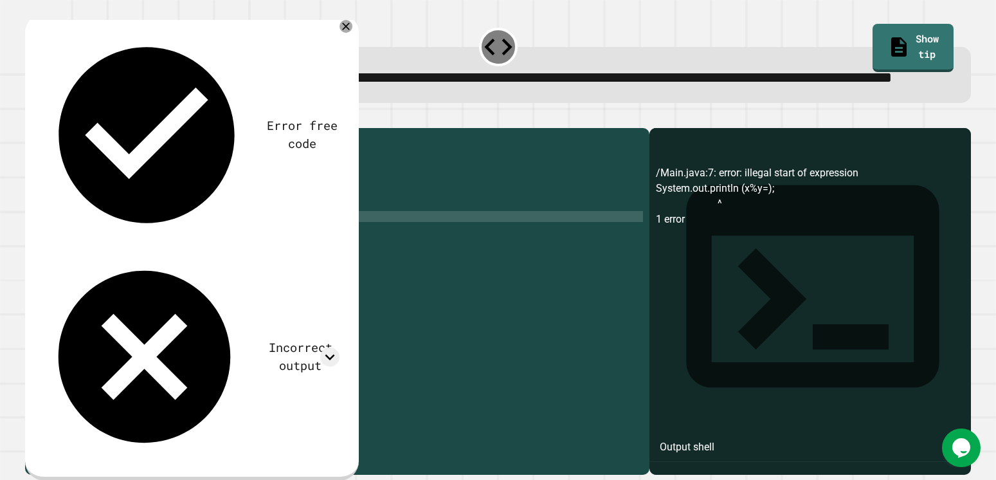
click at [58, 128] on div at bounding box center [498, 120] width 947 height 15
click at [32, 118] on button "button" at bounding box center [32, 118] width 0 height 0
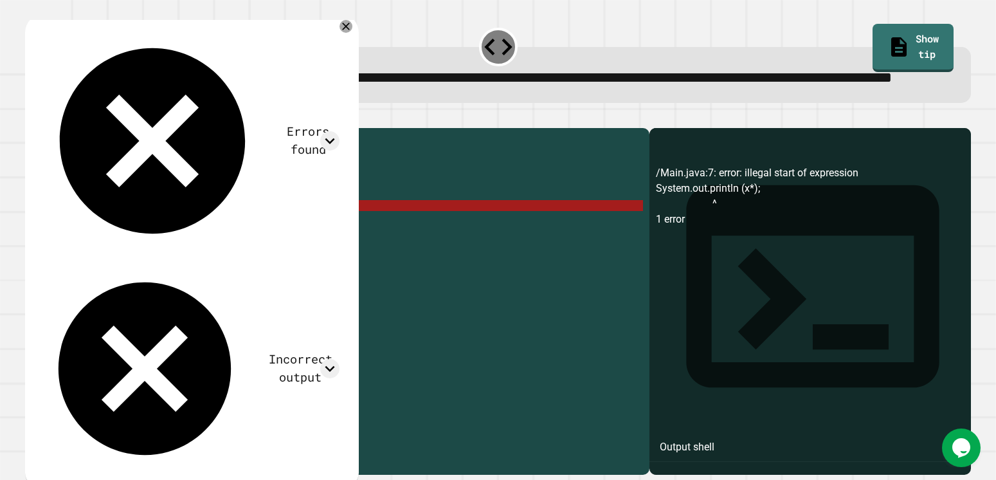
drag, startPoint x: 188, startPoint y: 250, endPoint x: 59, endPoint y: 253, distance: 128.6
click at [59, 253] on div "public class Main { public static void main ( String args [ ]) { double x = 47.…" at bounding box center [349, 270] width 587 height 273
type textarea "**********"
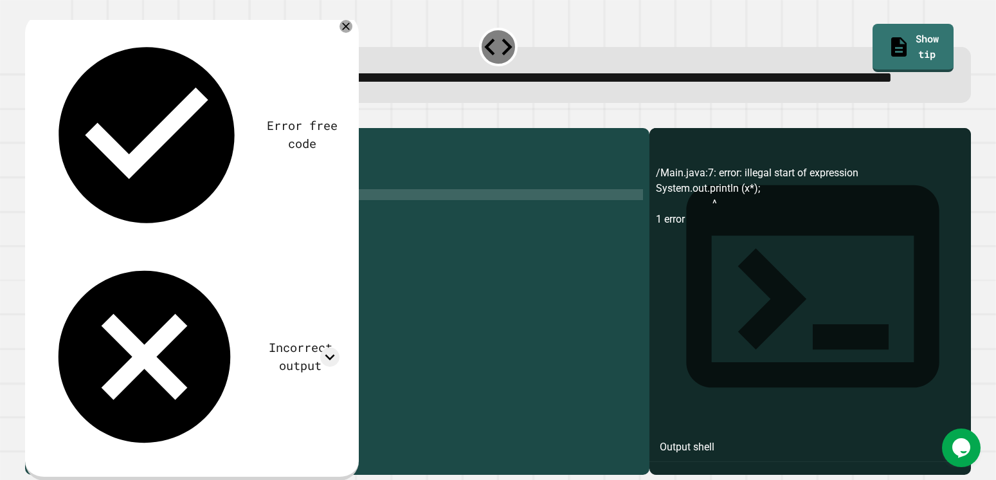
scroll to position [0, 3]
click at [32, 118] on button "button" at bounding box center [32, 118] width 0 height 0
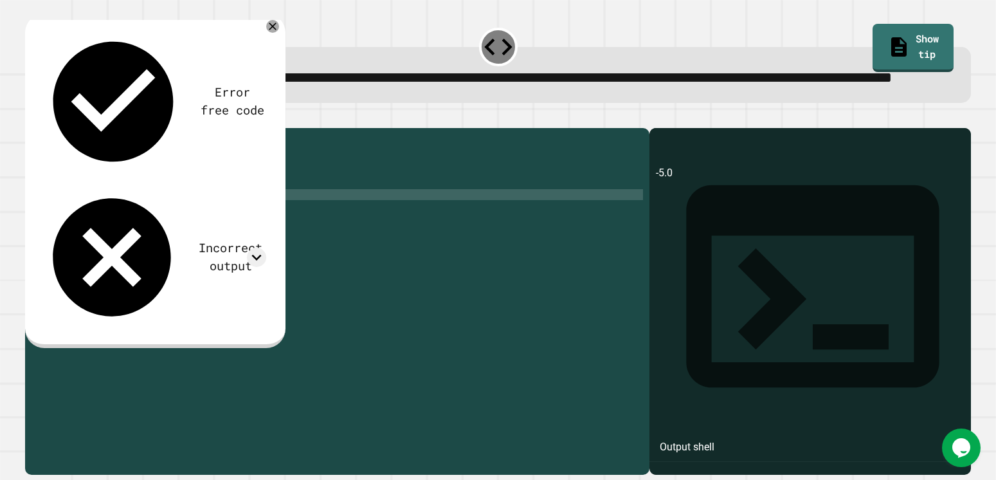
click at [153, 254] on div "public class Main { public static void main ( String args [ ]) { double x = 47.…" at bounding box center [349, 270] width 587 height 273
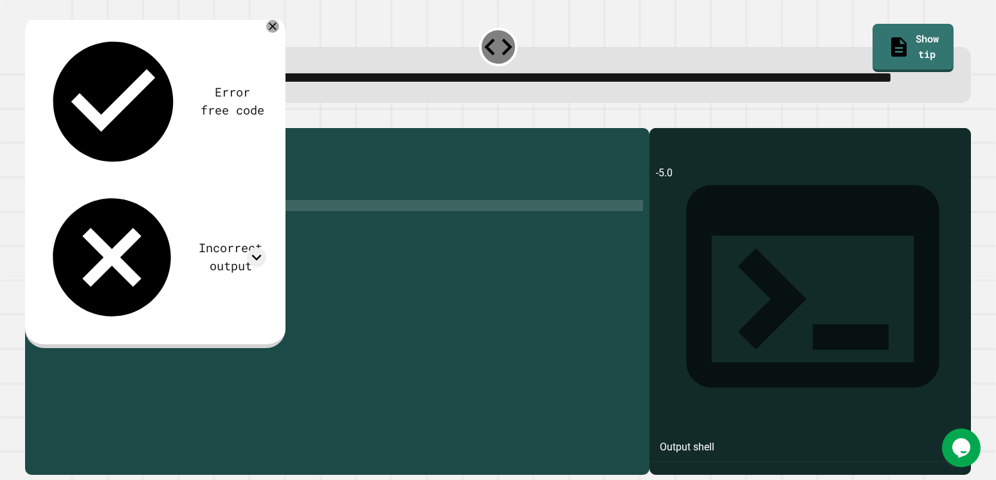
click at [151, 256] on div "public class Main { public static void main ( String args [ ]) { double x = 47.…" at bounding box center [349, 270] width 587 height 273
click at [104, 241] on div "public class Main { public static void main ( String args [ ]) { double x = 47.…" at bounding box center [349, 270] width 587 height 273
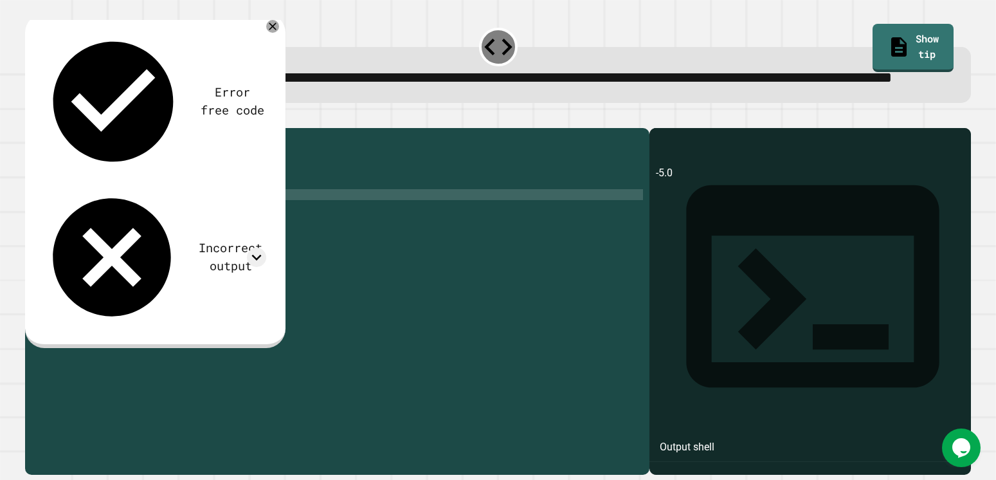
click at [107, 242] on div "public class Main { public static void main ( String args [ ]) { double x = 47.…" at bounding box center [349, 270] width 587 height 273
click at [30, 128] on div at bounding box center [498, 120] width 947 height 15
click at [32, 118] on icon "button" at bounding box center [32, 118] width 0 height 0
drag, startPoint x: 100, startPoint y: 266, endPoint x: 58, endPoint y: 264, distance: 42.5
click at [58, 264] on div "public class Main { public static void main ( String args [ ]) { double x = 47.…" at bounding box center [349, 270] width 587 height 273
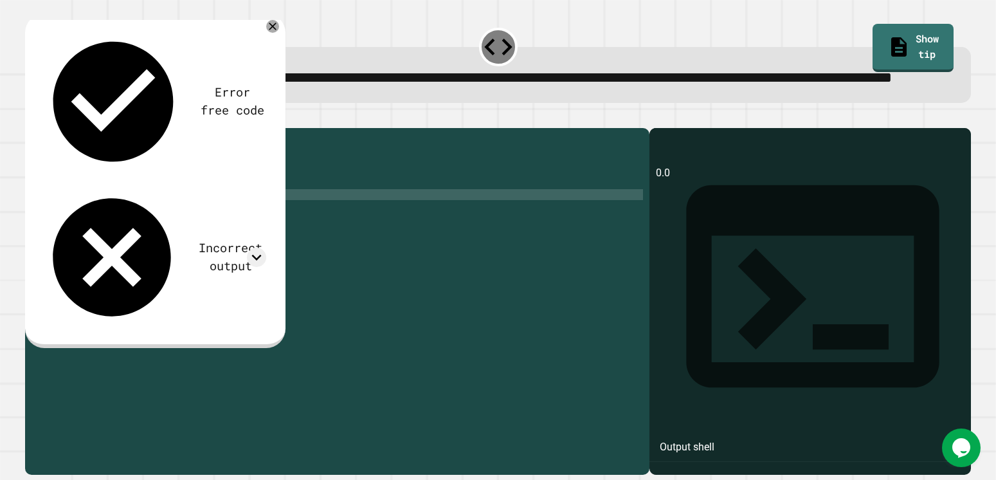
click at [129, 242] on div "public class Main { public static void main ( String args [ ]) { double x = 47.…" at bounding box center [349, 270] width 587 height 273
type textarea "**********"
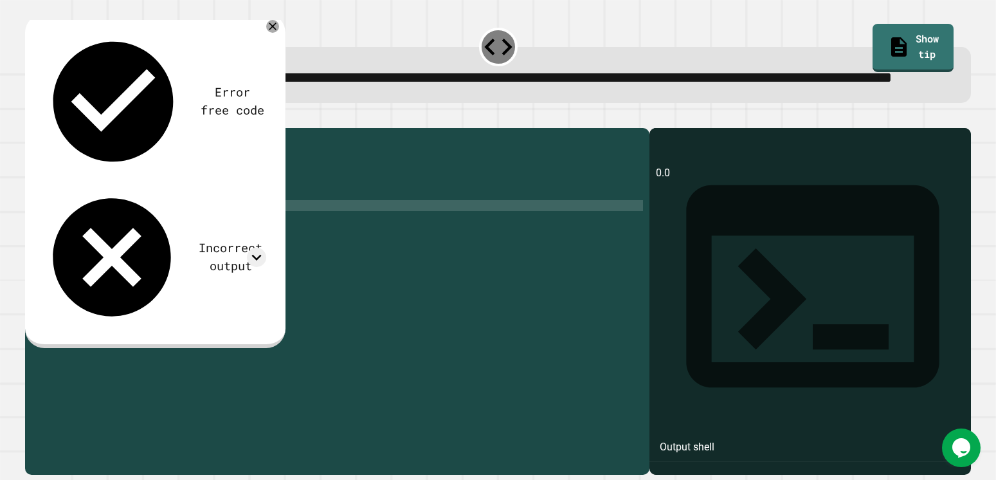
paste textarea "********"
drag, startPoint x: 100, startPoint y: 275, endPoint x: 54, endPoint y: 275, distance: 45.7
click at [54, 275] on div "******** 1 2 3 4 5 6 7 8 9 10 11 12 13 public class Main { public static void m…" at bounding box center [334, 259] width 618 height 251
type textarea "********"
click at [81, 277] on div "public class Main { public static void main ( String args [ ]) { double x = 47.…" at bounding box center [349, 259] width 587 height 251
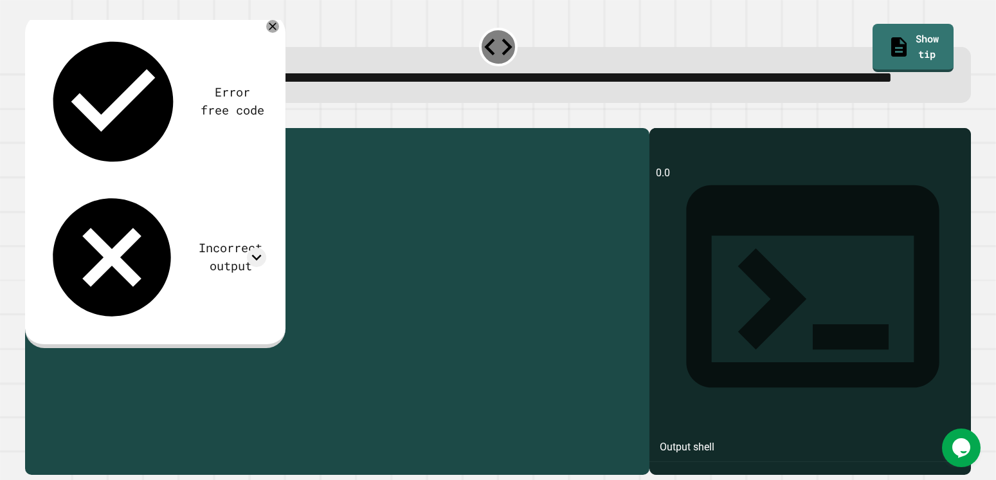
drag, startPoint x: 98, startPoint y: 273, endPoint x: 55, endPoint y: 277, distance: 42.6
click at [55, 277] on div "******** 1 2 3 4 5 6 7 8 9 10 11 12 13 public class Main { public static void m…" at bounding box center [334, 259] width 618 height 251
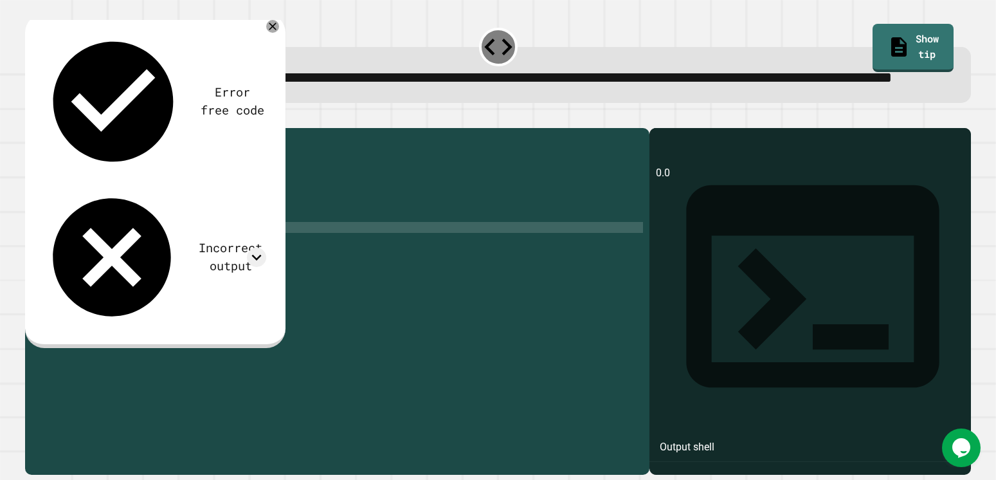
click at [42, 130] on icon "button" at bounding box center [40, 125] width 7 height 9
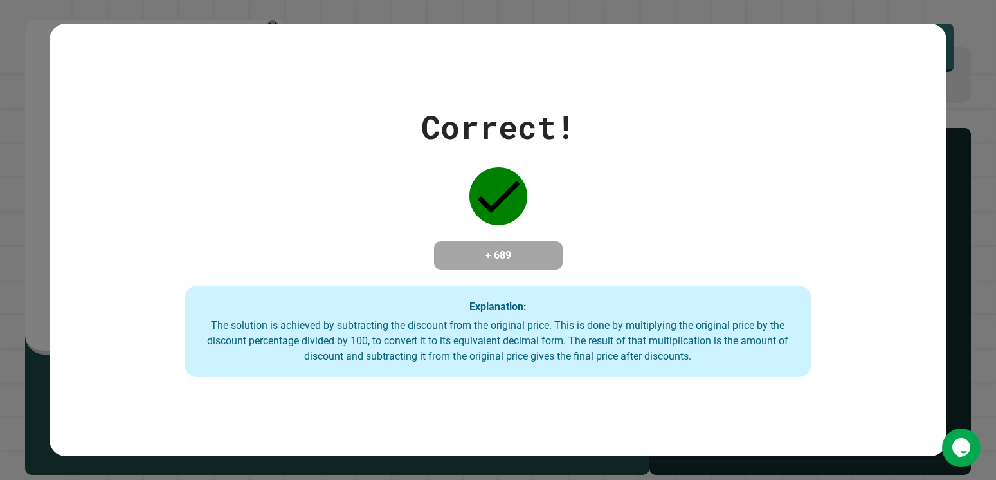
click at [914, 74] on div "Correct! + 689 Explanation: The solution is achieved by subtracting the discoun…" at bounding box center [498, 240] width 896 height 432
click at [968, 66] on div "Correct! + 689 Explanation: The solution is achieved by subtracting the discoun…" at bounding box center [498, 240] width 996 height 480
click at [952, 140] on div "Correct! + 689 Explanation: The solution is achieved by subtracting the discoun…" at bounding box center [498, 240] width 996 height 480
click at [875, 365] on div "Correct! + 689 Explanation: The solution is achieved by subtracting the discoun…" at bounding box center [498, 240] width 896 height 274
click at [538, 459] on div "Correct! + 689 Explanation: The solution is achieved by subtracting the discoun…" at bounding box center [498, 240] width 996 height 480
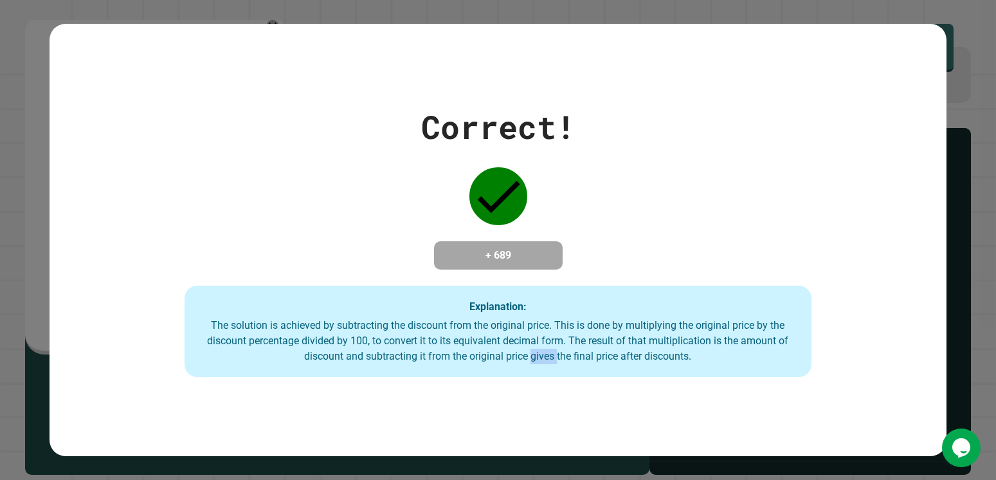
drag, startPoint x: 538, startPoint y: 458, endPoint x: 502, endPoint y: 479, distance: 42.4
click at [539, 458] on div "Correct! + 689 Explanation: The solution is achieved by subtracting the discoun…" at bounding box center [498, 240] width 996 height 480
click at [747, 245] on div "Correct! + 689 Explanation: The solution is achieved by subtracting the discoun…" at bounding box center [498, 240] width 896 height 274
click at [966, 198] on div "Correct! + 689 Explanation: The solution is achieved by subtracting the discoun…" at bounding box center [498, 240] width 996 height 480
click at [878, 182] on div "Correct! + 689 Explanation: The solution is achieved by subtracting the discoun…" at bounding box center [498, 240] width 896 height 274
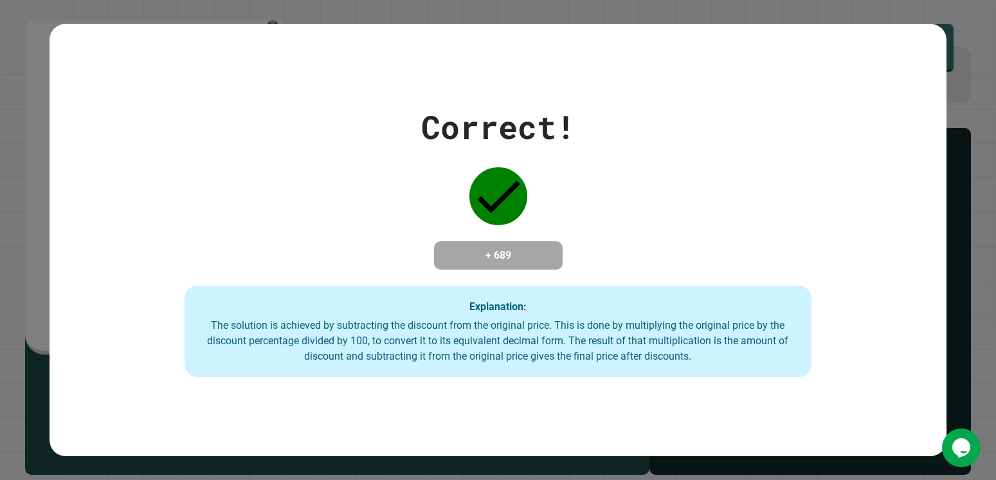
click at [702, 237] on div "Correct! + 689 Explanation: The solution is achieved by subtracting the discoun…" at bounding box center [498, 240] width 896 height 274
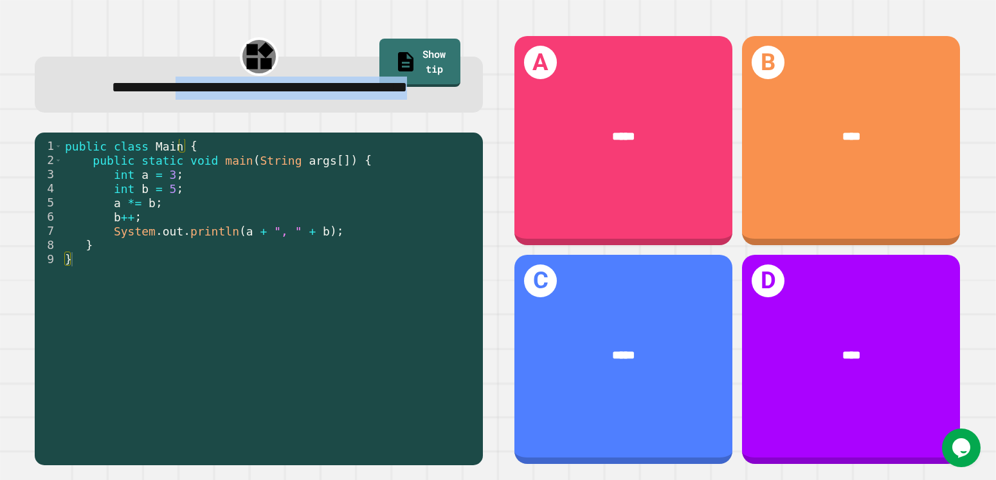
drag, startPoint x: 168, startPoint y: 95, endPoint x: 329, endPoint y: 121, distance: 162.8
click at [329, 100] on div "**********" at bounding box center [259, 88] width 408 height 23
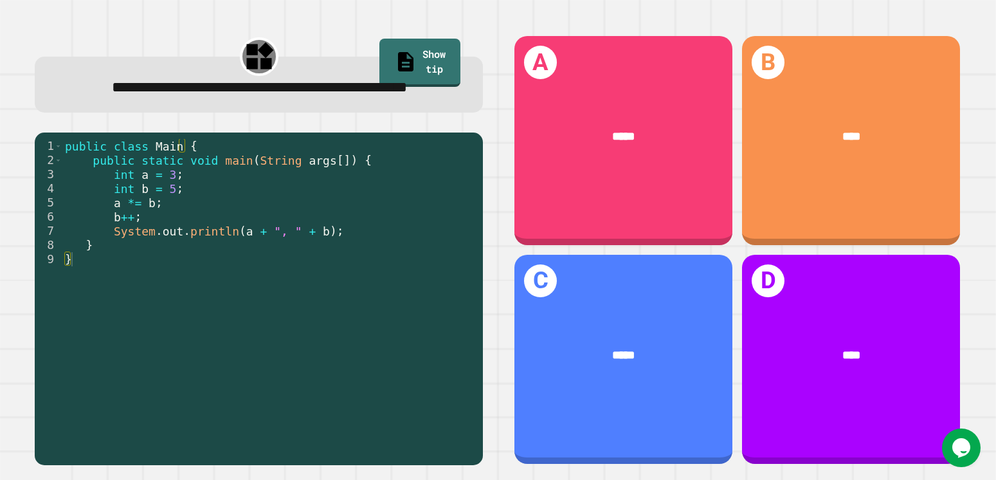
click at [211, 219] on div "public class Main { public static void main ( String args [ ]) { int a = 3 ; in…" at bounding box center [269, 280] width 414 height 283
drag, startPoint x: 159, startPoint y: 203, endPoint x: 165, endPoint y: 214, distance: 11.8
click at [165, 214] on div "public class Main { public static void main ( String args [ ]) { int a = 3 ; in…" at bounding box center [269, 280] width 414 height 283
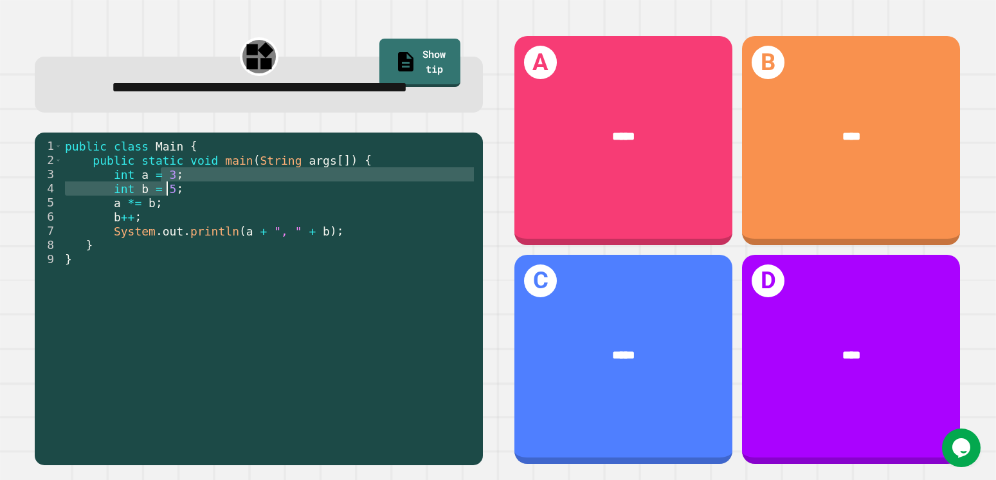
click at [176, 233] on div "public class Main { public static void main ( String args [ ]) { int a = 3 ; in…" at bounding box center [269, 280] width 414 height 283
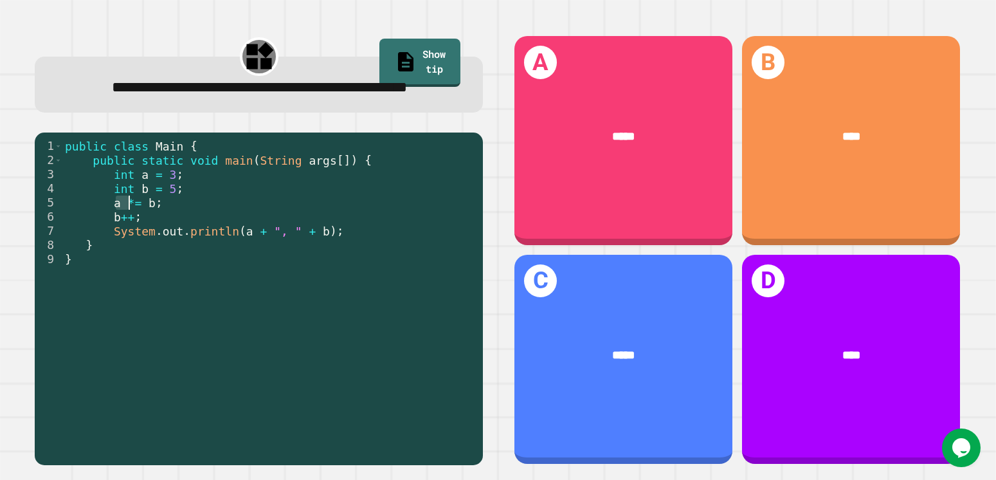
drag, startPoint x: 118, startPoint y: 233, endPoint x: 132, endPoint y: 235, distance: 14.4
click at [132, 235] on div "public class Main { public static void main ( String args [ ]) { int a = 3 ; in…" at bounding box center [269, 280] width 414 height 283
click at [181, 240] on div "public class Main { public static void main ( String args [ ]) { int a = 3 ; in…" at bounding box center [269, 280] width 414 height 283
click at [118, 231] on div "public class Main { public static void main ( String args [ ]) { int a = 3 ; in…" at bounding box center [269, 280] width 414 height 283
click at [150, 233] on div "public class Main { public static void main ( String args [ ]) { int a = 3 ; in…" at bounding box center [269, 280] width 414 height 283
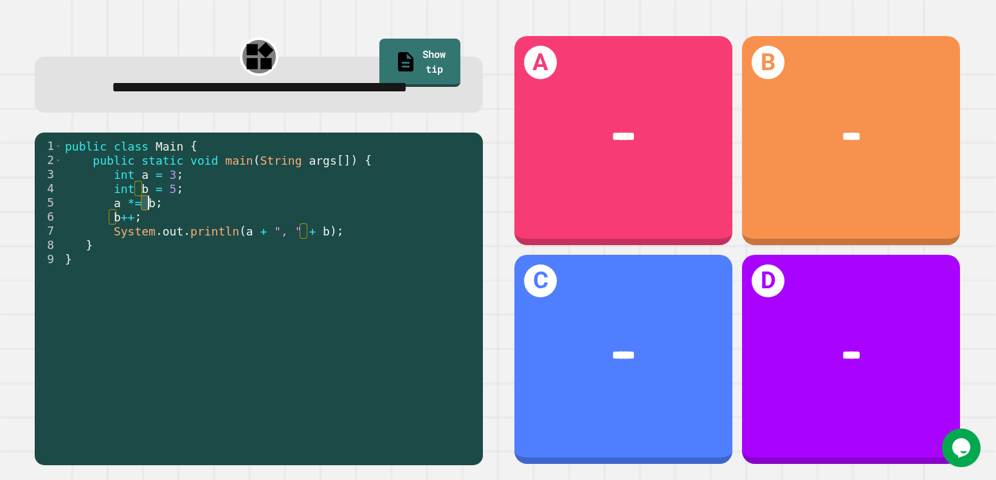
click at [196, 228] on div "public class Main { public static void main ( String args [ ]) { int a = 3 ; in…" at bounding box center [269, 280] width 414 height 283
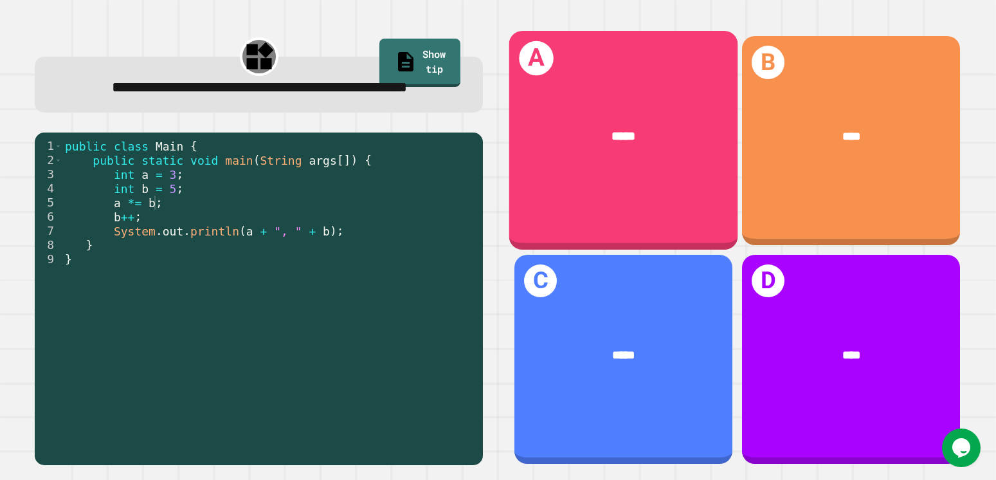
click at [611, 93] on div "A *****" at bounding box center [623, 140] width 228 height 219
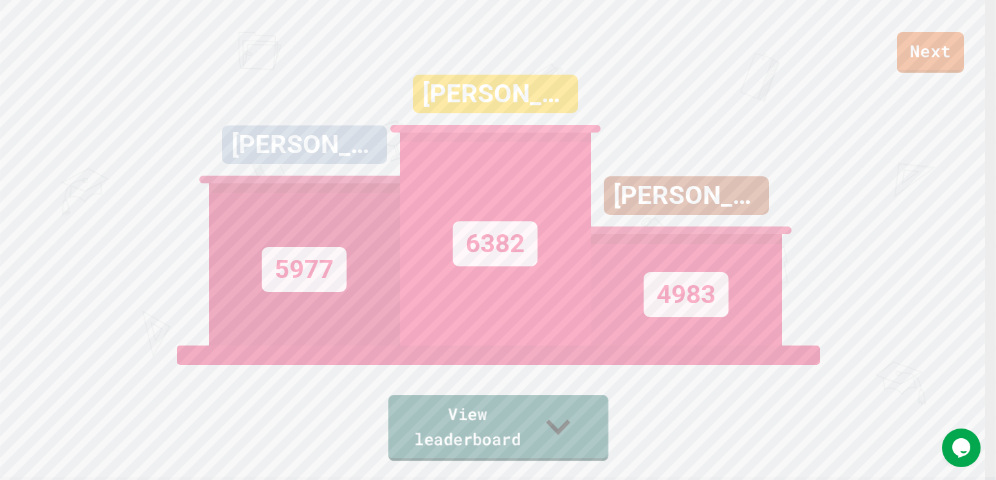
click at [447, 417] on link "View leaderboard" at bounding box center [498, 428] width 220 height 66
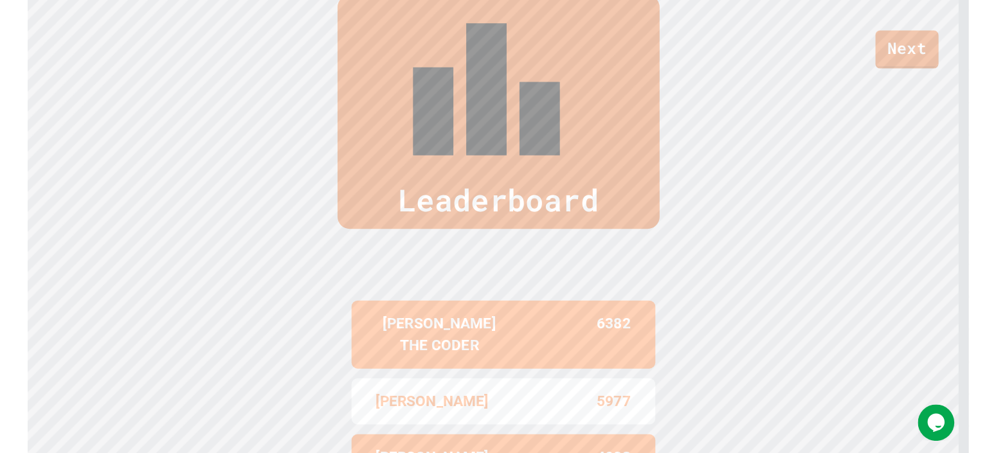
scroll to position [212, 0]
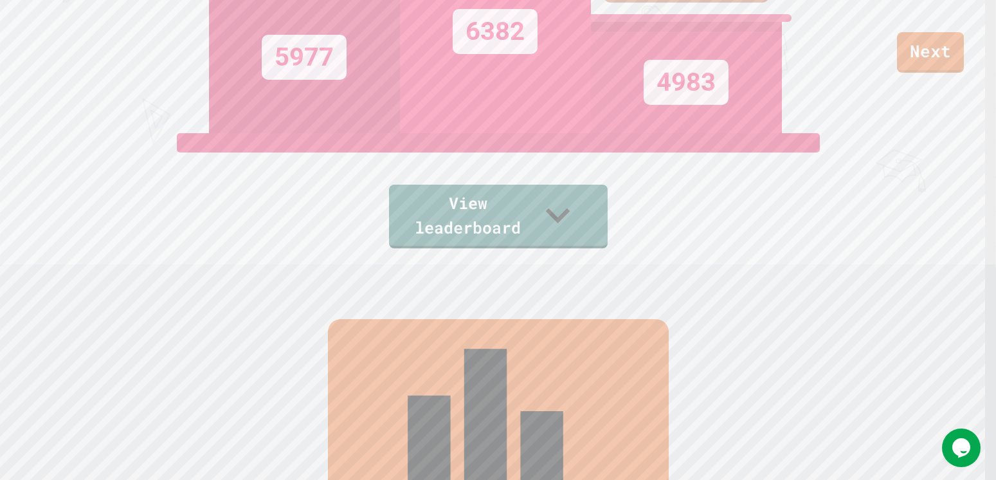
click at [893, 60] on div "Next" at bounding box center [498, 36] width 996 height 73
click at [924, 55] on link "Next" at bounding box center [930, 51] width 68 height 42
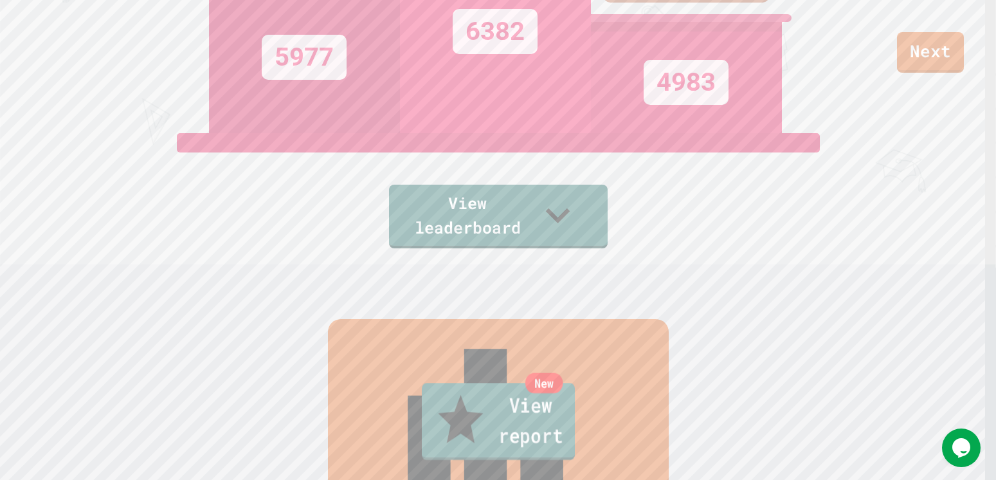
click at [462, 421] on link "New View report" at bounding box center [497, 421] width 153 height 77
drag, startPoint x: 911, startPoint y: 53, endPoint x: 924, endPoint y: 32, distance: 25.0
drag, startPoint x: 481, startPoint y: 289, endPoint x: 455, endPoint y: 282, distance: 26.9
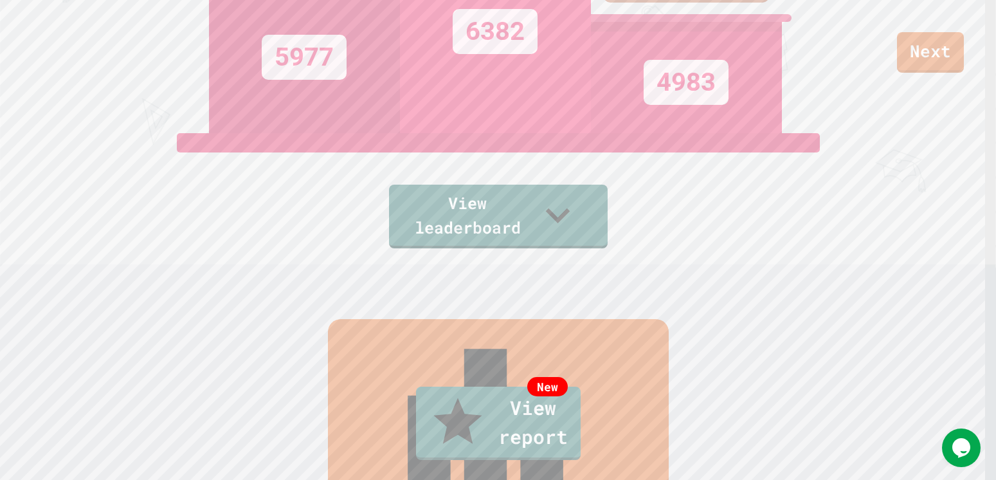
type textarea "**********"
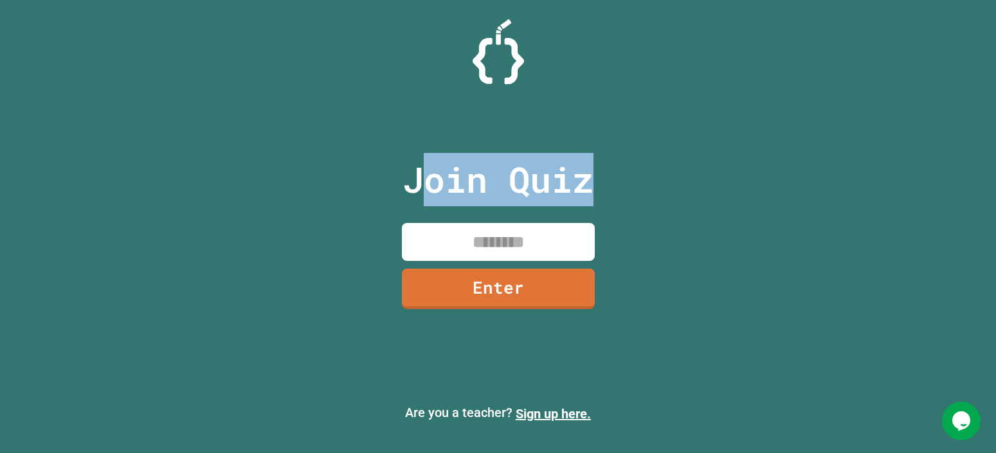
drag, startPoint x: 421, startPoint y: 205, endPoint x: 312, endPoint y: 205, distance: 109.3
click at [337, 208] on div "Join Quiz Enter Are you a teacher? Sign up here." at bounding box center [498, 226] width 996 height 453
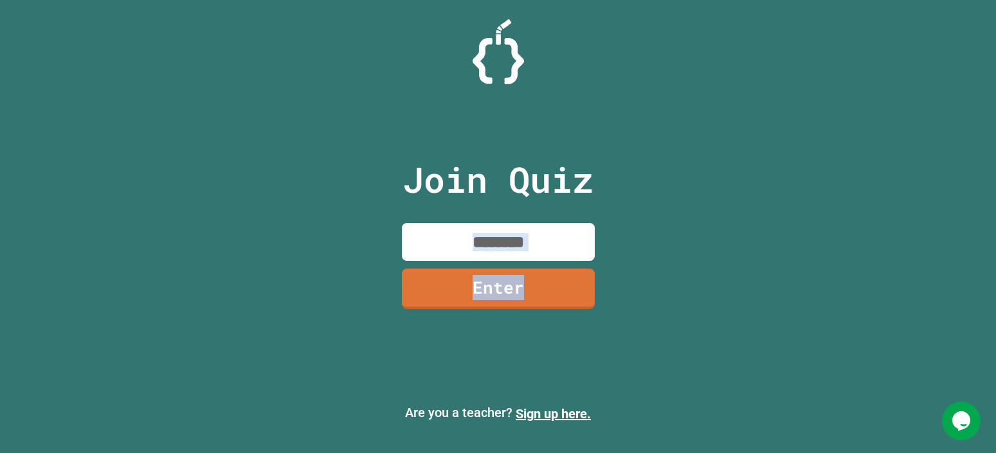
drag, startPoint x: 312, startPoint y: 205, endPoint x: 566, endPoint y: 254, distance: 258.8
click at [709, 307] on div "Join Quiz Enter Are you a teacher? Sign up here." at bounding box center [498, 226] width 996 height 453
click at [377, 204] on div "Join Quiz Enter Are you a teacher? Sign up here." at bounding box center [498, 226] width 996 height 453
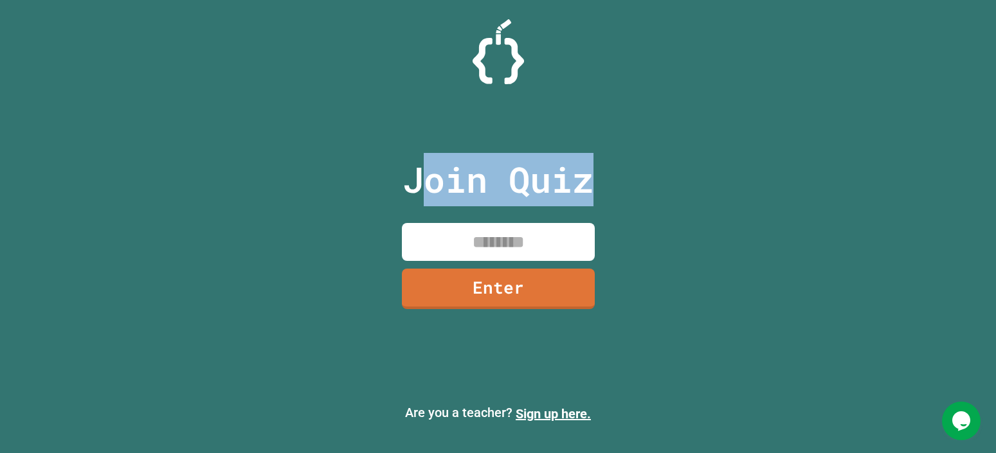
drag, startPoint x: 747, startPoint y: 217, endPoint x: 412, endPoint y: 176, distance: 337.6
click at [412, 176] on div "Join Quiz Enter Are you a teacher? Sign up here." at bounding box center [498, 226] width 996 height 453
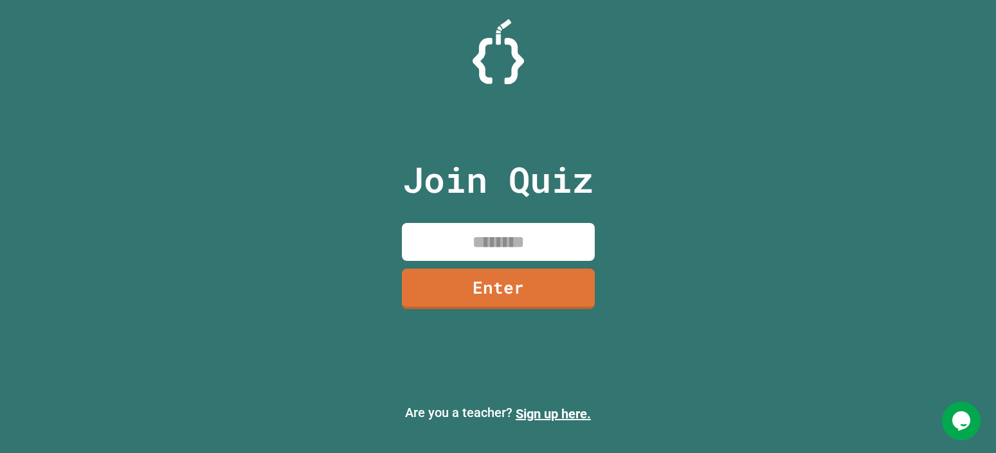
drag, startPoint x: 651, startPoint y: 196, endPoint x: 642, endPoint y: 207, distance: 13.8
click at [642, 207] on div "Join Quiz Enter Are you a teacher? Sign up here." at bounding box center [498, 226] width 996 height 453
click at [734, 255] on div "Join Quiz Enter Are you a teacher? Sign up here." at bounding box center [498, 226] width 996 height 453
